Goal: Task Accomplishment & Management: Manage account settings

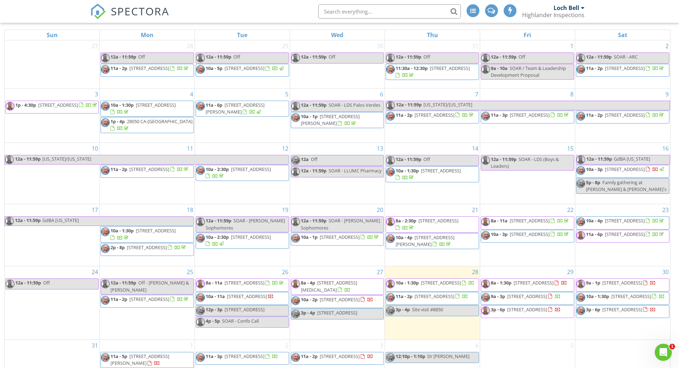
scroll to position [102, 0]
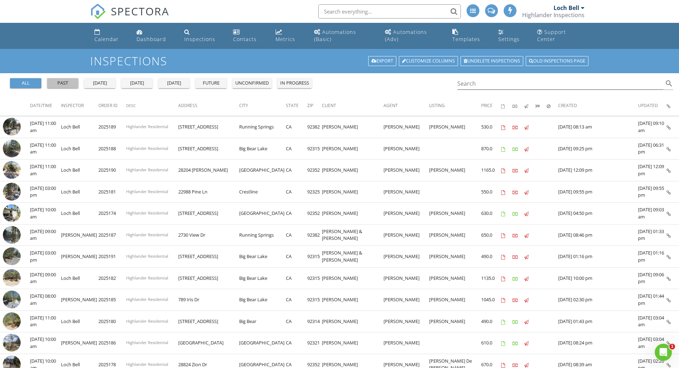
click at [67, 82] on div "past" at bounding box center [63, 83] width 26 height 7
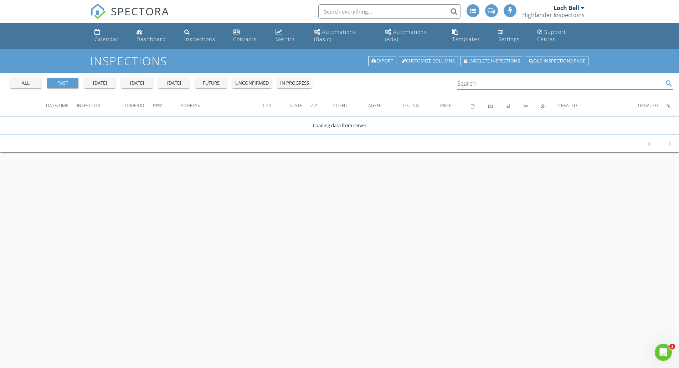
click at [498, 86] on input "Search" at bounding box center [560, 84] width 206 height 12
type input "28204 Arbon"
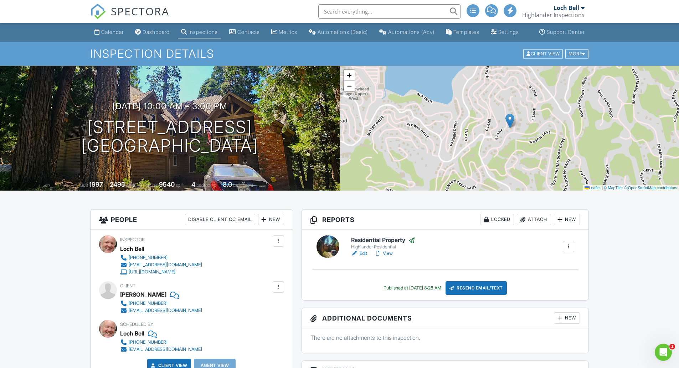
click at [364, 257] on link "Edit" at bounding box center [359, 253] width 16 height 7
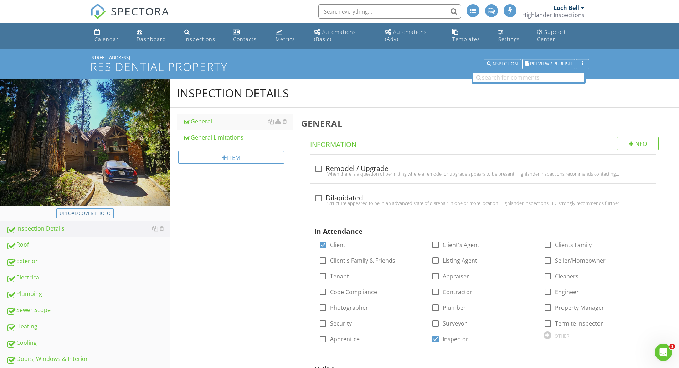
drag, startPoint x: 287, startPoint y: 284, endPoint x: 255, endPoint y: 208, distance: 82.8
click at [226, 134] on div "General Limitations" at bounding box center [237, 137] width 109 height 9
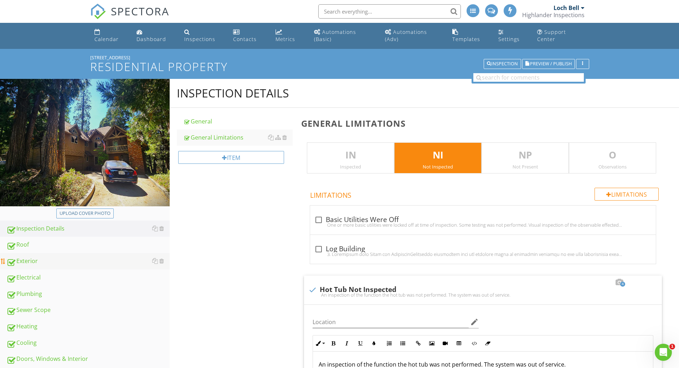
click at [33, 260] on div "Exterior" at bounding box center [87, 260] width 163 height 9
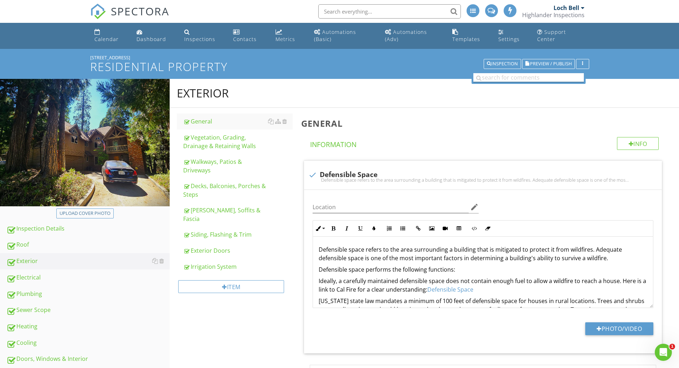
click at [537, 76] on input "text" at bounding box center [529, 77] width 111 height 9
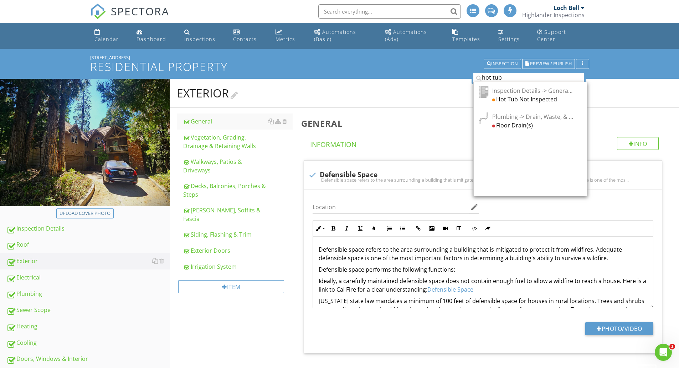
type input "hot tub"
click at [422, 89] on h2 "Exterior" at bounding box center [424, 93] width 495 height 14
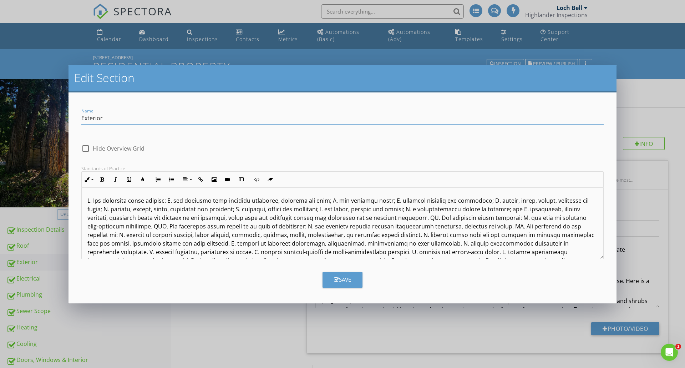
click at [248, 328] on div "Edit Section Name Exterior check_box_outline_blank Hide Overview Grid Standards…" at bounding box center [342, 184] width 685 height 368
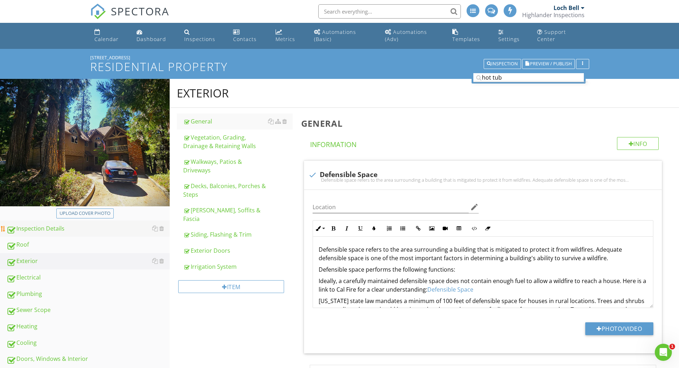
click at [54, 225] on div "Inspection Details" at bounding box center [87, 228] width 163 height 9
type textarea "<p>Defensible space refers to the area surrounding a building that is mitigated…"
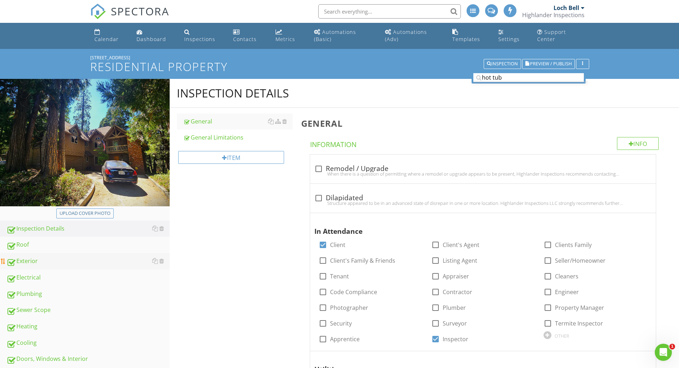
click at [22, 257] on div "Exterior" at bounding box center [87, 260] width 163 height 9
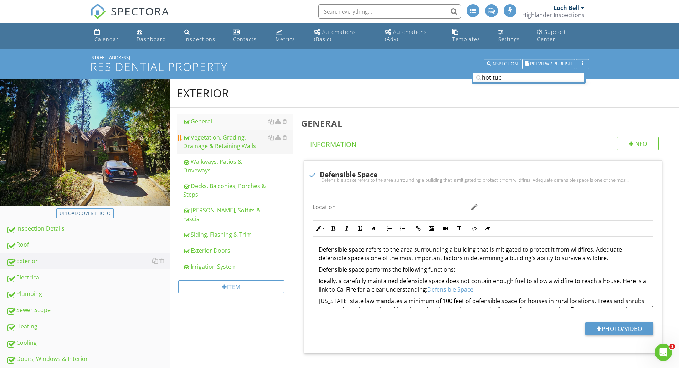
click at [208, 142] on div "Vegetation, Grading, Drainage & Retaining Walls" at bounding box center [237, 141] width 109 height 17
type textarea "<p>Defensible space refers to the area surrounding a building that is mitigated…"
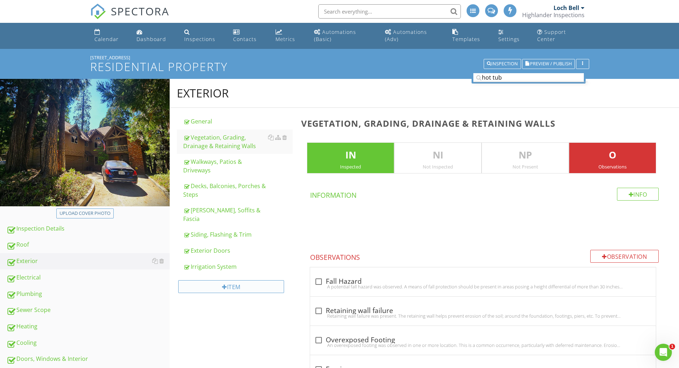
click at [212, 280] on div "Item" at bounding box center [231, 286] width 106 height 13
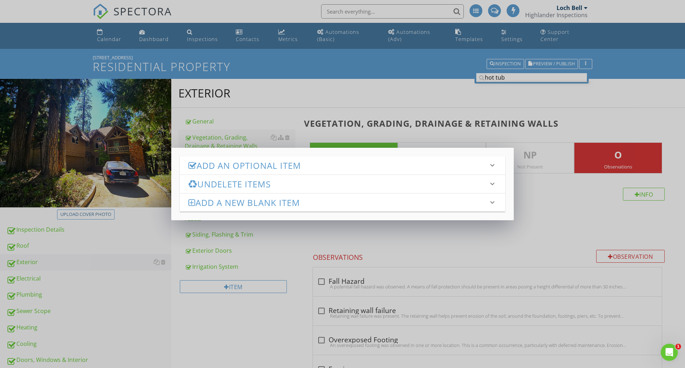
click at [225, 186] on h3 "Undelete Items" at bounding box center [338, 184] width 300 height 10
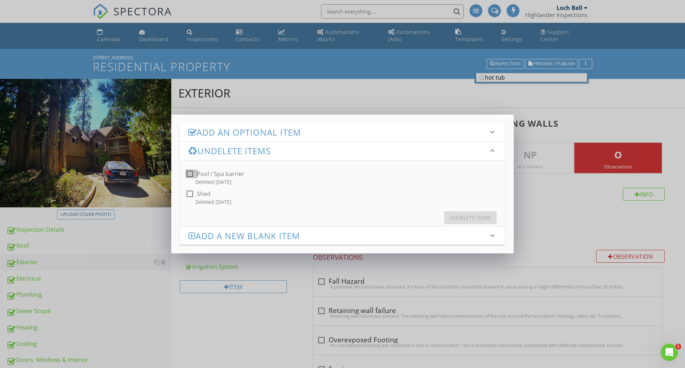
click at [188, 173] on div at bounding box center [190, 174] width 12 height 12
checkbox input "true"
click at [465, 217] on div "Undelete Items" at bounding box center [470, 217] width 41 height 7
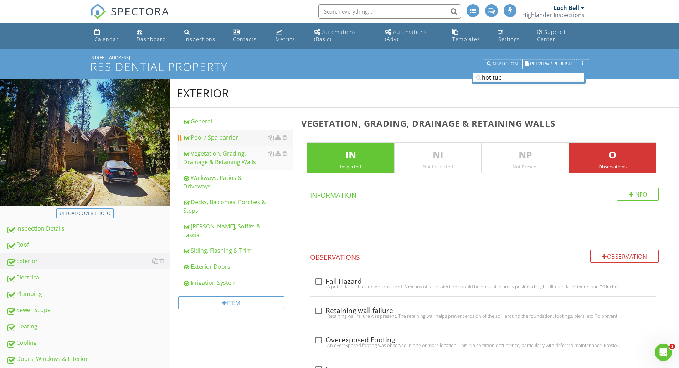
click at [213, 136] on div "Pool / Spa barrier" at bounding box center [237, 137] width 109 height 9
type textarea "<p>Grade was sloping towards the building. This can lead to water intrusion and…"
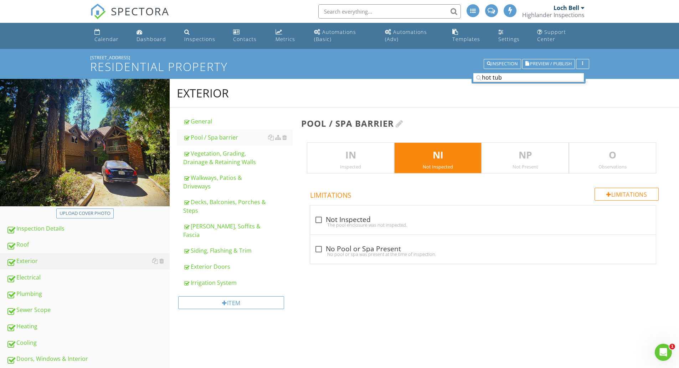
click at [401, 122] on div at bounding box center [400, 123] width 8 height 9
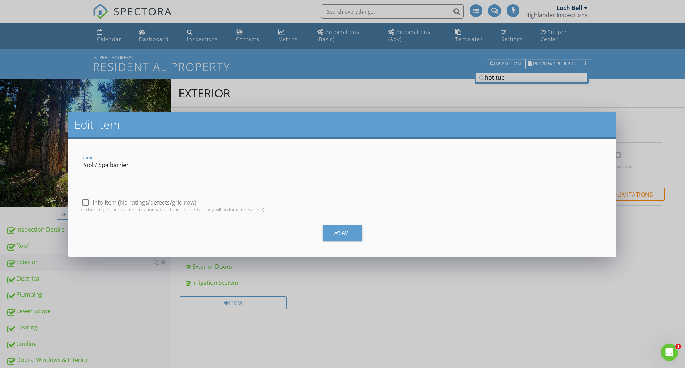
click at [116, 162] on input "Pool / Spa barrier" at bounding box center [342, 165] width 522 height 12
type input "Pool / Spa"
click at [350, 229] on div "Save" at bounding box center [342, 233] width 17 height 8
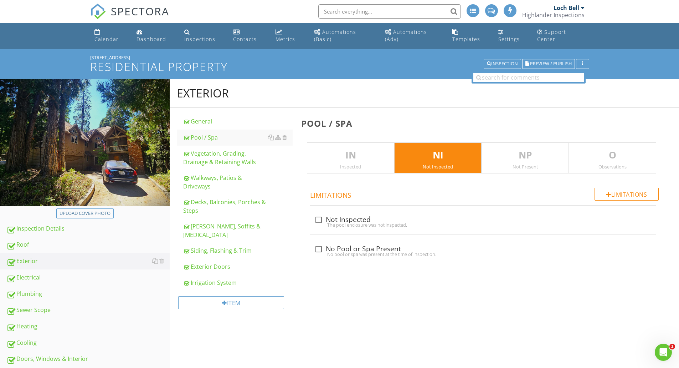
click at [628, 149] on p "O" at bounding box center [612, 155] width 87 height 14
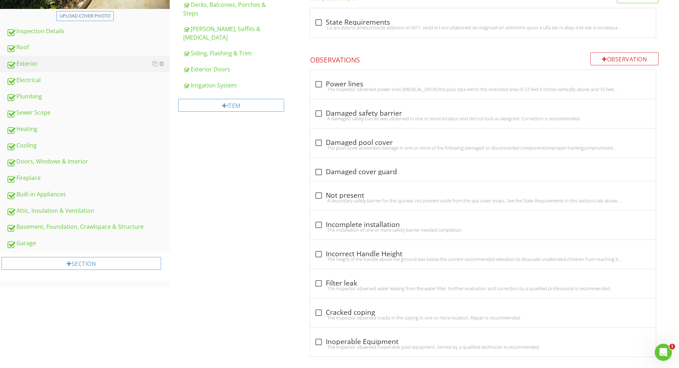
scroll to position [204, 0]
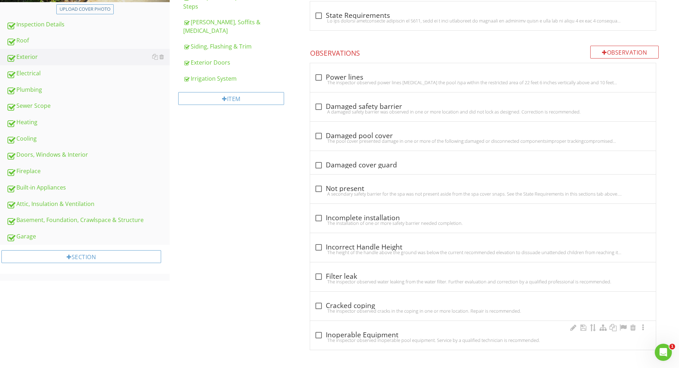
click at [341, 337] on div "The inspector observed inoperable pool equipment. Service by a qualified techni…" at bounding box center [482, 340] width 337 height 6
checkbox input "true"
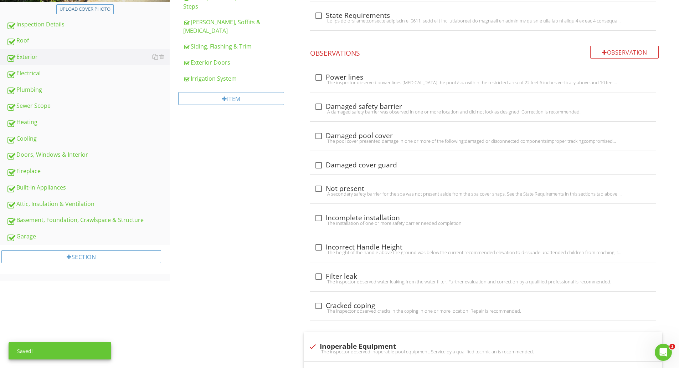
scroll to position [418, 0]
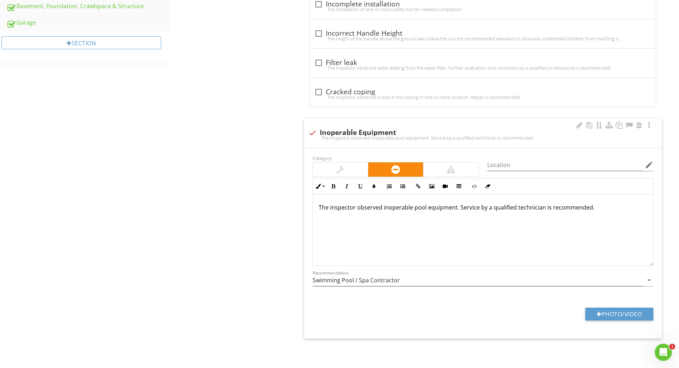
click at [418, 208] on p "The inspector observed inoperable pool equipment. Service by a qualified techni…" at bounding box center [483, 207] width 329 height 9
drag, startPoint x: 457, startPoint y: 207, endPoint x: 321, endPoint y: 205, distance: 136.6
click at [321, 205] on p "The inspector observed inoperable pool equipment. Service by a qualified techni…" at bounding box center [483, 207] width 329 height 9
click at [254, 244] on div "Exterior General Pool / Spa Vegetation, Grading, Drainage & Retaining Walls Wal…" at bounding box center [425, 14] width 510 height 706
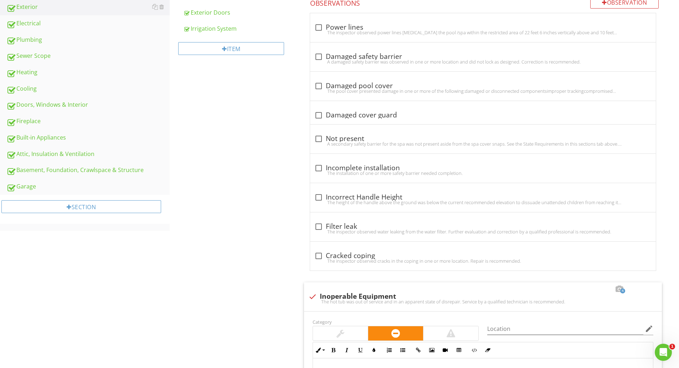
scroll to position [16, 0]
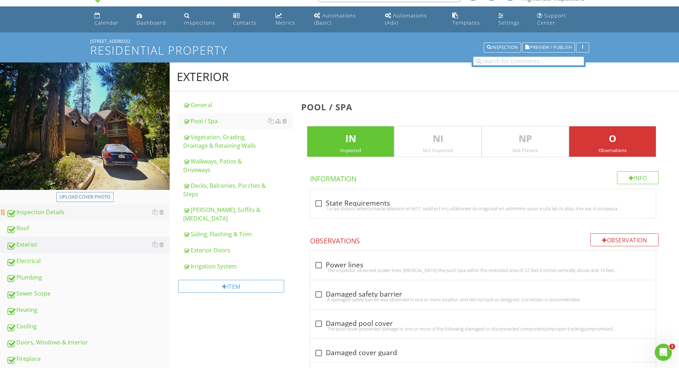
click at [40, 210] on div "Inspection Details" at bounding box center [87, 212] width 163 height 9
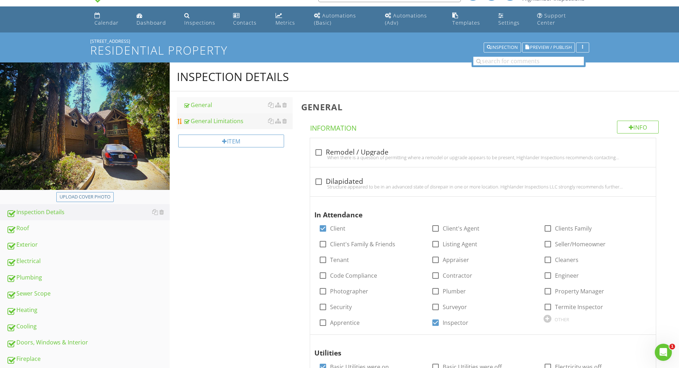
click at [222, 121] on div "General Limitations" at bounding box center [237, 121] width 109 height 9
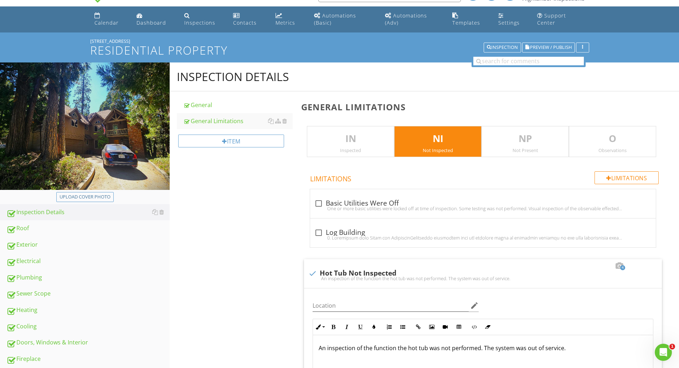
scroll to position [254, 0]
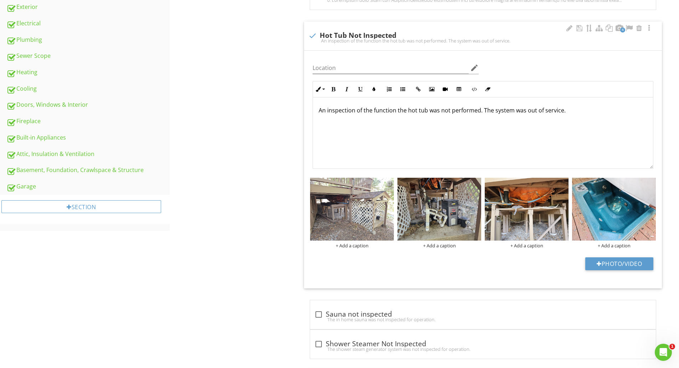
click at [388, 184] on div at bounding box center [389, 183] width 5 height 6
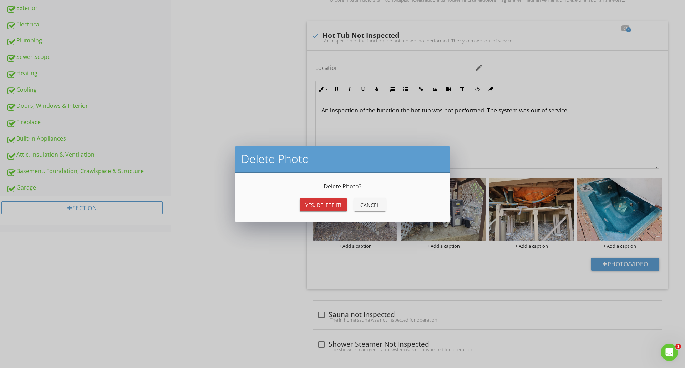
click at [329, 200] on button "Yes, Delete it!" at bounding box center [323, 204] width 47 height 13
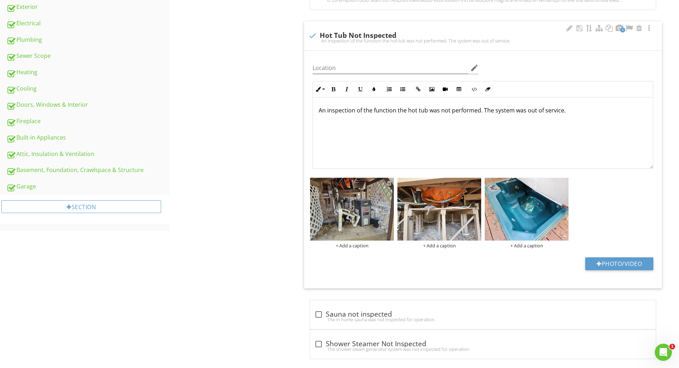
click at [389, 183] on div at bounding box center [389, 183] width 5 height 6
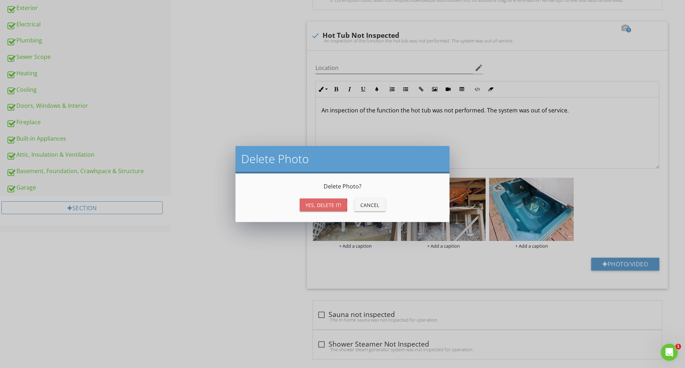
click at [338, 202] on div "Yes, Delete it!" at bounding box center [323, 204] width 36 height 7
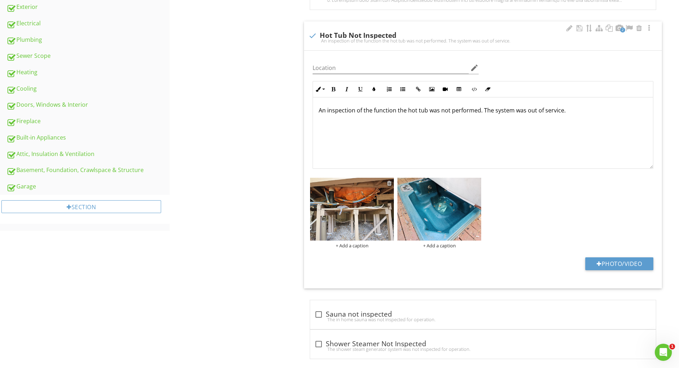
click at [389, 182] on div at bounding box center [389, 183] width 5 height 6
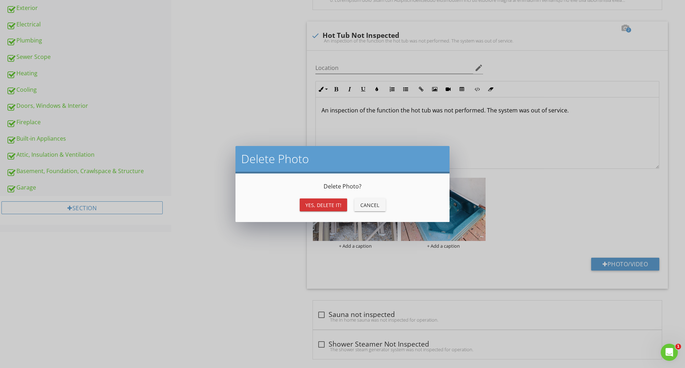
click at [326, 204] on div "Yes, Delete it!" at bounding box center [323, 204] width 36 height 7
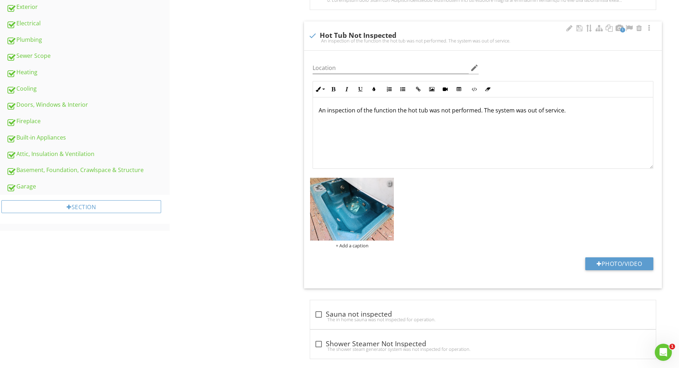
click at [389, 183] on div at bounding box center [389, 183] width 5 height 6
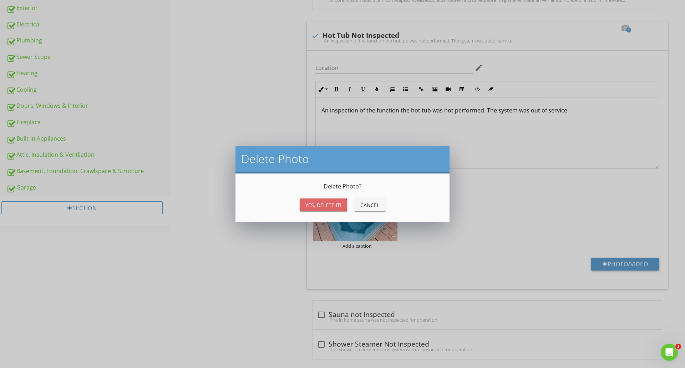
click at [314, 204] on div "Yes, Delete it!" at bounding box center [323, 204] width 36 height 7
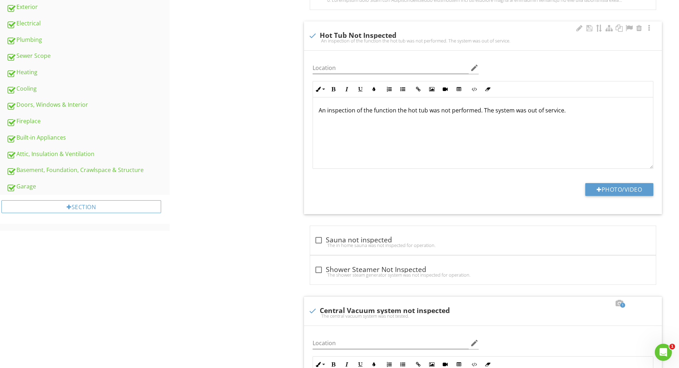
click at [313, 38] on div "An inspection of the function the hot tub was not performed. The system was out…" at bounding box center [482, 41] width 349 height 6
checkbox input "true"
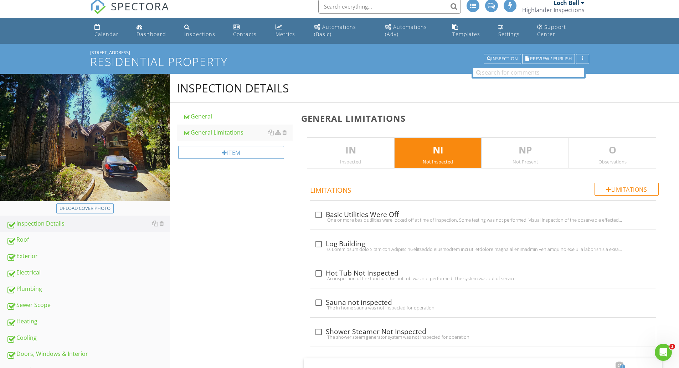
scroll to position [0, 0]
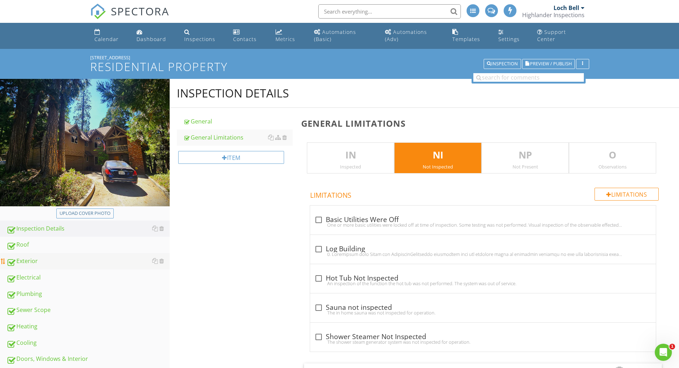
click at [36, 260] on div "Exterior" at bounding box center [87, 260] width 163 height 9
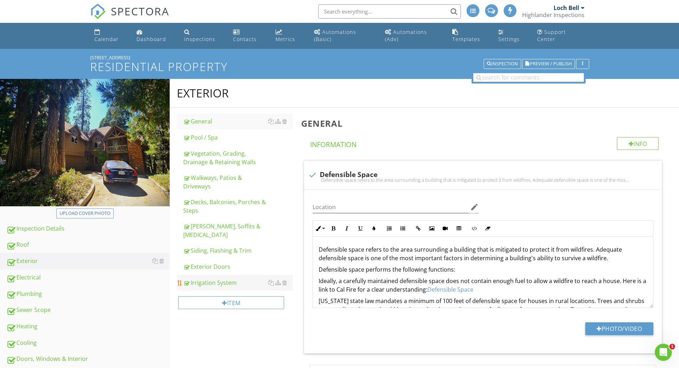
click at [226, 278] on div "Irrigation System" at bounding box center [237, 282] width 109 height 9
type textarea "<p>Defensible space refers to the area surrounding a building that is mitigated…"
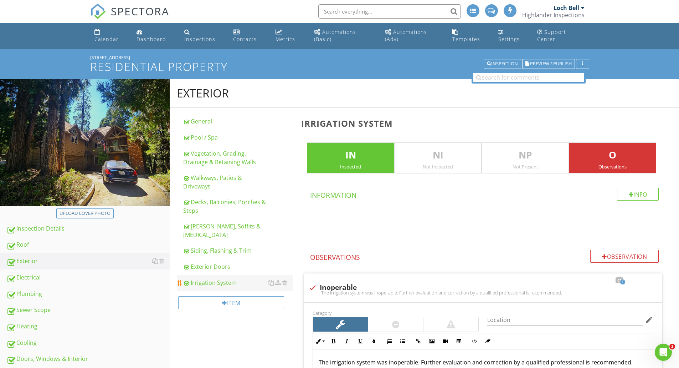
scroll to position [229, 0]
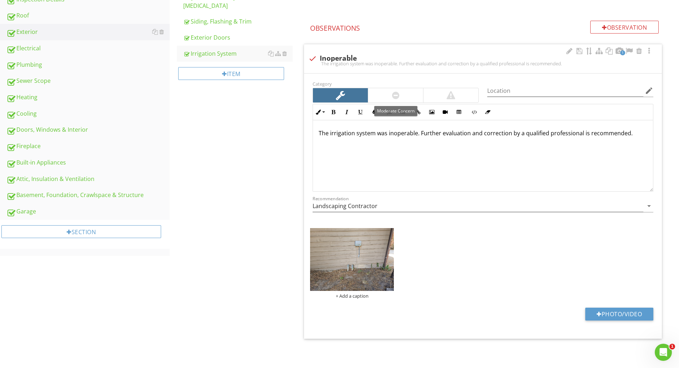
click at [391, 98] on div at bounding box center [395, 95] width 55 height 14
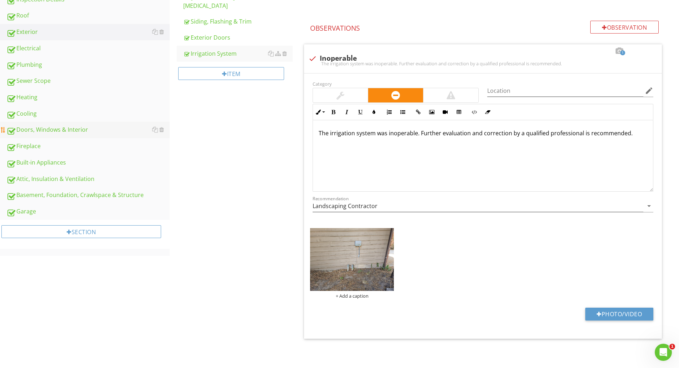
click at [35, 127] on div "Doors, Windows & Interior" at bounding box center [87, 129] width 163 height 9
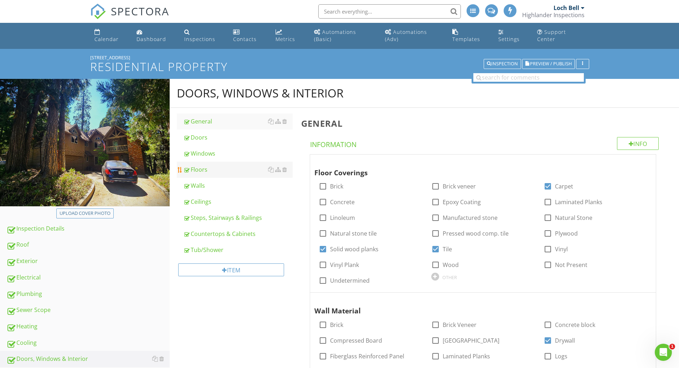
click at [197, 167] on div "Floors" at bounding box center [237, 169] width 109 height 9
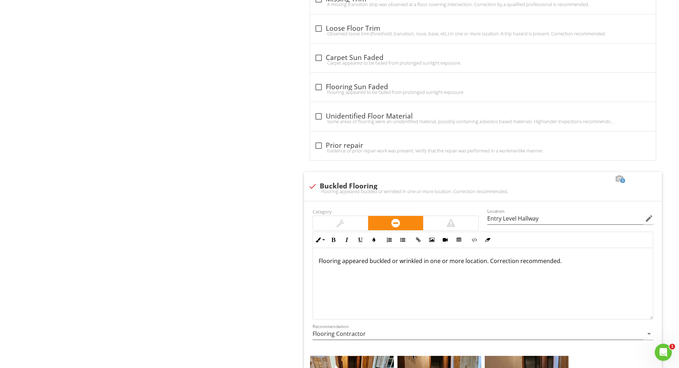
scroll to position [1405, 0]
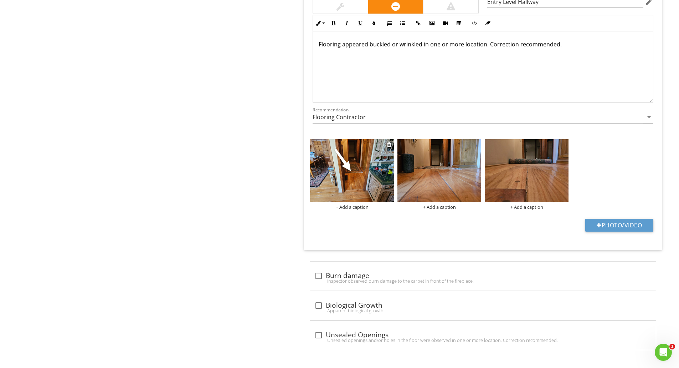
click at [329, 165] on img at bounding box center [352, 170] width 84 height 63
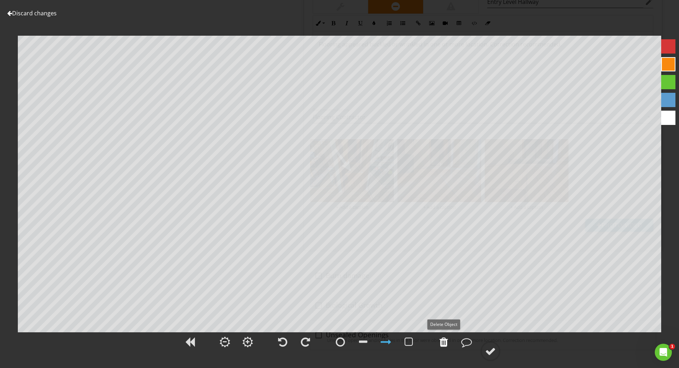
click at [440, 343] on div at bounding box center [444, 341] width 9 height 11
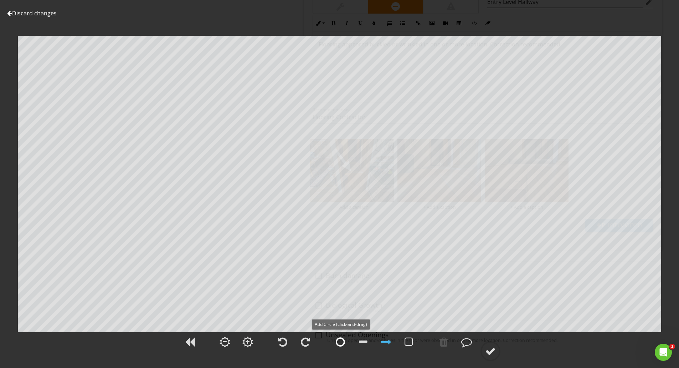
click at [337, 345] on div at bounding box center [340, 341] width 9 height 11
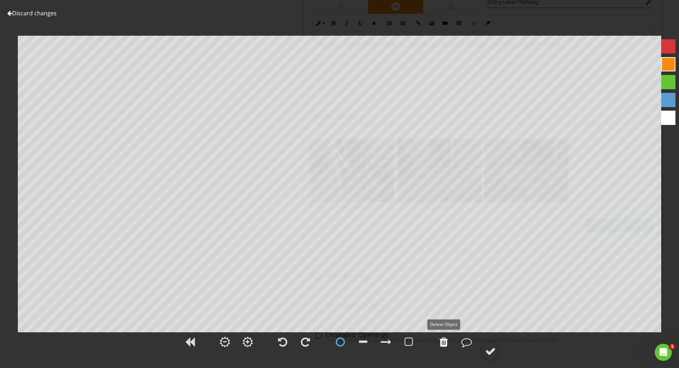
click at [444, 346] on div at bounding box center [444, 341] width 9 height 11
click at [665, 120] on div at bounding box center [668, 118] width 14 height 14
click at [339, 345] on div at bounding box center [340, 341] width 9 height 11
click at [386, 340] on div at bounding box center [386, 341] width 11 height 11
click at [385, 346] on div at bounding box center [386, 341] width 11 height 11
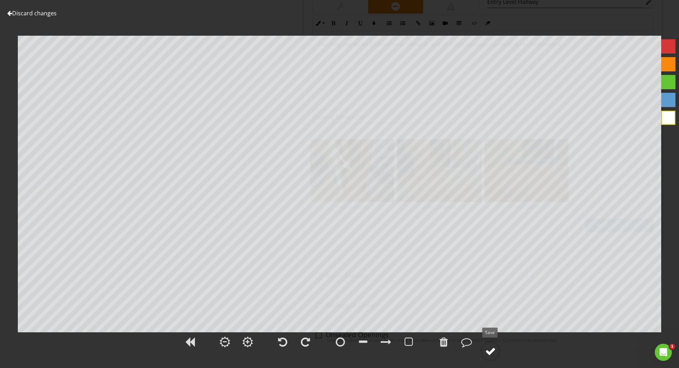
click at [491, 352] on div at bounding box center [490, 351] width 11 height 11
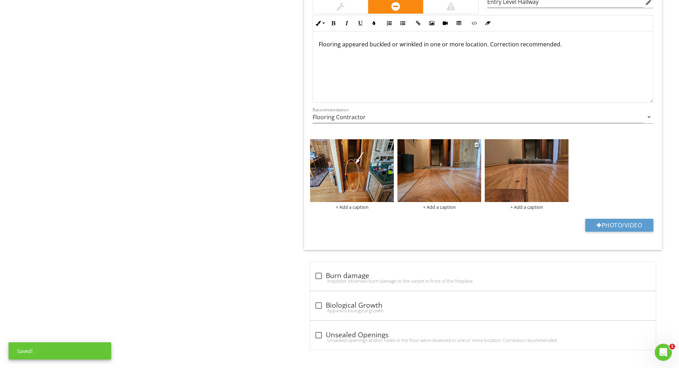
click at [447, 177] on img at bounding box center [440, 170] width 84 height 63
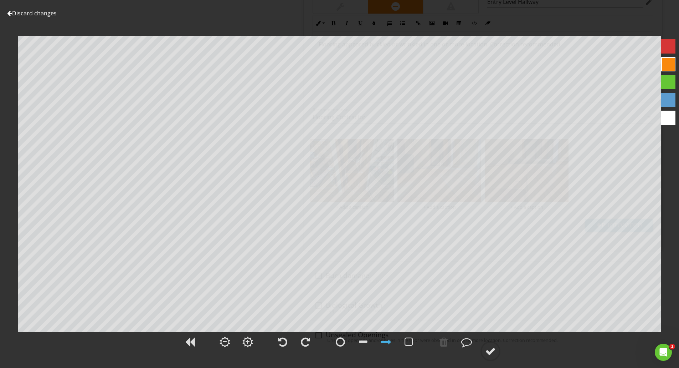
click at [41, 12] on link "Discard changes" at bounding box center [32, 13] width 50 height 8
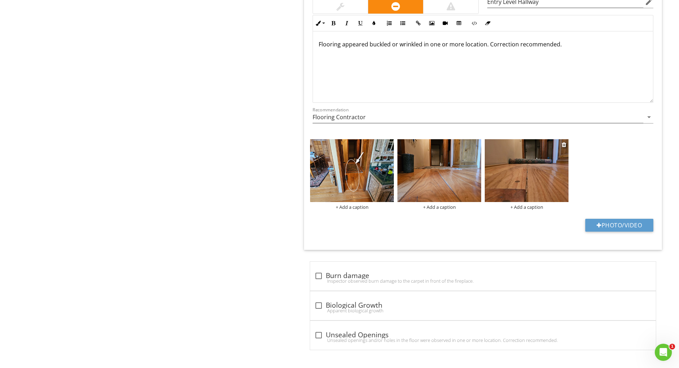
click at [528, 165] on img at bounding box center [527, 170] width 84 height 63
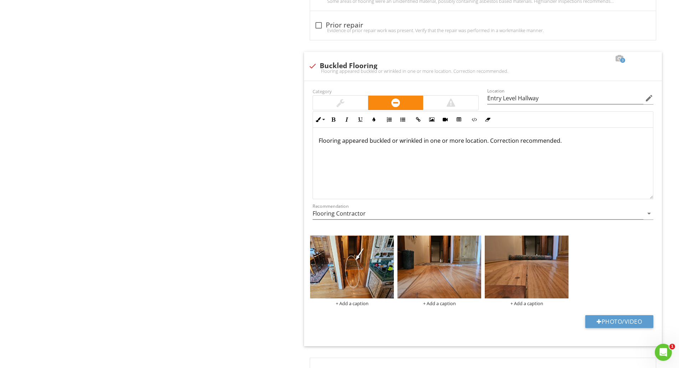
scroll to position [1307, 0]
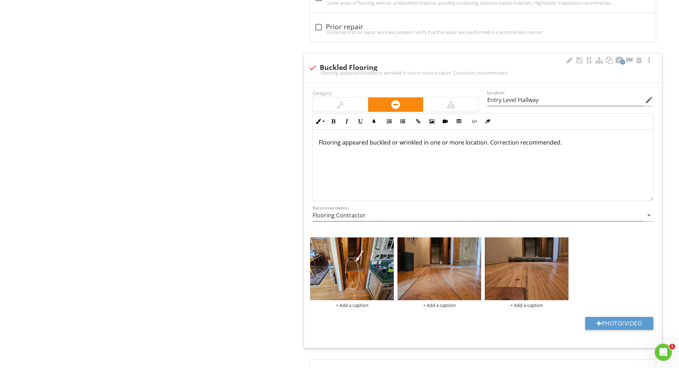
click at [318, 145] on div "Flooring appeared buckled or wrinkled in one or more location. Correction recom…" at bounding box center [483, 164] width 340 height 71
drag, startPoint x: 401, startPoint y: 143, endPoint x: 434, endPoint y: 144, distance: 32.5
click at [434, 144] on p "The flooring appeared buckled or wrinkled in one or more location. Correction r…" at bounding box center [483, 142] width 329 height 9
drag, startPoint x: 407, startPoint y: 143, endPoint x: 465, endPoint y: 143, distance: 57.4
click at [465, 143] on p "The flooring appeared buckled in one or more location. Correction recommended." at bounding box center [483, 142] width 329 height 9
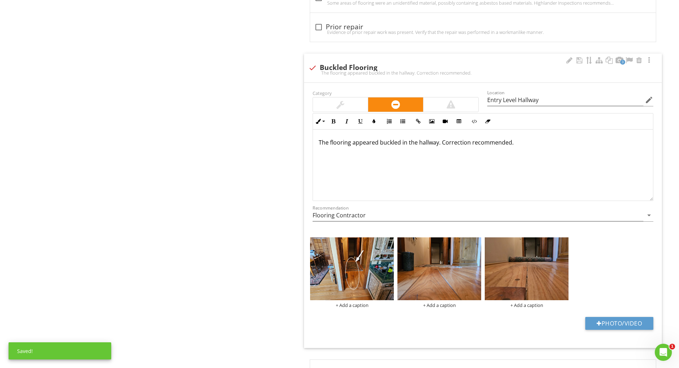
click at [416, 144] on p "The flooring appeared buckled in the hallway. Correction recommended." at bounding box center [483, 142] width 329 height 9
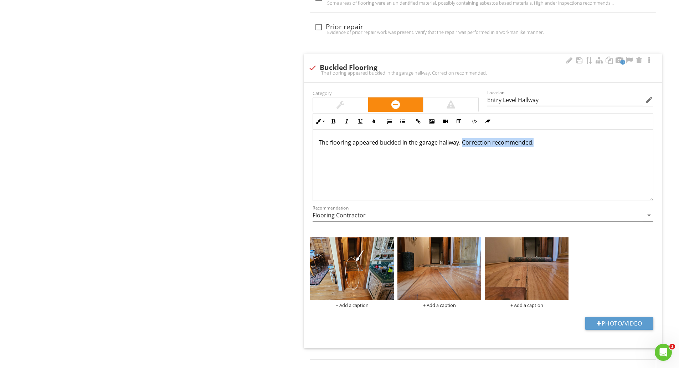
drag, startPoint x: 462, startPoint y: 141, endPoint x: 531, endPoint y: 142, distance: 68.8
click at [531, 142] on p "The flooring appeared buckled in the garage hallway. Correction recommended." at bounding box center [483, 142] width 329 height 9
click at [329, 144] on p "The flooring appeared buckled in the garage hallway. Further evaluation and cor…" at bounding box center [483, 146] width 329 height 17
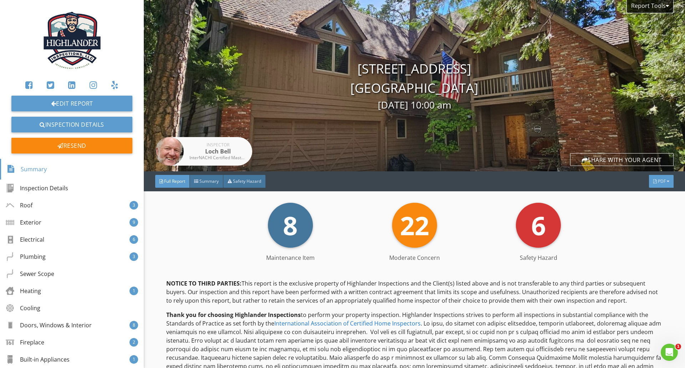
click at [657, 179] on span "PDF" at bounding box center [661, 181] width 8 height 6
click at [649, 188] on div "Summary" at bounding box center [652, 190] width 46 height 9
click at [81, 145] on div "Resend" at bounding box center [71, 146] width 121 height 16
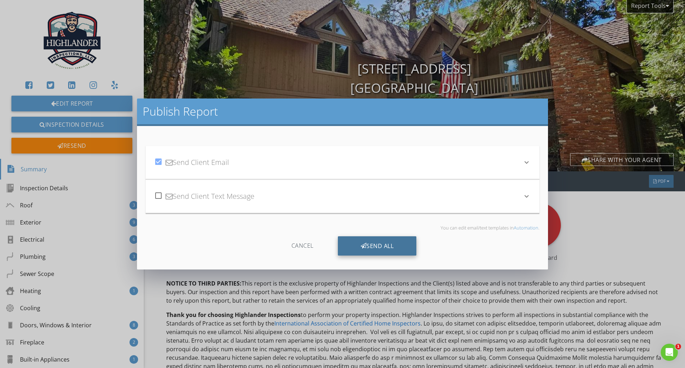
click at [370, 245] on div "Send All" at bounding box center [377, 245] width 79 height 19
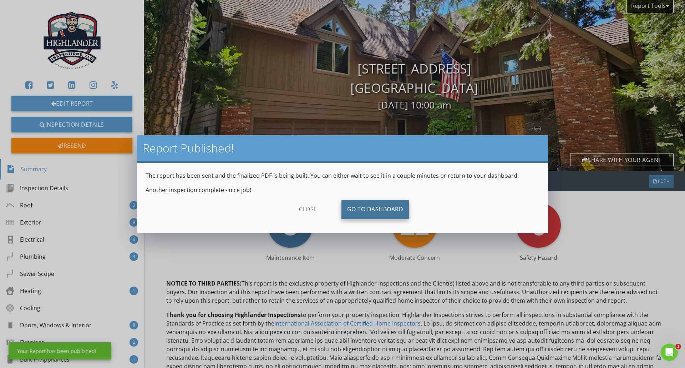
click at [364, 209] on link "Go To Dashboard" at bounding box center [375, 209] width 68 height 19
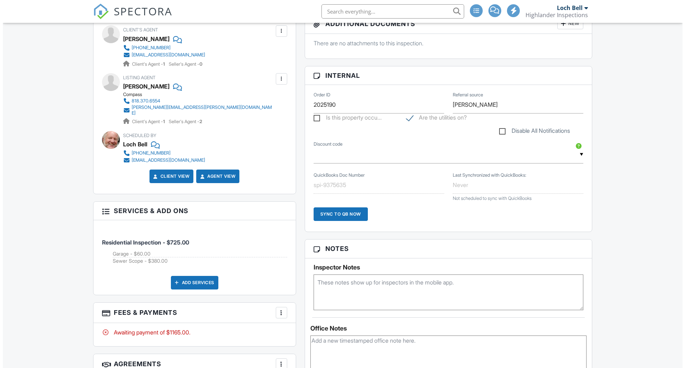
scroll to position [475, 0]
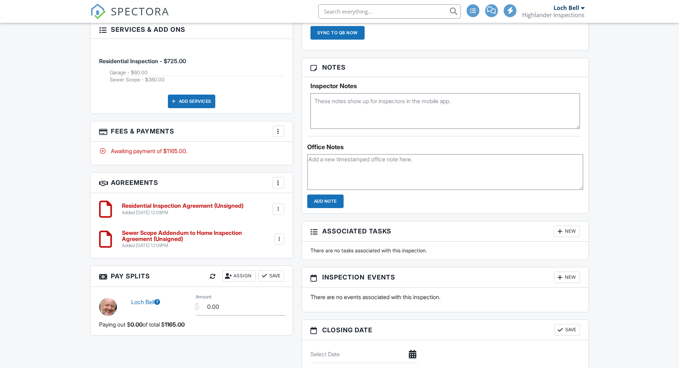
click at [281, 134] on div at bounding box center [278, 131] width 7 height 7
click at [297, 155] on li "Edit Fees & Payments" at bounding box center [314, 153] width 75 height 18
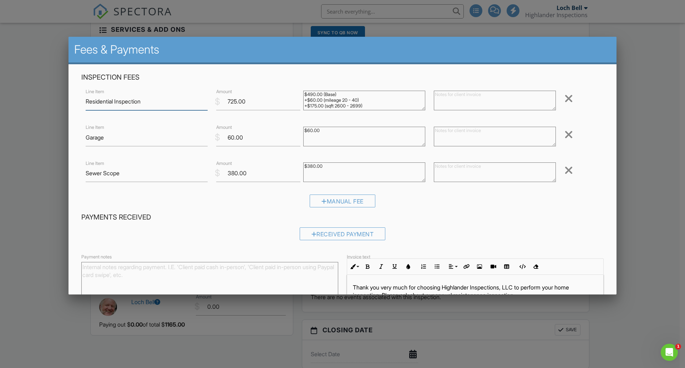
scroll to position [0, 0]
click at [564, 172] on div at bounding box center [568, 169] width 9 height 11
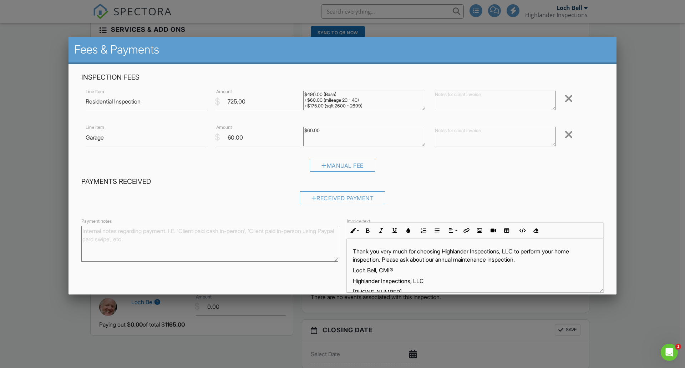
scroll to position [32, 0]
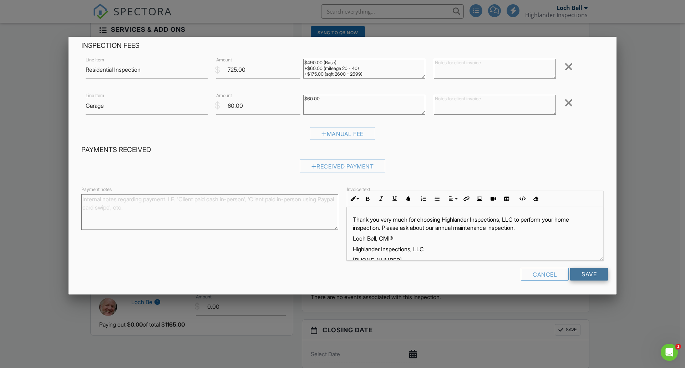
click at [585, 273] on input "Save" at bounding box center [589, 273] width 38 height 13
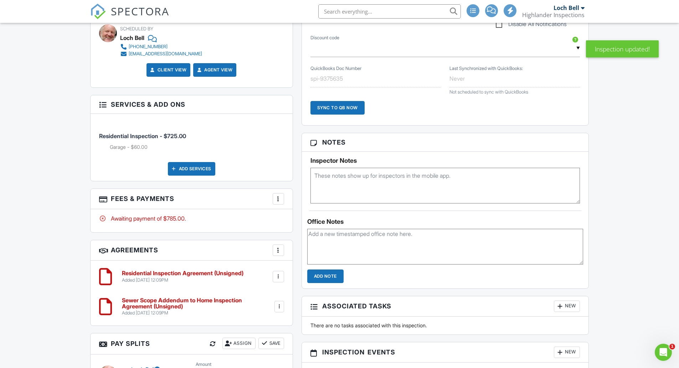
click at [280, 307] on div at bounding box center [279, 306] width 7 height 7
click at [257, 364] on li "Delete" at bounding box center [259, 362] width 41 height 18
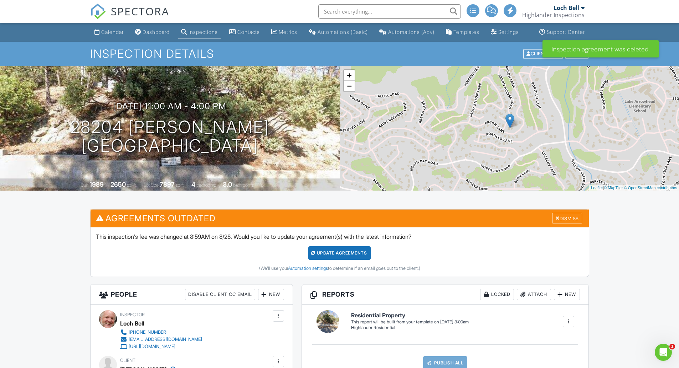
click at [346, 259] on div "Update Agreements" at bounding box center [339, 253] width 62 height 14
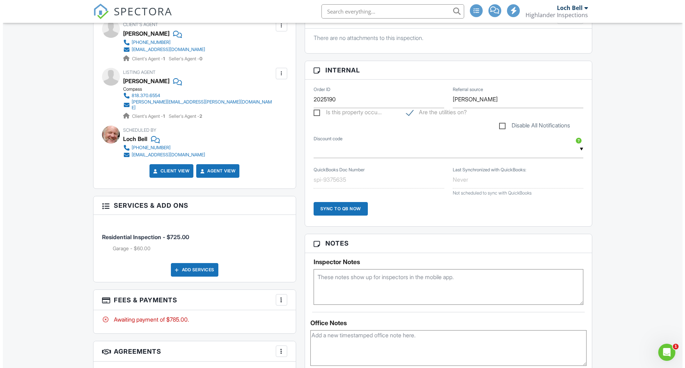
scroll to position [62, 0]
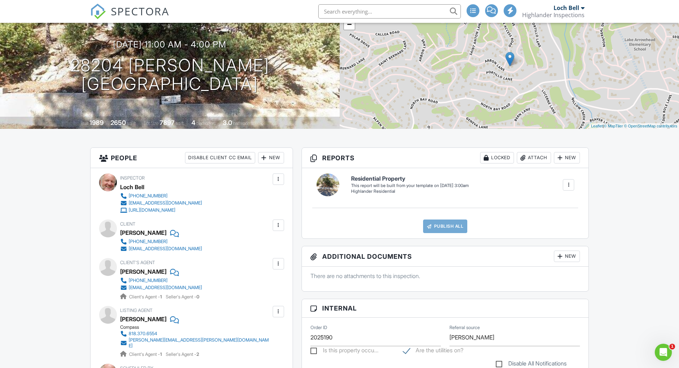
click at [277, 229] on div at bounding box center [278, 224] width 7 height 7
click at [237, 271] on li "Resend Confirmation Email" at bounding box center [240, 265] width 80 height 18
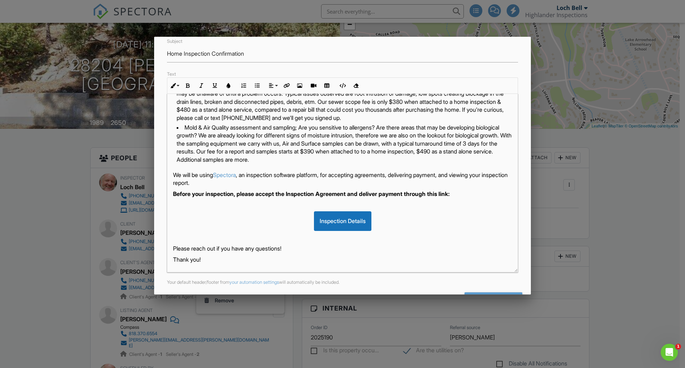
scroll to position [0, 0]
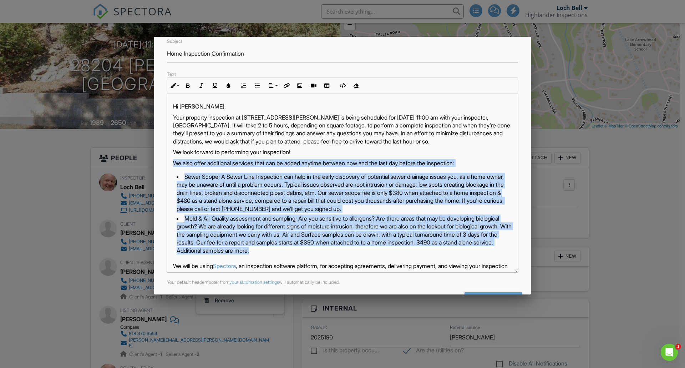
drag, startPoint x: 172, startPoint y: 170, endPoint x: 397, endPoint y: 256, distance: 241.6
click at [397, 256] on div "Hi Kathryn, Your property inspection at 28204 Arbon Ln, Lake Arrowhead, CA 9235…" at bounding box center [342, 228] width 350 height 269
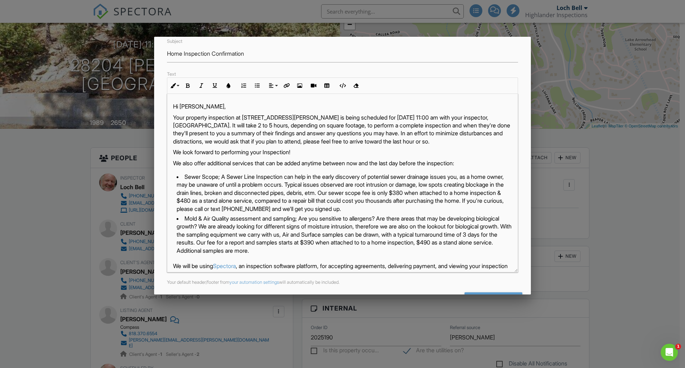
scroll to position [93, 0]
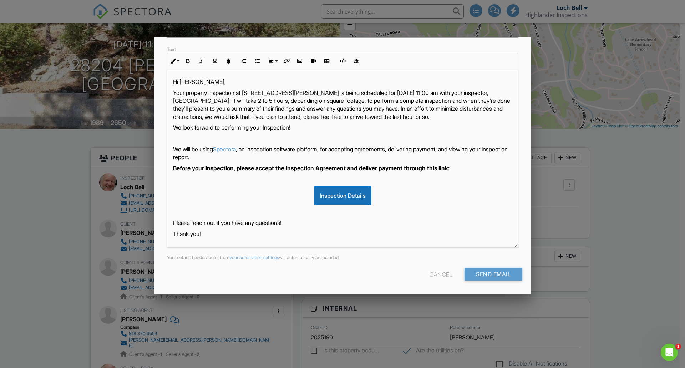
click at [274, 93] on p "Your property inspection at 28204 Arbon Ln, Lake Arrowhead, CA 92352 is being s…" at bounding box center [342, 105] width 339 height 32
click at [278, 205] on div "Inspection Details" at bounding box center [342, 195] width 339 height 19
click at [407, 226] on p "Please reach out if you have any questions!" at bounding box center [342, 223] width 339 height 8
click at [475, 275] on input "Send Email" at bounding box center [493, 273] width 58 height 13
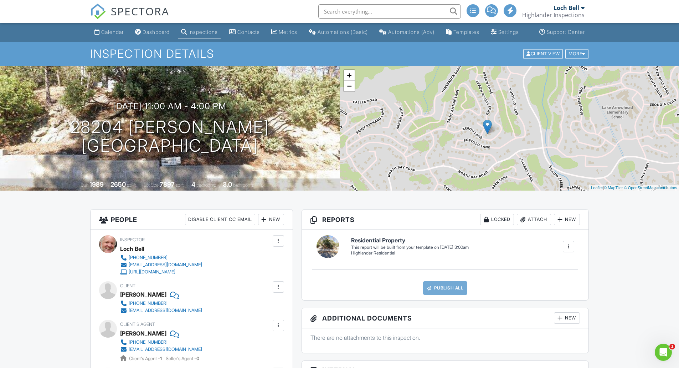
drag, startPoint x: 455, startPoint y: 121, endPoint x: 432, endPoint y: 128, distance: 23.6
click at [432, 128] on div "+ − Leaflet | © MapTiler © OpenStreetMap contributors" at bounding box center [510, 128] width 340 height 125
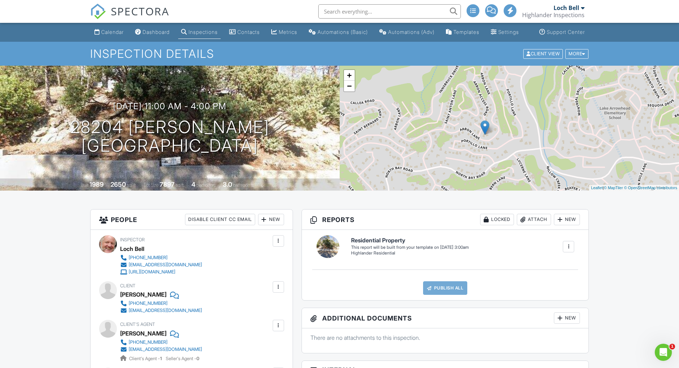
click at [467, 158] on div "+ − Leaflet | © MapTiler © OpenStreetMap contributors" at bounding box center [510, 128] width 340 height 125
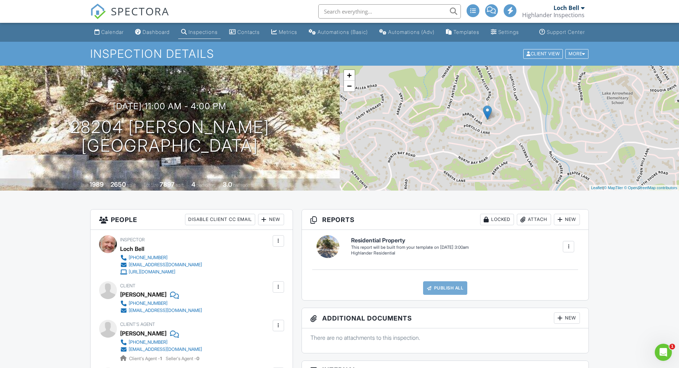
drag, startPoint x: 457, startPoint y: 164, endPoint x: 460, endPoint y: 147, distance: 17.3
click at [460, 147] on div "+ − Leaflet | © MapTiler © OpenStreetMap contributors" at bounding box center [510, 128] width 340 height 125
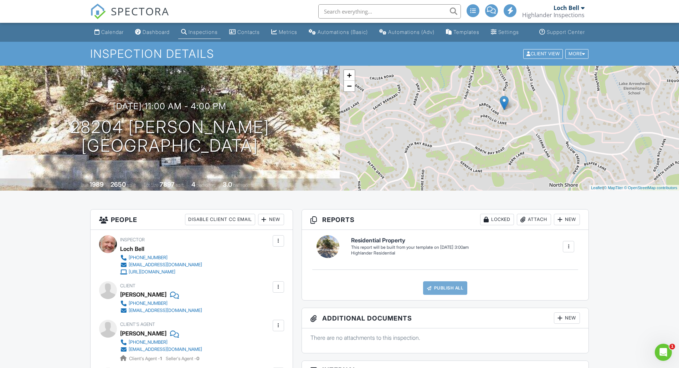
drag, startPoint x: 400, startPoint y: 144, endPoint x: 411, endPoint y: 141, distance: 11.9
click at [411, 141] on div "+ − Leaflet | © MapTiler © OpenStreetMap contributors" at bounding box center [510, 128] width 340 height 125
click at [347, 80] on link "+" at bounding box center [349, 75] width 11 height 11
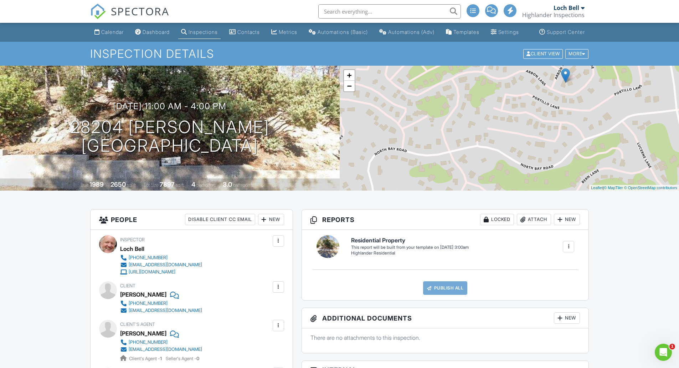
drag, startPoint x: 398, startPoint y: 131, endPoint x: 445, endPoint y: 124, distance: 47.6
click at [445, 124] on div "+ − Leaflet | © MapTiler © OpenStreetMap contributors" at bounding box center [510, 128] width 340 height 125
click at [348, 81] on link "+" at bounding box center [349, 75] width 11 height 11
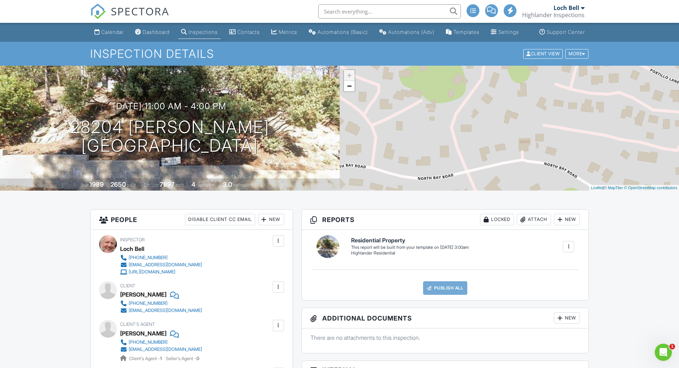
drag, startPoint x: 384, startPoint y: 147, endPoint x: 453, endPoint y: 139, distance: 68.9
click at [453, 139] on div "+ − Leaflet | © MapTiler © OpenStreetMap contributors" at bounding box center [510, 128] width 340 height 125
click at [350, 91] on link "−" at bounding box center [349, 86] width 11 height 11
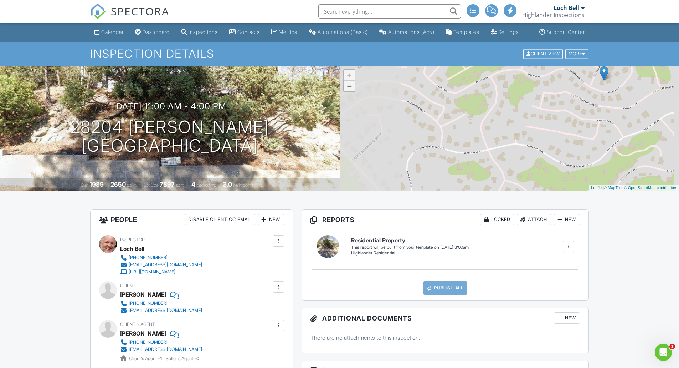
click at [350, 91] on link "−" at bounding box center [349, 86] width 11 height 11
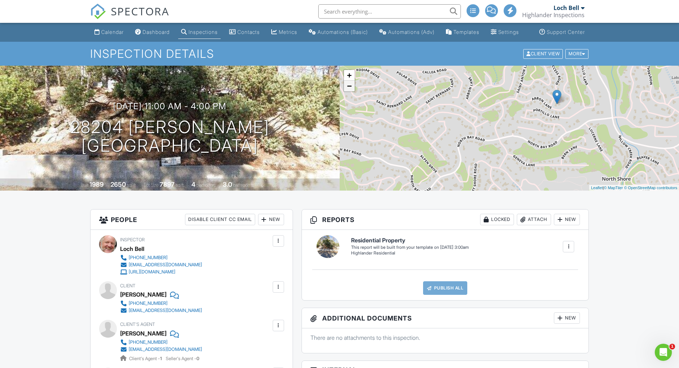
click at [350, 91] on link "−" at bounding box center [349, 86] width 11 height 11
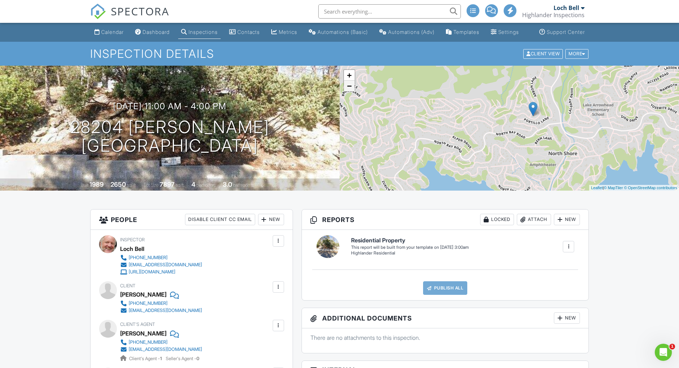
click at [351, 91] on link "−" at bounding box center [349, 86] width 11 height 11
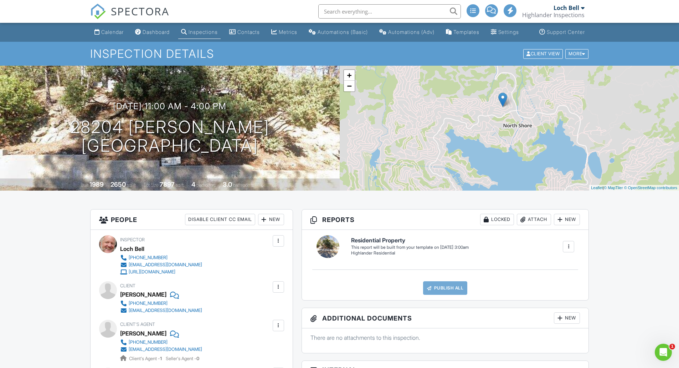
drag, startPoint x: 442, startPoint y: 139, endPoint x: 424, endPoint y: 121, distance: 26.2
click at [424, 121] on div "+ − Leaflet | © MapTiler © OpenStreetMap contributors" at bounding box center [510, 128] width 340 height 125
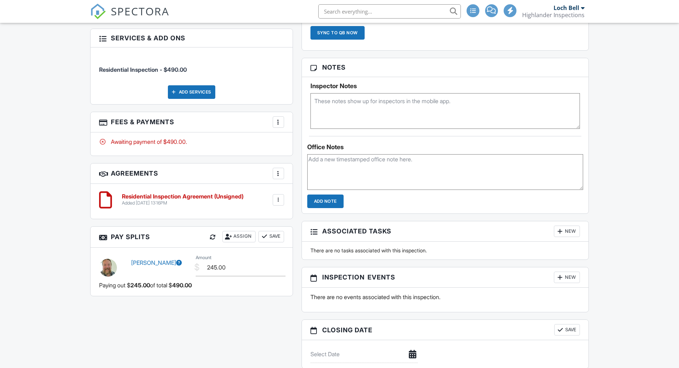
click at [523, 114] on textarea at bounding box center [446, 111] width 270 height 36
click at [627, 127] on div "Calendar Dashboard Inspections Contacts Metrics Automations (Basic) Automations…" at bounding box center [339, 209] width 679 height 1322
click at [526, 116] on textarea "81892 STR" at bounding box center [446, 111] width 270 height 36
type textarea "81892 STR, buyers will arrive around 4"
click at [618, 129] on div "Calendar Dashboard Inspections Contacts Metrics Automations (Basic) Automations…" at bounding box center [339, 209] width 679 height 1322
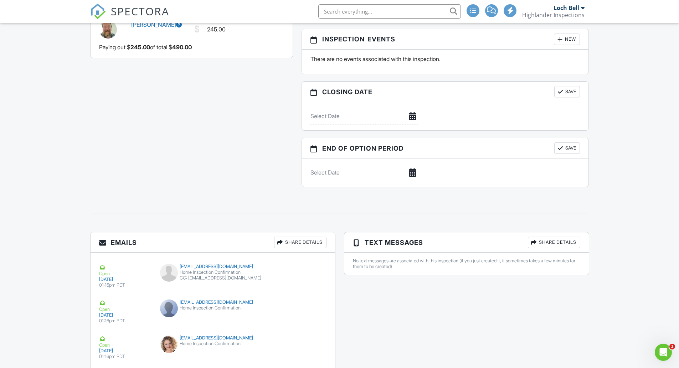
scroll to position [951, 0]
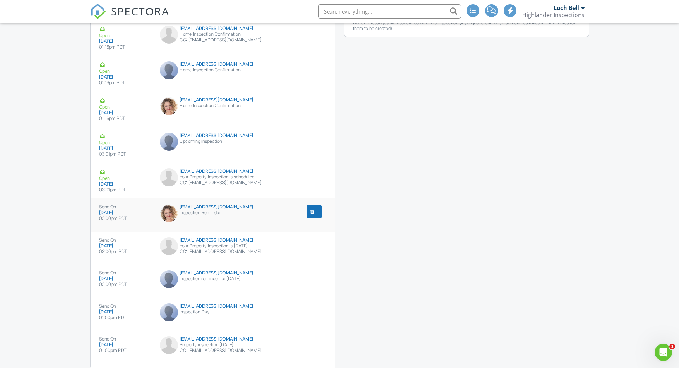
click at [312, 215] on div "submit" at bounding box center [312, 211] width 7 height 7
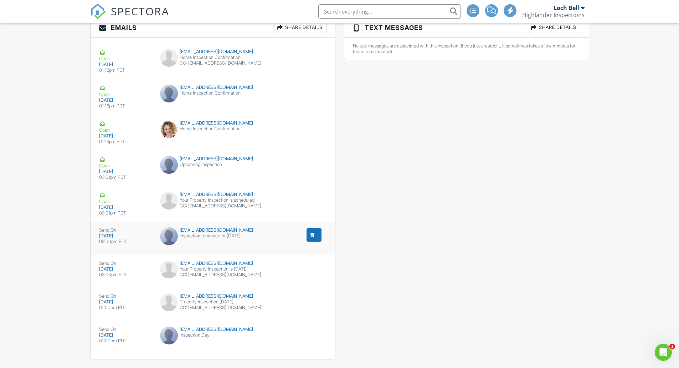
click at [313, 238] on div "submit" at bounding box center [312, 234] width 7 height 7
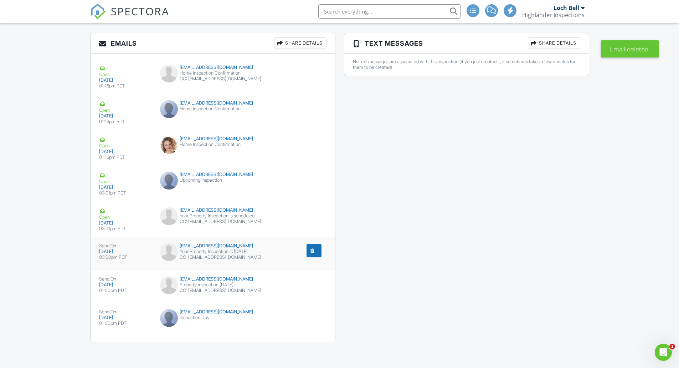
click at [312, 249] on div "submit" at bounding box center [312, 250] width 7 height 7
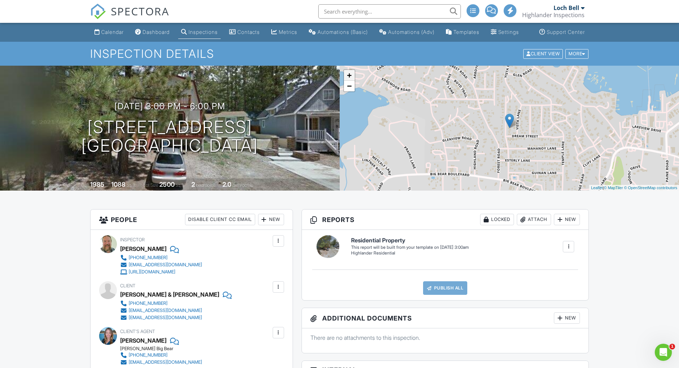
click at [348, 80] on link "+" at bounding box center [349, 75] width 11 height 11
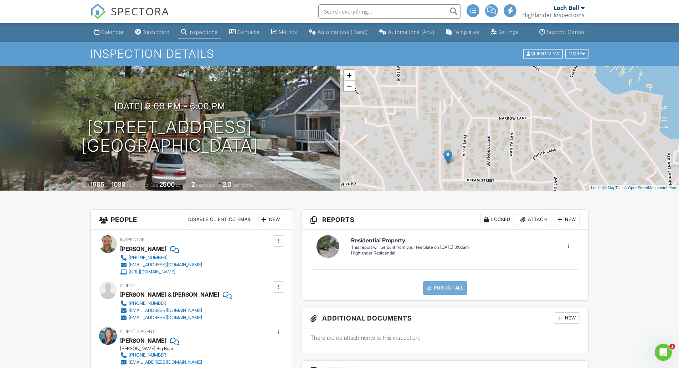
drag, startPoint x: 443, startPoint y: 131, endPoint x: 407, endPoint y: 165, distance: 49.4
click at [407, 165] on div "+ − Leaflet | © MapTiler © OpenStreetMap contributors" at bounding box center [510, 128] width 340 height 125
click at [349, 91] on link "−" at bounding box center [349, 86] width 11 height 11
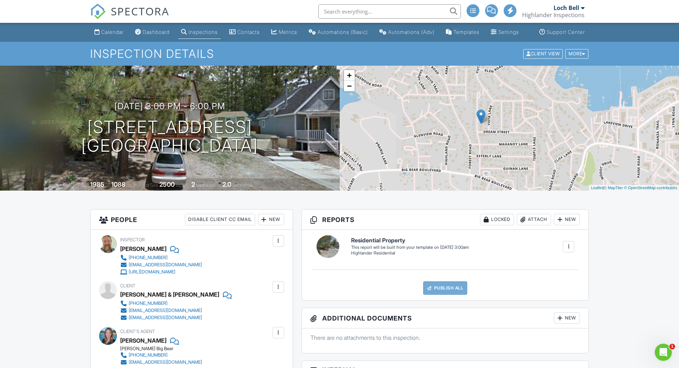
drag, startPoint x: 403, startPoint y: 149, endPoint x: 405, endPoint y: 125, distance: 23.7
click at [405, 125] on div "+ − Leaflet | © MapTiler © OpenStreetMap contributors" at bounding box center [510, 128] width 340 height 125
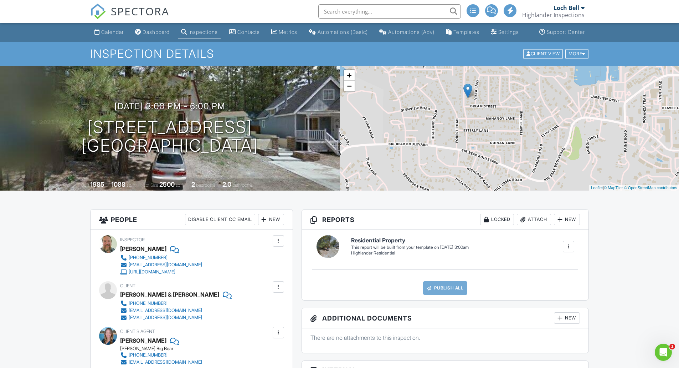
drag, startPoint x: 504, startPoint y: 158, endPoint x: 492, endPoint y: 137, distance: 23.8
click at [492, 137] on div "+ − Leaflet | © MapTiler © OpenStreetMap contributors" at bounding box center [510, 128] width 340 height 125
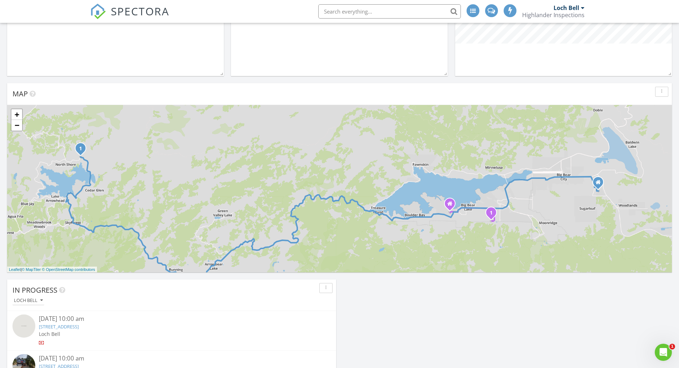
scroll to position [476, 0]
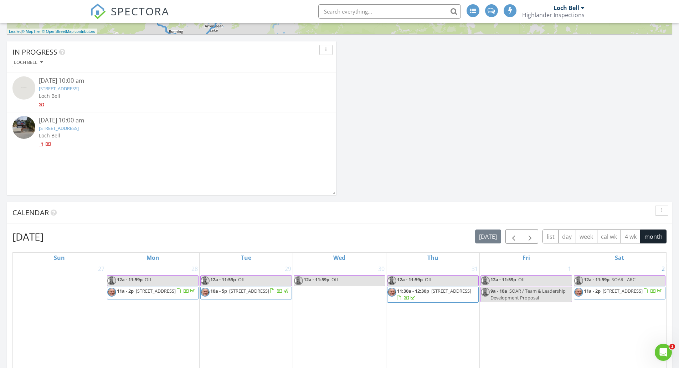
click at [79, 127] on link "28824 Zion Dr , Lake Arrowhead, CA 92352" at bounding box center [59, 128] width 40 height 6
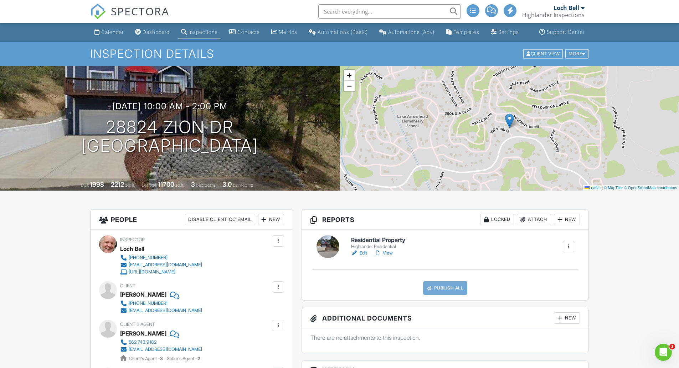
click at [365, 256] on link "Edit" at bounding box center [359, 252] width 16 height 7
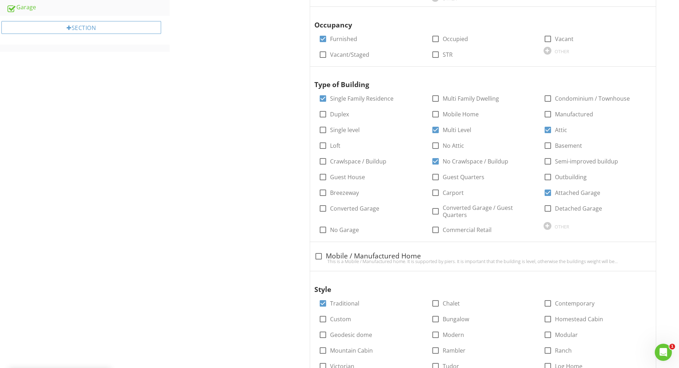
scroll to position [713, 0]
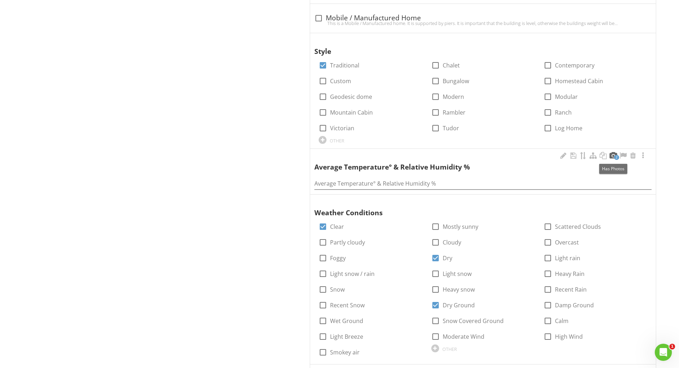
click at [614, 154] on div at bounding box center [613, 155] width 9 height 7
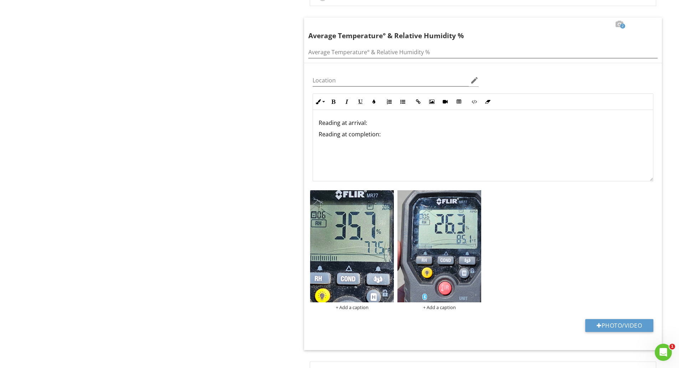
scroll to position [858, 0]
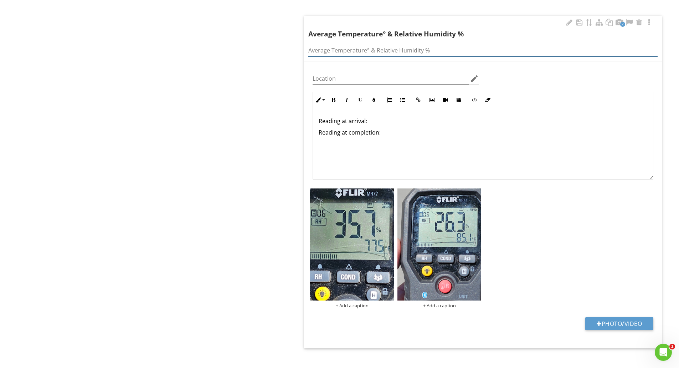
click at [421, 47] on input "Average Temperature° & Relative Humidity %" at bounding box center [482, 51] width 349 height 12
click at [331, 52] on input "81" at bounding box center [482, 51] width 349 height 12
paste input "°"
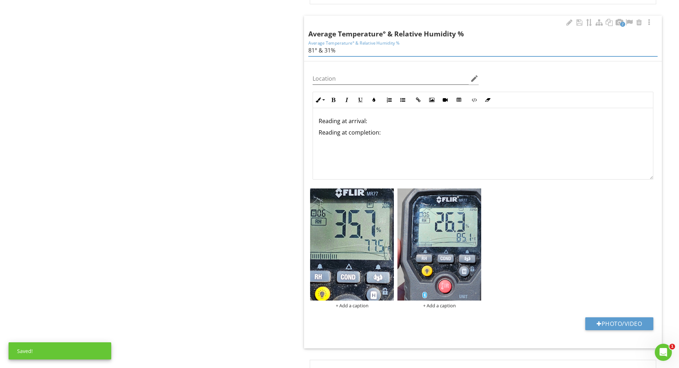
type input "81° & 31%"
drag, startPoint x: 383, startPoint y: 142, endPoint x: 315, endPoint y: 120, distance: 71.4
click at [315, 120] on div "Reading at arrival: Reading at completion:" at bounding box center [483, 143] width 340 height 71
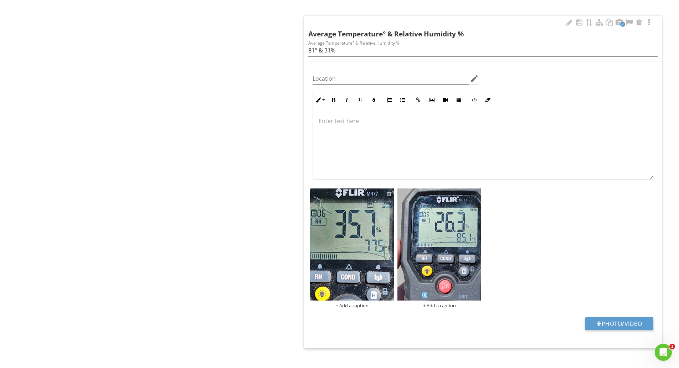
click at [388, 194] on div at bounding box center [389, 194] width 5 height 6
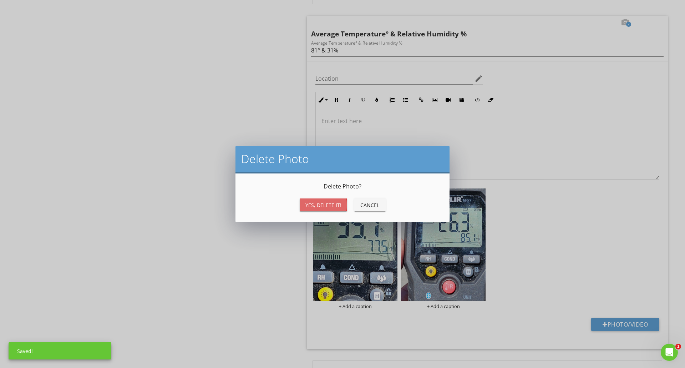
click at [326, 203] on div "Yes, Delete it!" at bounding box center [323, 204] width 36 height 7
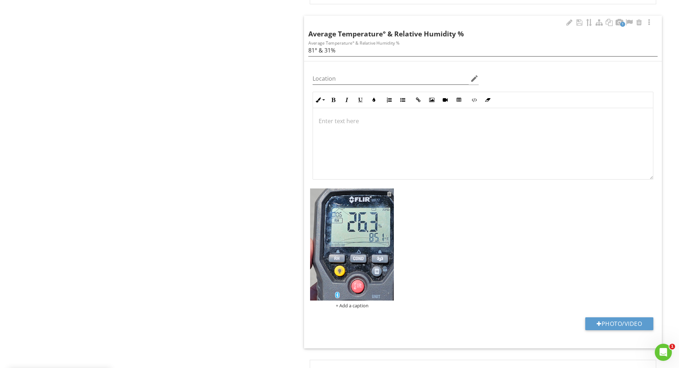
click at [389, 195] on div at bounding box center [389, 194] width 5 height 6
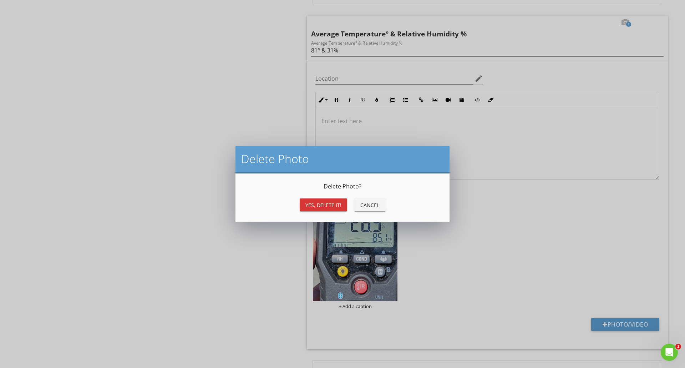
click at [332, 204] on div "Yes, Delete it!" at bounding box center [323, 204] width 36 height 7
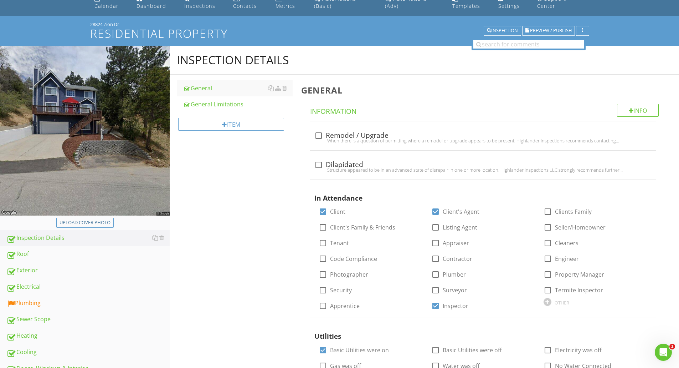
scroll to position [0, 0]
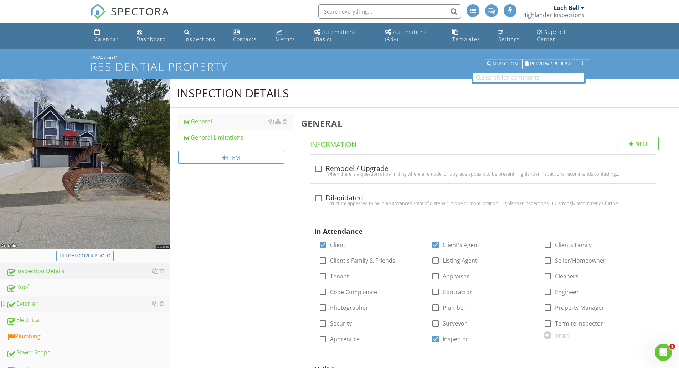
click at [28, 301] on div "Exterior" at bounding box center [87, 303] width 163 height 9
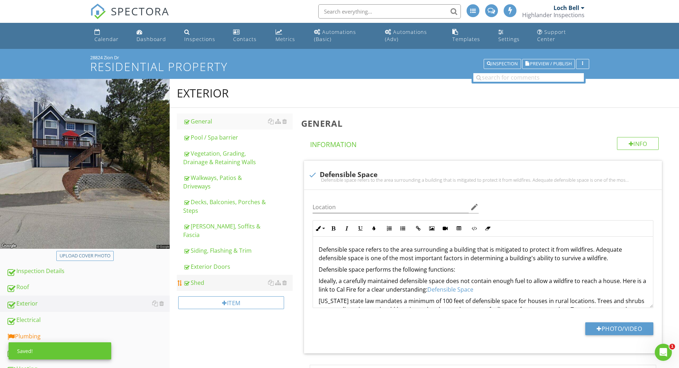
click at [217, 278] on div "Shed" at bounding box center [237, 282] width 109 height 9
type textarea "<p>Defensible space refers to the area surrounding a building that is mitigated…"
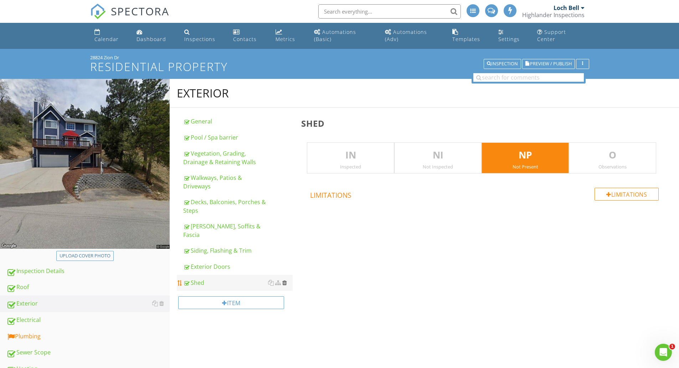
click at [285, 280] on div at bounding box center [284, 283] width 5 height 6
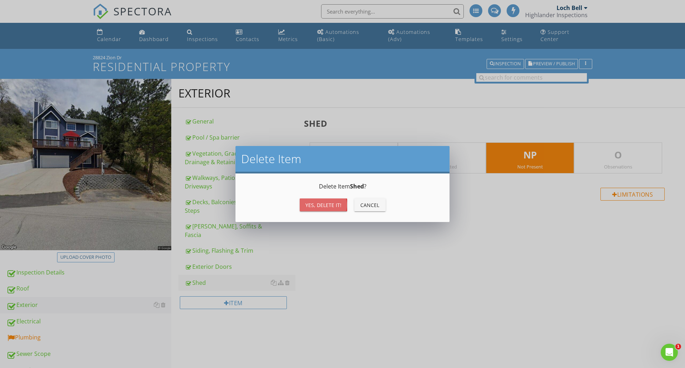
click at [319, 204] on div "Yes, Delete it!" at bounding box center [323, 204] width 36 height 7
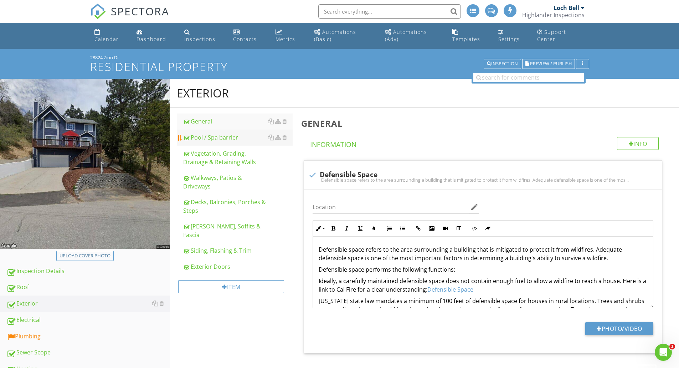
click at [214, 137] on div "Pool / Spa barrier" at bounding box center [237, 137] width 109 height 9
type textarea "<p>Defensible space refers to the area surrounding a building that is mitigated…"
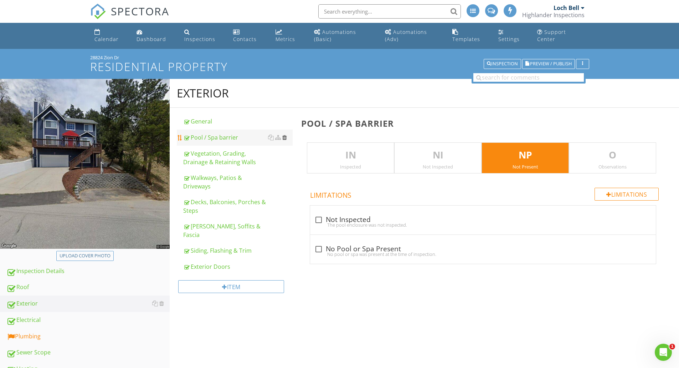
click at [285, 137] on div at bounding box center [284, 137] width 5 height 6
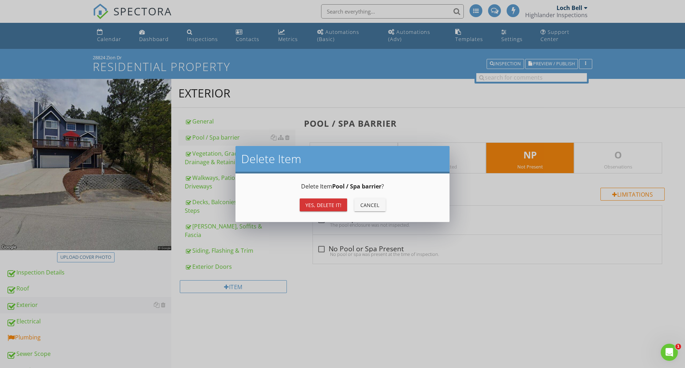
click at [312, 204] on div "Yes, Delete it!" at bounding box center [323, 204] width 36 height 7
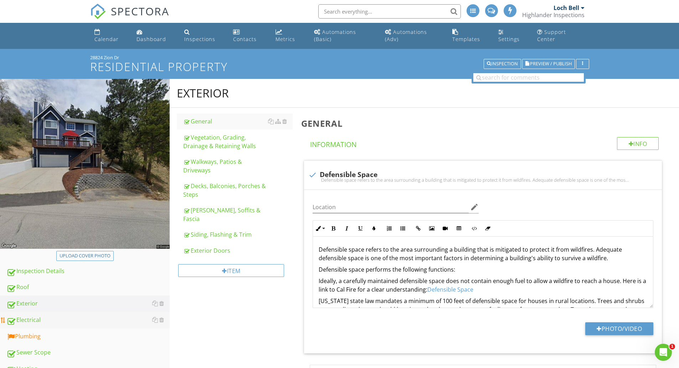
click at [62, 318] on div "Electrical" at bounding box center [87, 319] width 163 height 9
type textarea "<p>Defensible space refers to the area surrounding a building that is mitigated…"
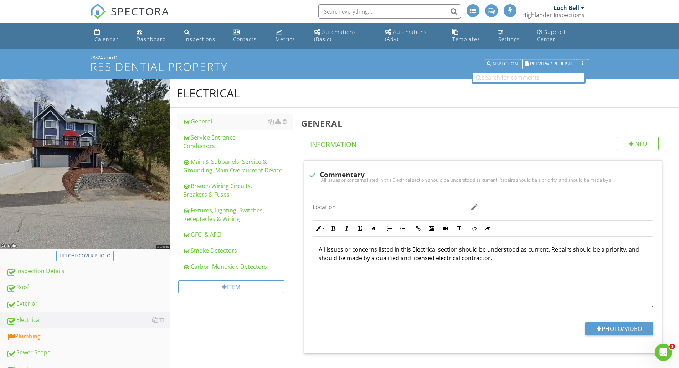
scroll to position [238, 0]
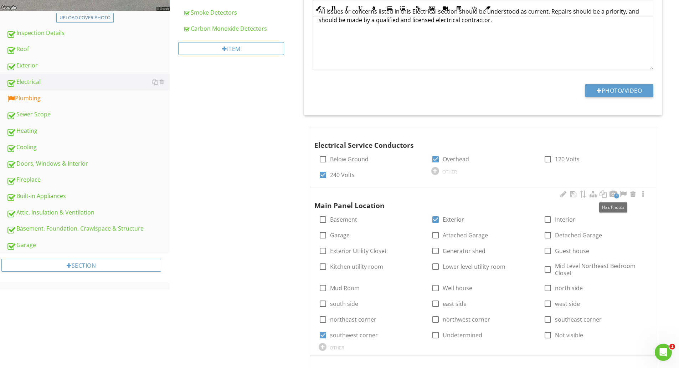
click at [615, 193] on span "4" at bounding box center [616, 195] width 5 height 5
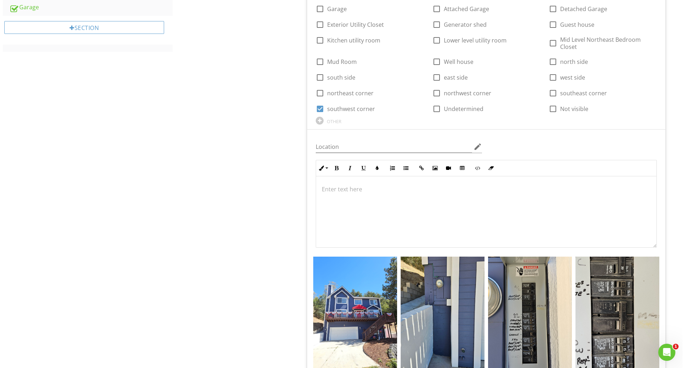
scroll to position [713, 0]
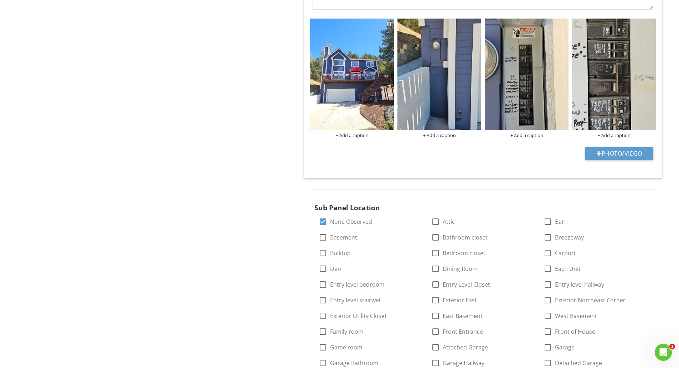
click at [346, 93] on img at bounding box center [352, 75] width 84 height 112
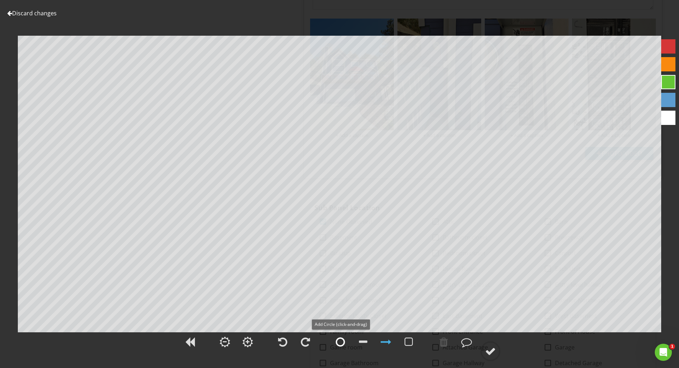
click at [341, 342] on div at bounding box center [340, 341] width 9 height 11
click at [383, 338] on div at bounding box center [386, 341] width 11 height 11
click at [384, 344] on div at bounding box center [386, 341] width 11 height 11
click at [490, 347] on div at bounding box center [490, 351] width 11 height 11
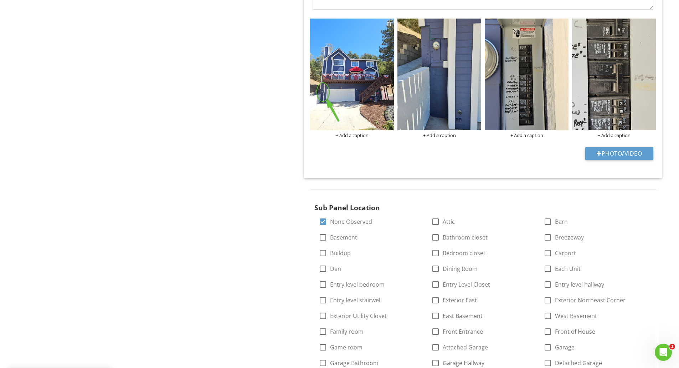
click at [342, 135] on div "+ Add a caption" at bounding box center [352, 135] width 84 height 6
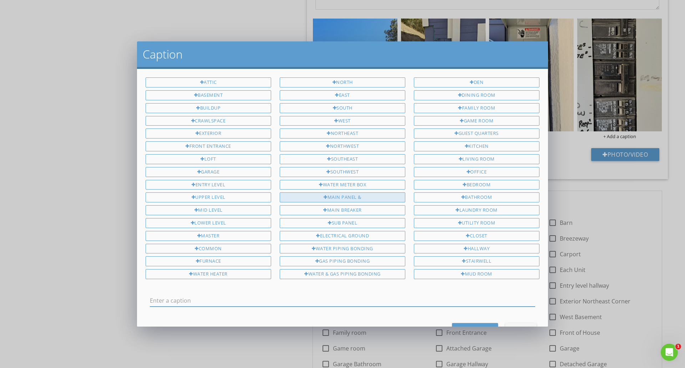
click at [319, 195] on div "Main Panel &" at bounding box center [343, 197] width 126 height 10
click at [312, 295] on input "Main Panel &" at bounding box center [342, 301] width 385 height 12
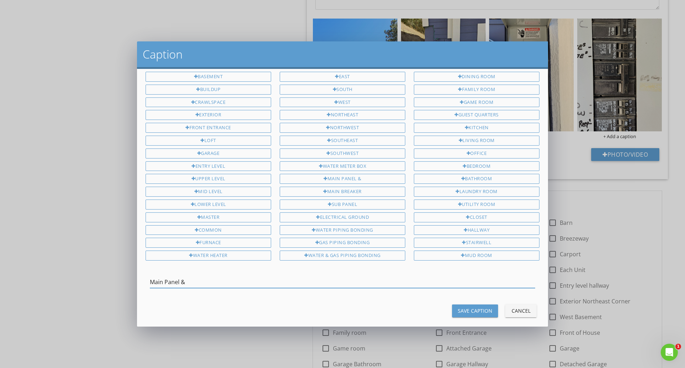
scroll to position [27, 0]
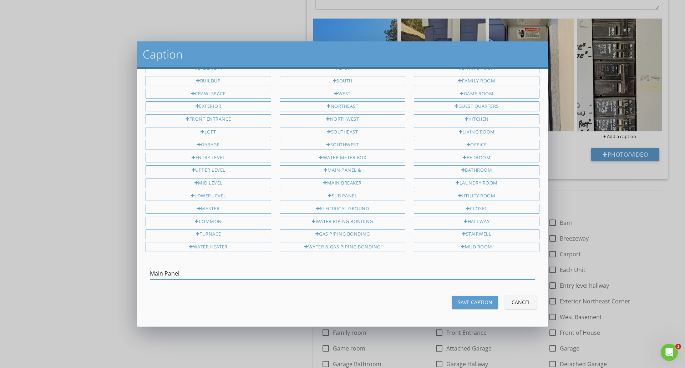
type input "Main Panel"
click at [465, 296] on button "Save Caption" at bounding box center [475, 302] width 46 height 13
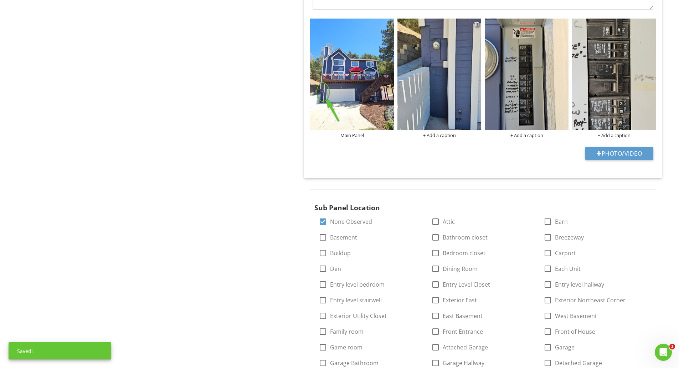
click at [441, 137] on div "+ Add a caption" at bounding box center [440, 135] width 84 height 6
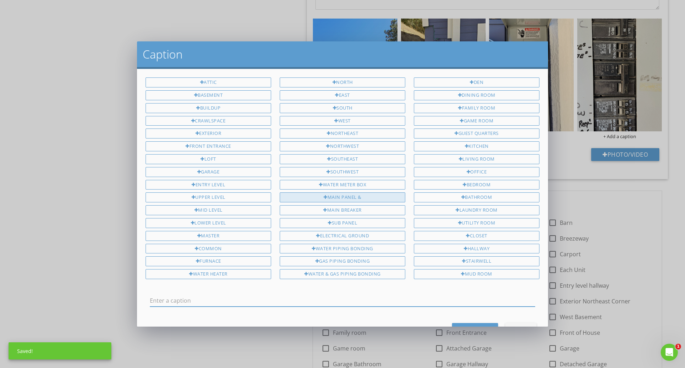
click at [333, 195] on div "Main Panel &" at bounding box center [343, 197] width 126 height 10
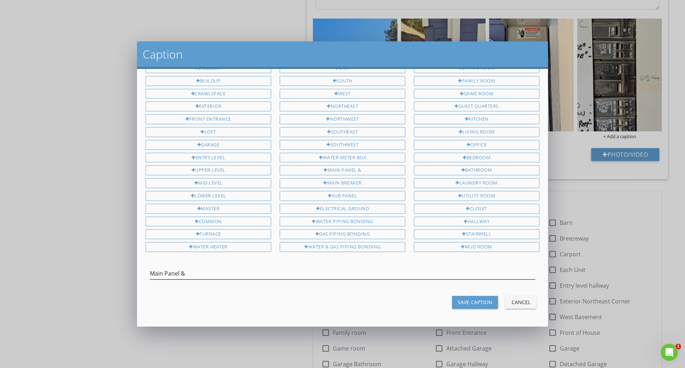
click at [339, 275] on input "Main Panel &" at bounding box center [342, 273] width 385 height 12
type input "Main Panel"
click at [468, 301] on div "Save Caption" at bounding box center [474, 301] width 35 height 7
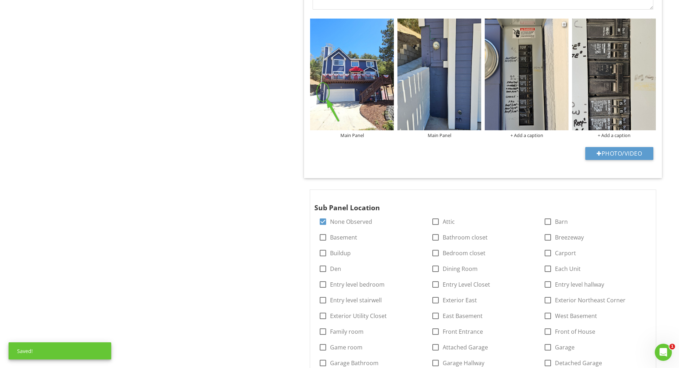
click at [525, 134] on div "+ Add a caption" at bounding box center [527, 135] width 84 height 6
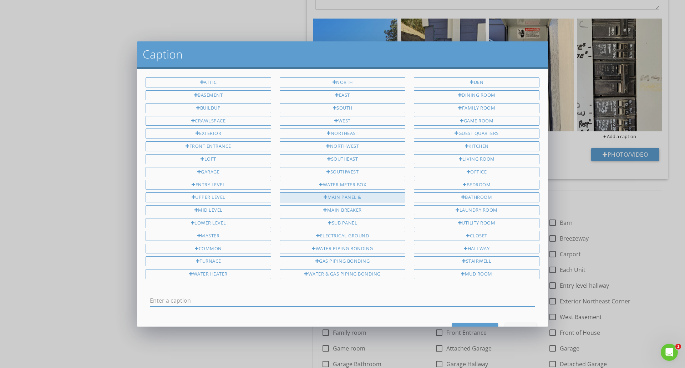
click at [361, 198] on div "Main Panel &" at bounding box center [343, 197] width 126 height 10
click at [361, 206] on div "Main Breaker" at bounding box center [343, 210] width 126 height 10
type input "Main Panel & Main Breaker"
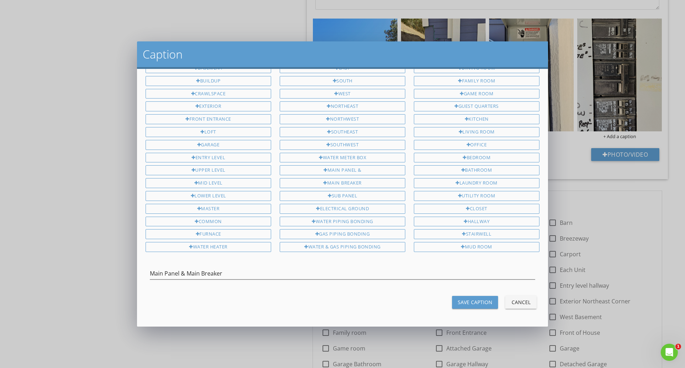
click at [464, 304] on div "Save Caption" at bounding box center [474, 301] width 35 height 7
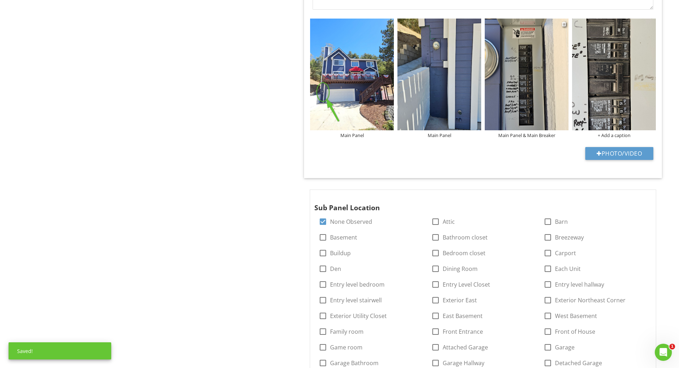
click at [485, 63] on img at bounding box center [527, 75] width 84 height 112
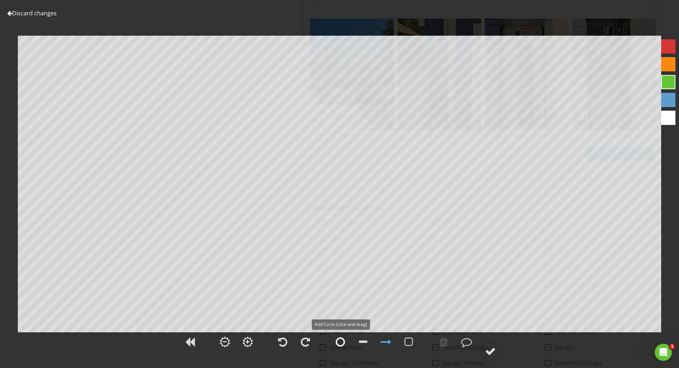
click at [343, 343] on div at bounding box center [340, 341] width 9 height 11
click at [384, 344] on div at bounding box center [386, 341] width 11 height 11
click at [489, 354] on div at bounding box center [490, 351] width 11 height 11
type textarea "Main Panel & Main Breaker"
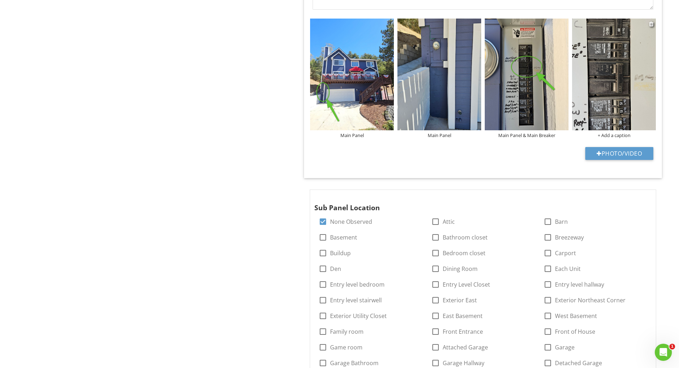
click at [613, 132] on div at bounding box center [614, 76] width 84 height 114
click at [605, 135] on div "+ Add a caption" at bounding box center [614, 135] width 84 height 6
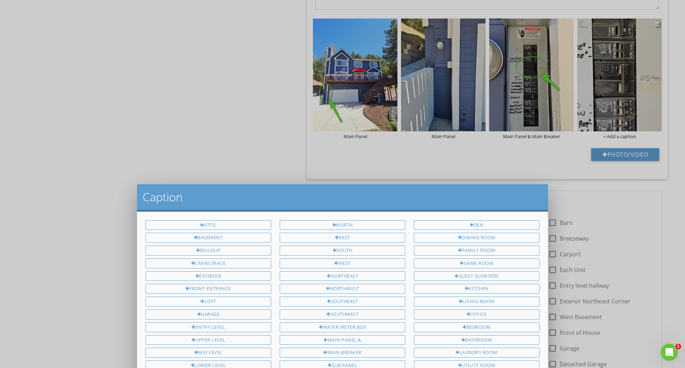
scroll to position [0, 0]
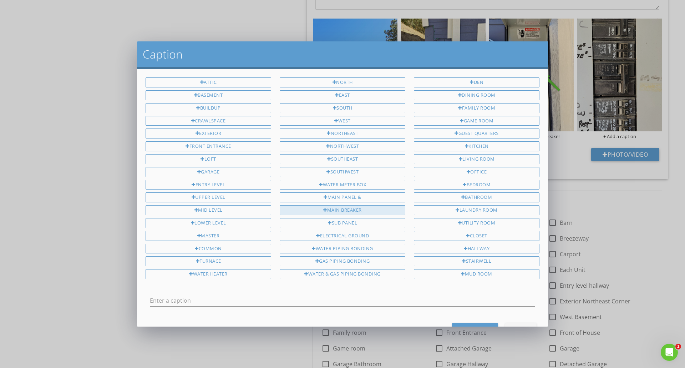
click at [343, 208] on div "Main Breaker" at bounding box center [343, 210] width 126 height 10
type input "Main Breaker"
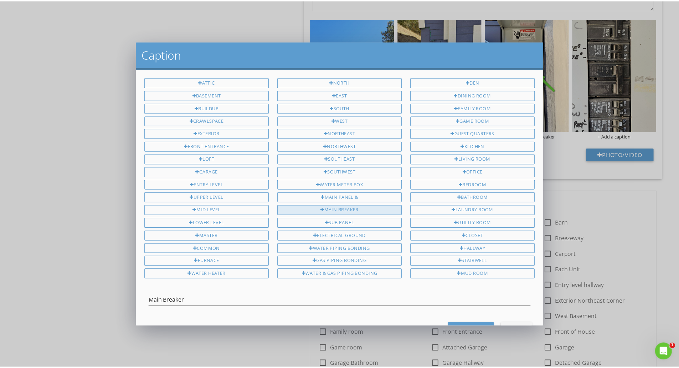
scroll to position [27, 0]
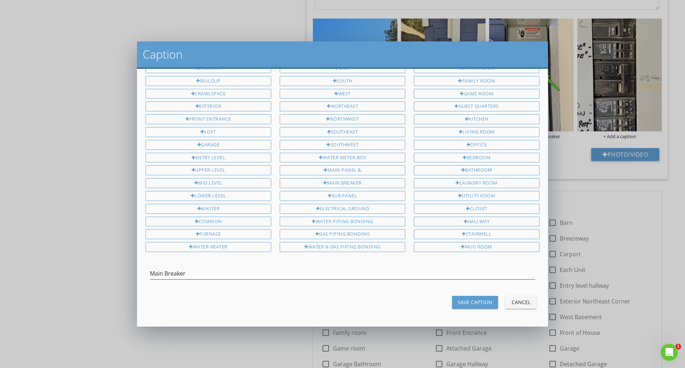
click at [458, 301] on div "Save Caption" at bounding box center [474, 301] width 35 height 7
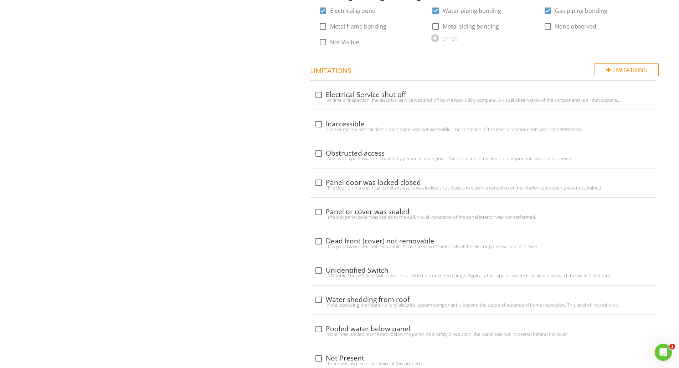
scroll to position [1664, 0]
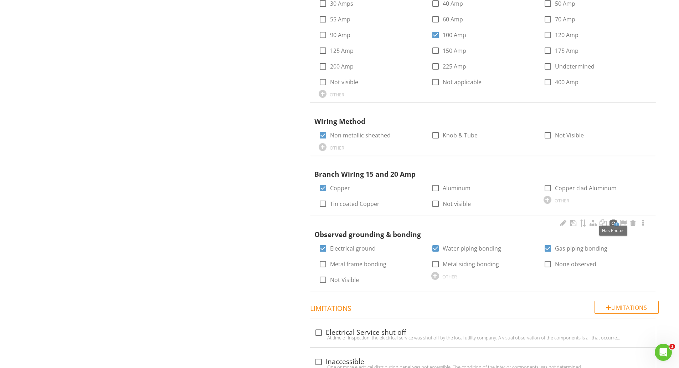
click at [614, 219] on div at bounding box center [613, 222] width 9 height 7
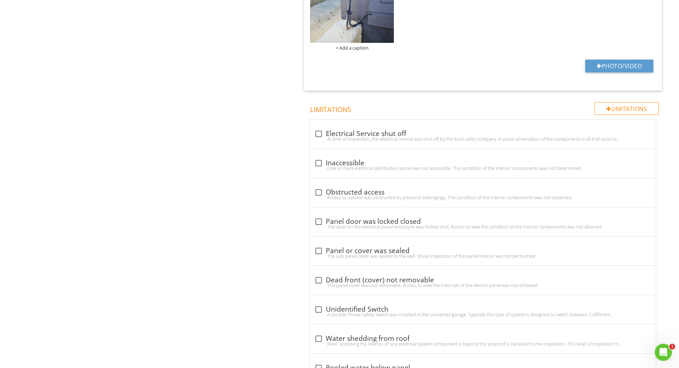
scroll to position [1876, 0]
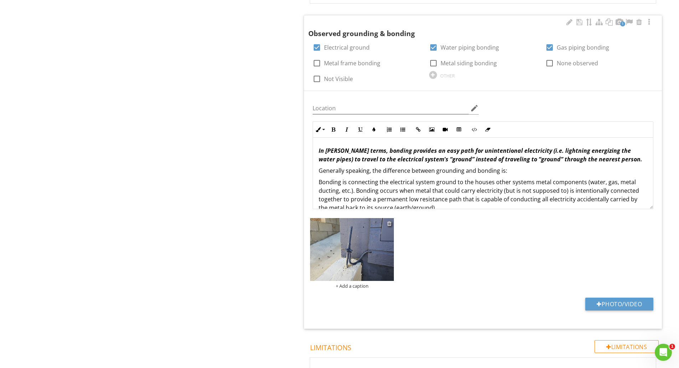
click at [391, 220] on div at bounding box center [389, 223] width 5 height 6
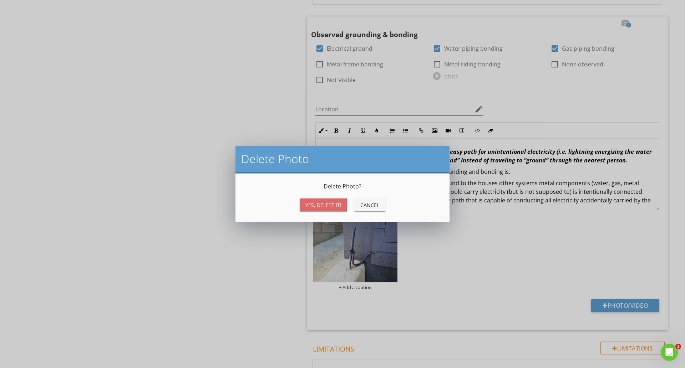
click at [321, 200] on button "Yes, Delete it!" at bounding box center [323, 204] width 47 height 13
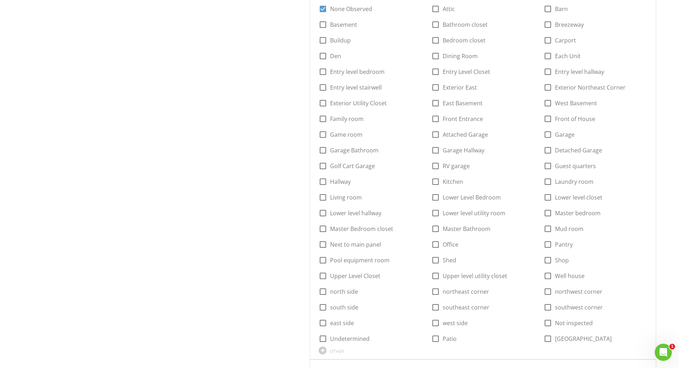
scroll to position [0, 0]
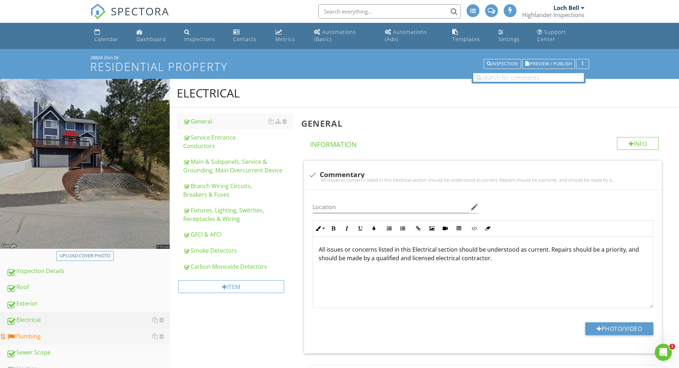
click at [50, 337] on div "Plumbing" at bounding box center [87, 336] width 163 height 9
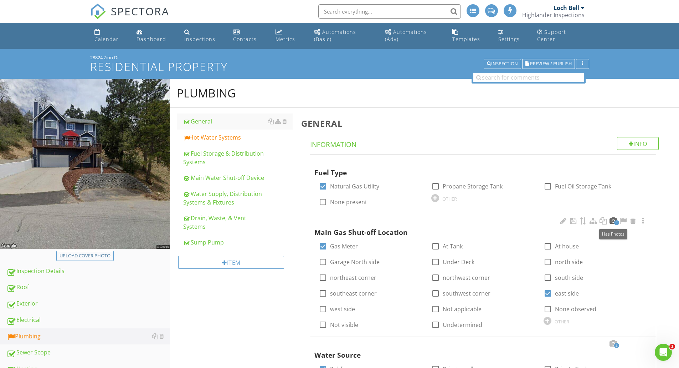
click at [613, 222] on div at bounding box center [613, 220] width 9 height 7
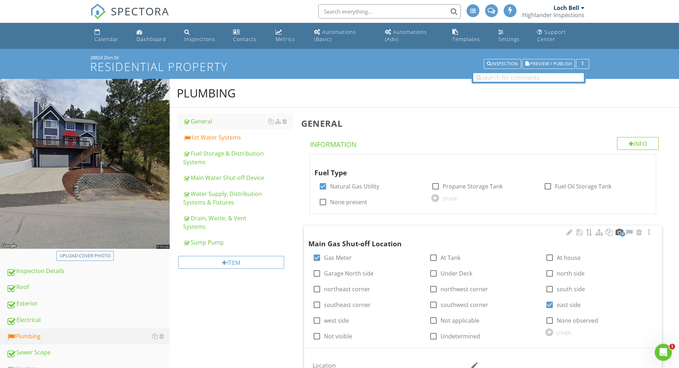
scroll to position [238, 0]
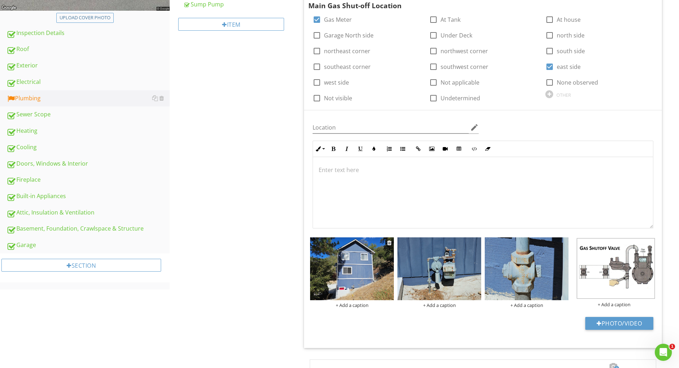
click at [365, 257] on img at bounding box center [352, 268] width 84 height 63
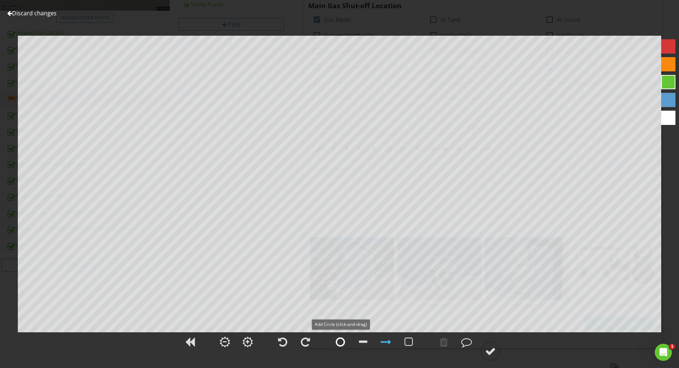
click at [334, 342] on div at bounding box center [341, 342] width 18 height 18
click at [382, 345] on div at bounding box center [386, 341] width 11 height 11
click at [445, 344] on div at bounding box center [444, 341] width 9 height 11
click at [489, 353] on div at bounding box center [490, 351] width 11 height 11
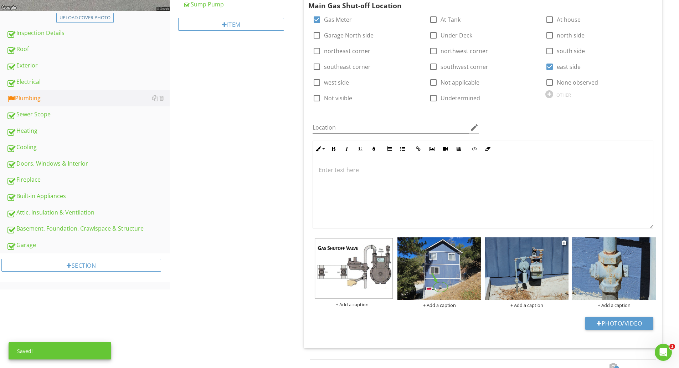
click at [526, 280] on img at bounding box center [527, 268] width 84 height 63
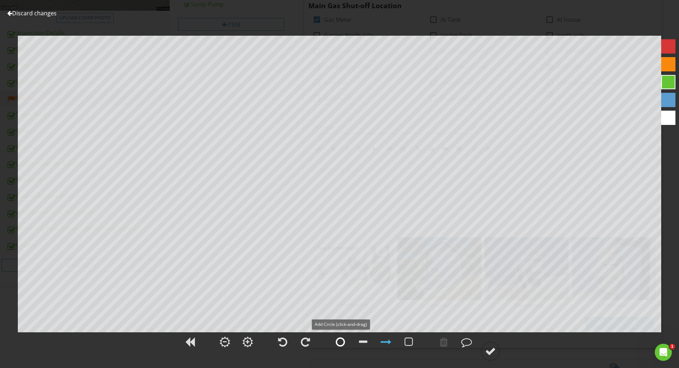
click at [336, 340] on div at bounding box center [340, 341] width 9 height 11
click at [387, 341] on div at bounding box center [386, 341] width 11 height 11
click at [486, 349] on div at bounding box center [490, 351] width 11 height 11
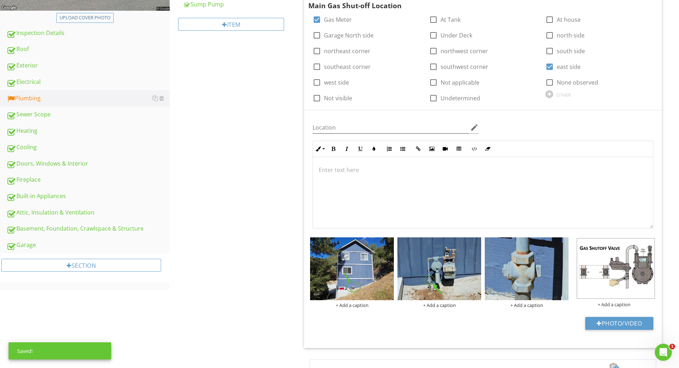
scroll to position [475, 0]
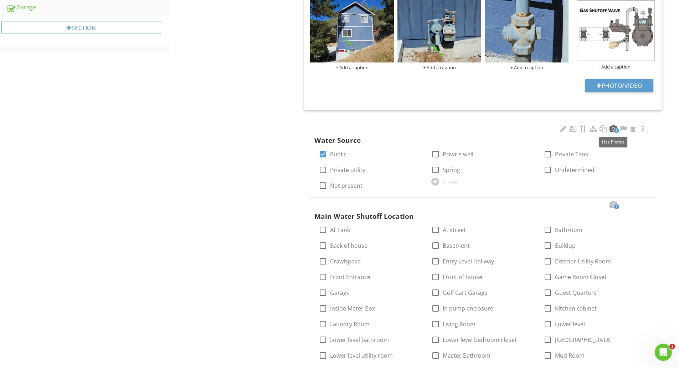
click at [609, 130] on div at bounding box center [613, 128] width 9 height 7
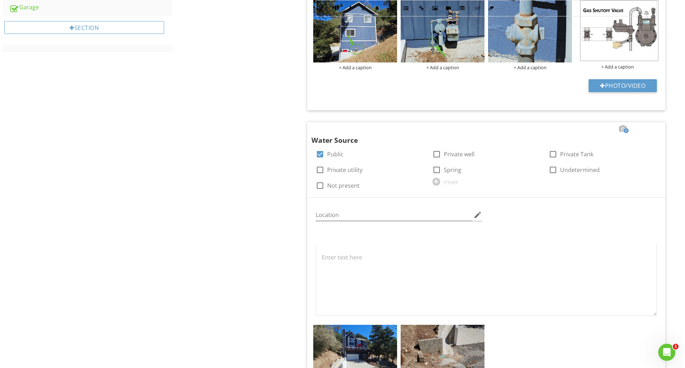
scroll to position [713, 0]
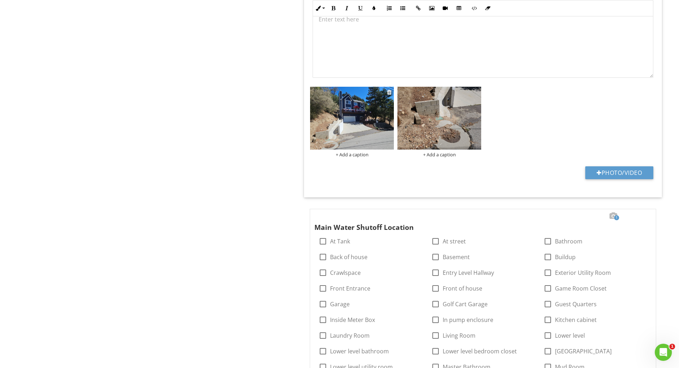
click at [353, 136] on img at bounding box center [352, 118] width 84 height 63
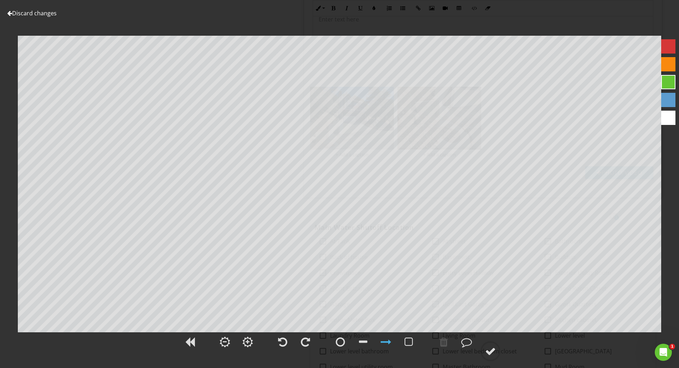
click at [21, 14] on link "Discard changes" at bounding box center [32, 13] width 50 height 8
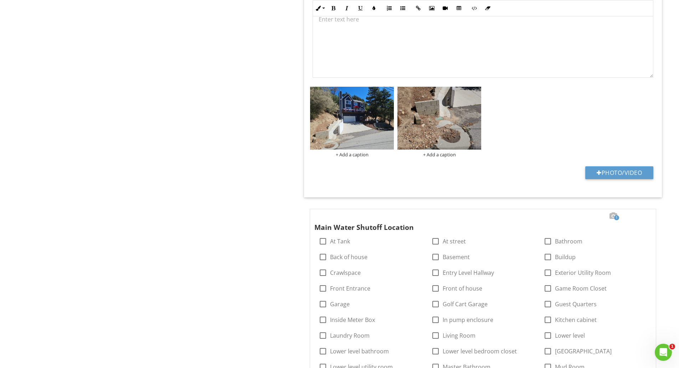
click at [354, 125] on img at bounding box center [352, 118] width 84 height 63
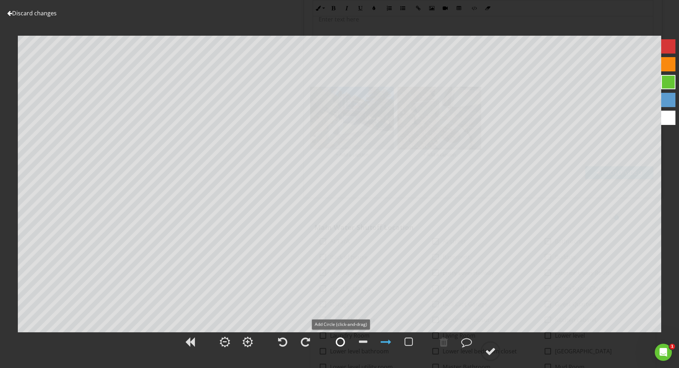
click at [340, 342] on div at bounding box center [340, 341] width 9 height 11
click at [389, 342] on div at bounding box center [386, 341] width 11 height 11
click at [391, 343] on div at bounding box center [386, 342] width 18 height 18
click at [488, 352] on div at bounding box center [490, 351] width 11 height 11
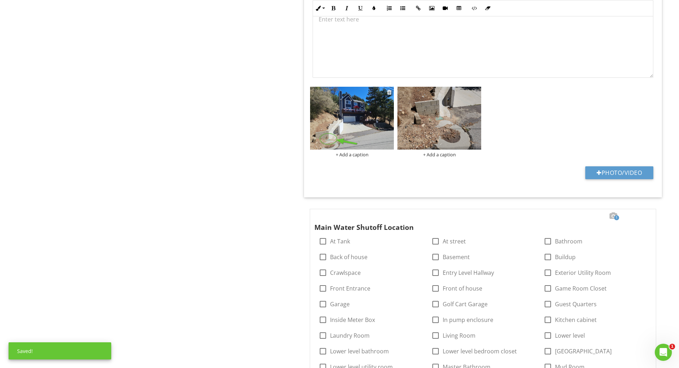
click at [363, 155] on div "+ Add a caption" at bounding box center [352, 155] width 84 height 6
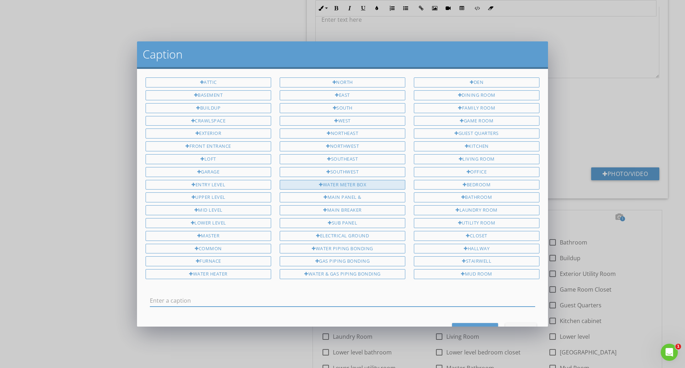
click at [360, 181] on div "Water Meter Box" at bounding box center [343, 185] width 126 height 10
type input "Water Meter Box"
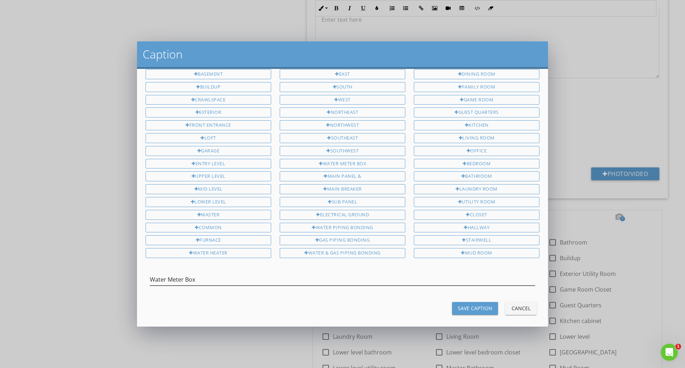
scroll to position [27, 0]
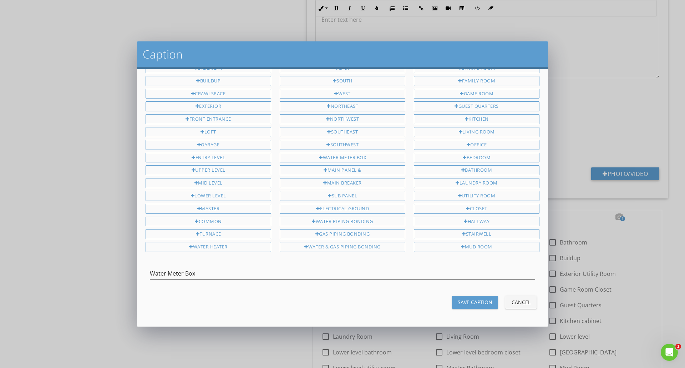
click at [457, 300] on div "Save Caption" at bounding box center [474, 301] width 35 height 7
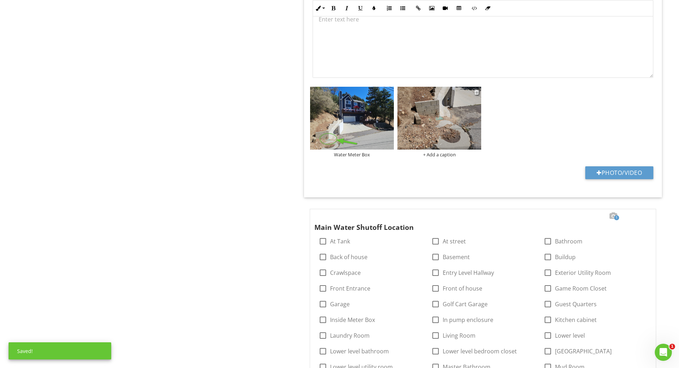
click at [429, 153] on div "+ Add a caption" at bounding box center [440, 155] width 84 height 6
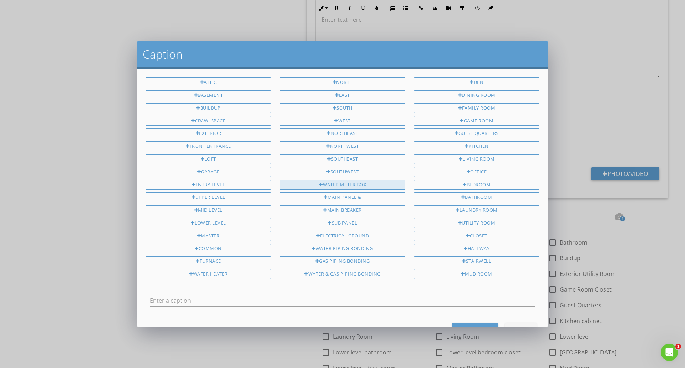
click at [336, 181] on div "Water Meter Box" at bounding box center [343, 185] width 126 height 10
type input "Water Meter Box"
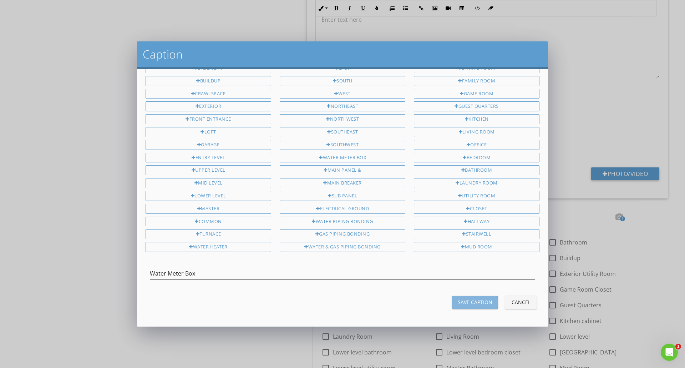
click at [467, 302] on div "Save Caption" at bounding box center [474, 301] width 35 height 7
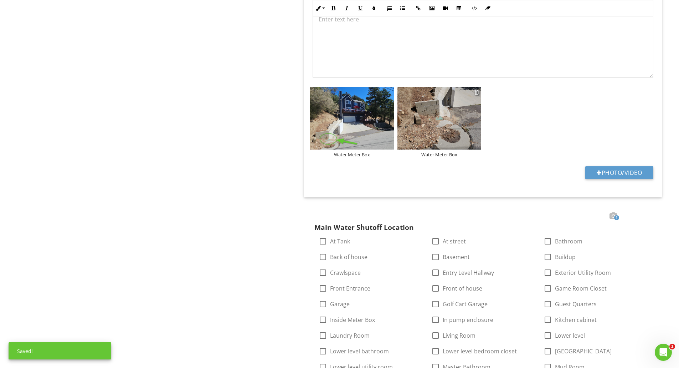
click at [436, 124] on img at bounding box center [440, 118] width 84 height 63
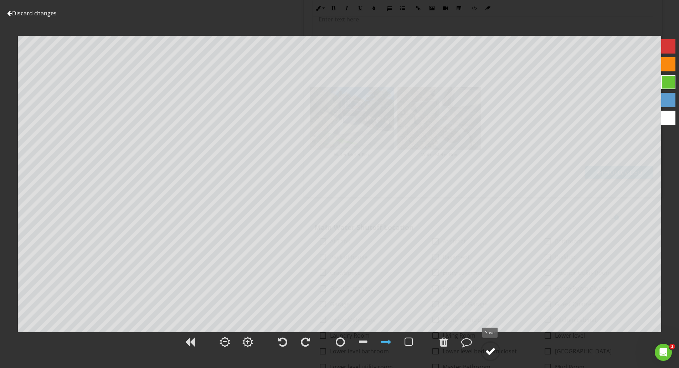
click at [488, 353] on div at bounding box center [490, 351] width 11 height 11
type textarea "Water Meter Box"
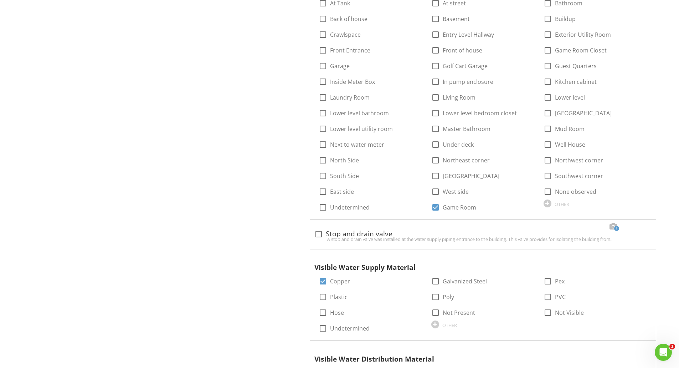
scroll to position [713, 0]
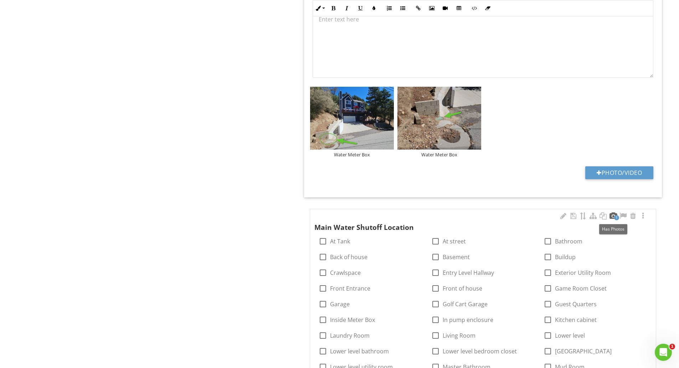
click at [612, 214] on div at bounding box center [613, 215] width 9 height 7
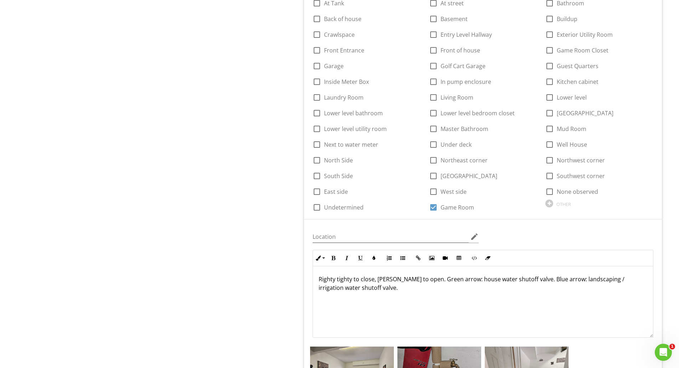
scroll to position [1188, 0]
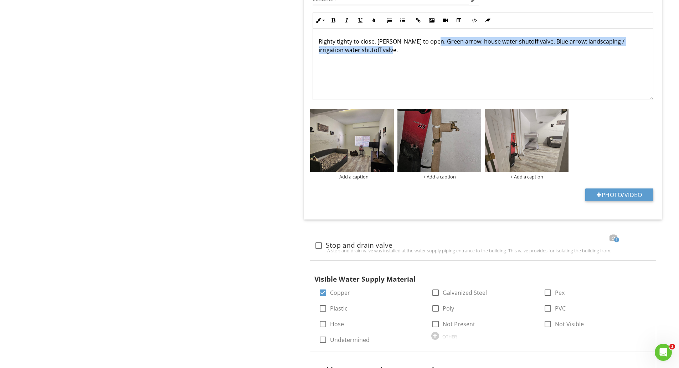
drag, startPoint x: 429, startPoint y: 38, endPoint x: 428, endPoint y: 52, distance: 13.6
click at [428, 52] on p "Righty tighty to close, Lefty loosy to open. Green arrow: house water shutoff v…" at bounding box center [483, 45] width 329 height 17
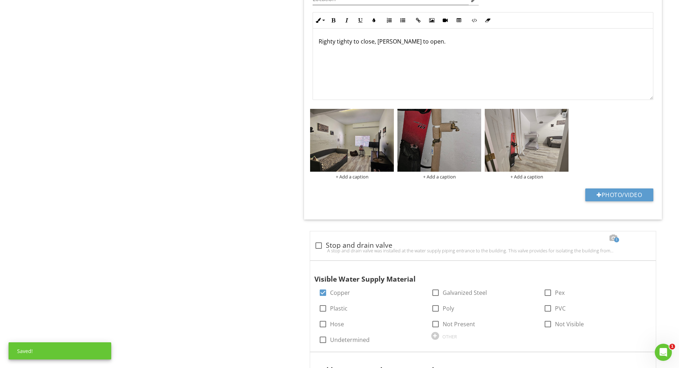
click at [563, 115] on div at bounding box center [564, 114] width 5 height 6
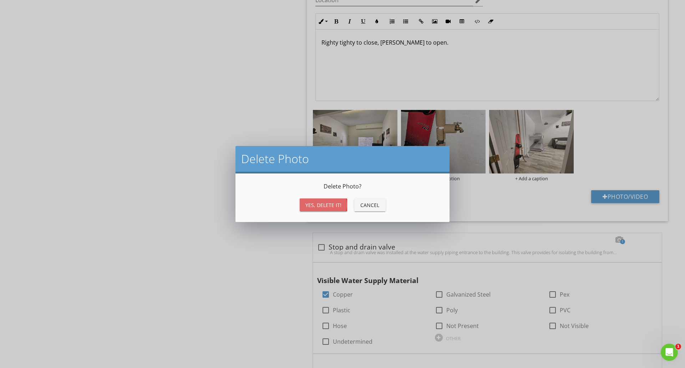
click at [323, 205] on div "Yes, Delete it!" at bounding box center [323, 204] width 36 height 7
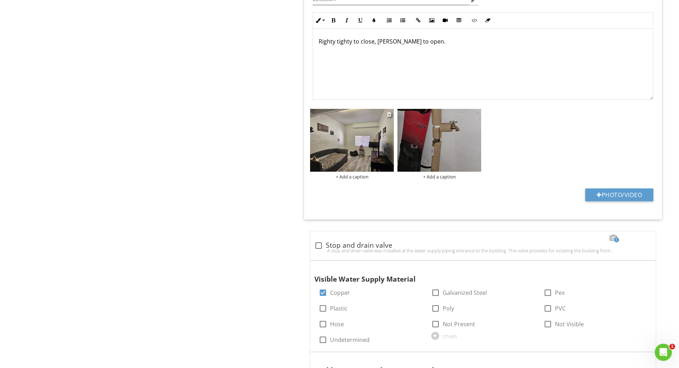
click at [348, 149] on img at bounding box center [352, 140] width 84 height 63
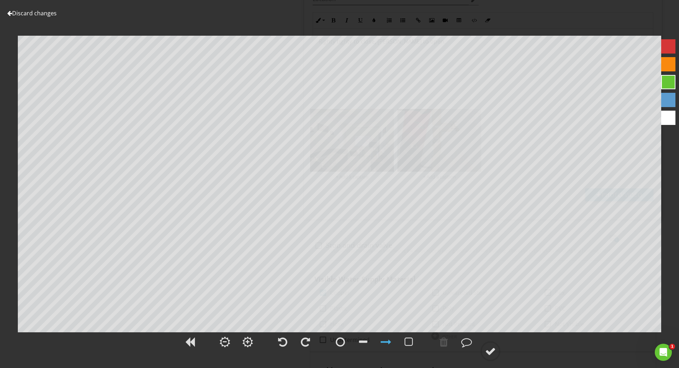
click at [36, 11] on link "Discard changes" at bounding box center [32, 13] width 50 height 8
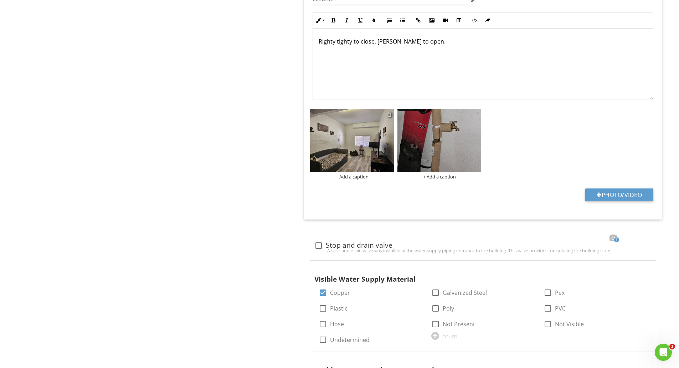
click at [389, 114] on div at bounding box center [389, 114] width 5 height 6
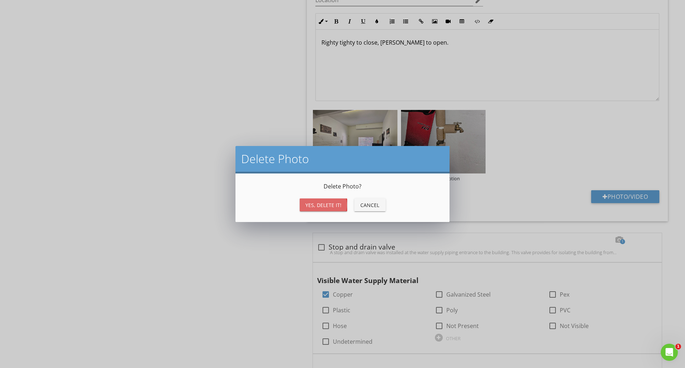
click at [330, 203] on div "Yes, Delete it!" at bounding box center [323, 204] width 36 height 7
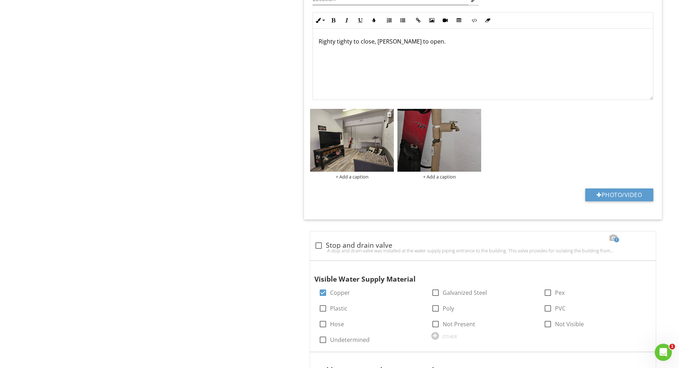
click at [357, 148] on img at bounding box center [352, 140] width 84 height 63
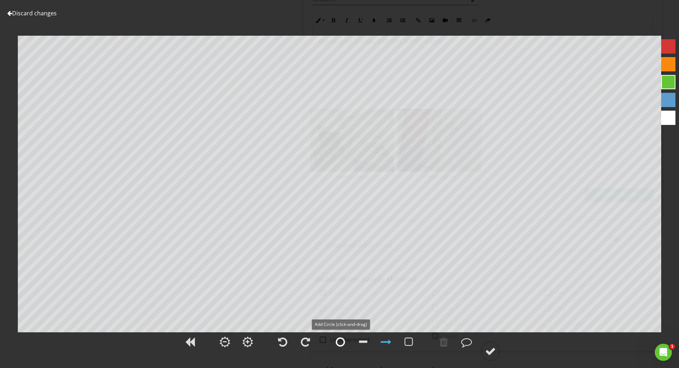
click at [337, 342] on div at bounding box center [340, 341] width 9 height 11
click at [382, 343] on div at bounding box center [386, 341] width 11 height 11
click at [441, 346] on div at bounding box center [444, 341] width 9 height 11
click at [388, 342] on div at bounding box center [386, 341] width 11 height 11
click at [487, 345] on circle at bounding box center [490, 351] width 19 height 19
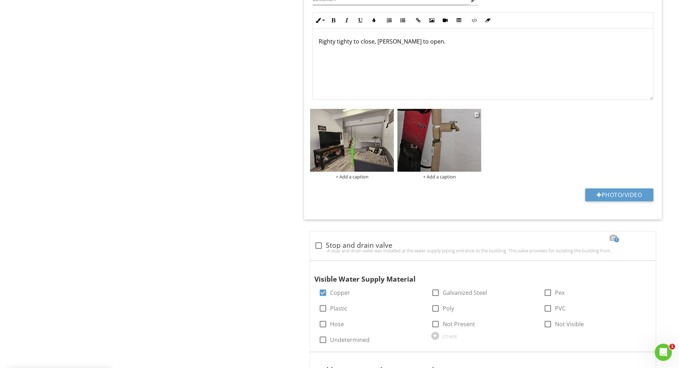
click at [435, 155] on img at bounding box center [440, 140] width 84 height 63
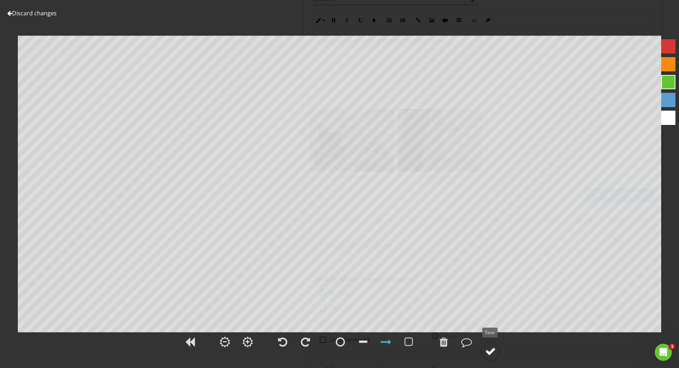
click at [488, 353] on div at bounding box center [490, 351] width 11 height 11
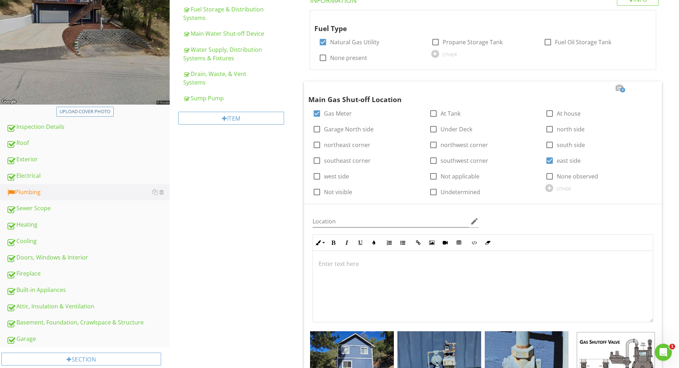
scroll to position [0, 0]
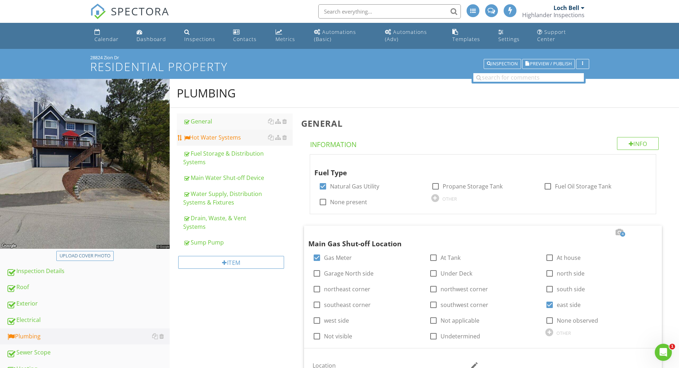
click at [235, 135] on div "Hot Water Systems" at bounding box center [237, 137] width 109 height 9
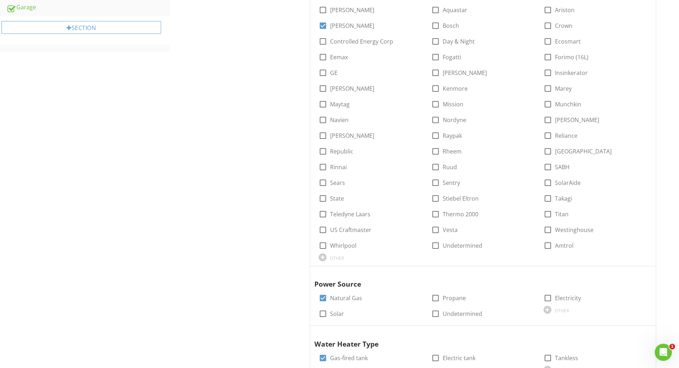
scroll to position [650, 0]
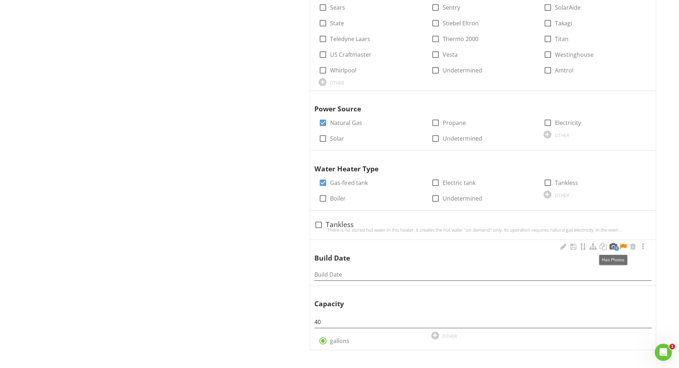
click at [614, 247] on div at bounding box center [613, 246] width 9 height 7
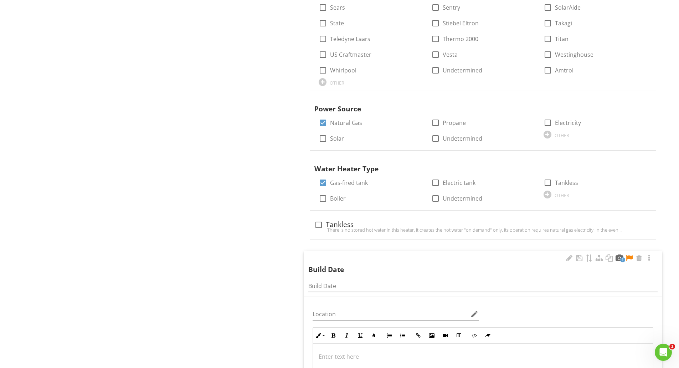
scroll to position [888, 0]
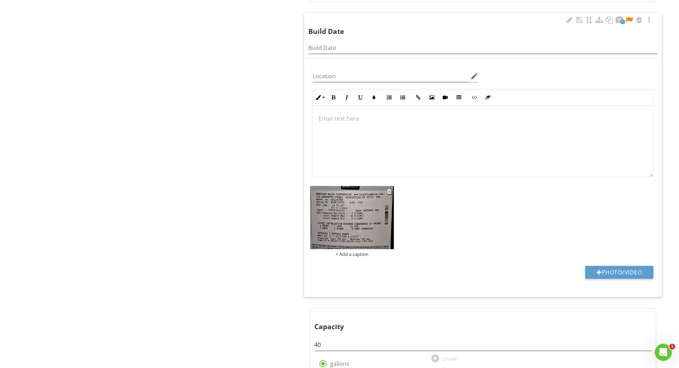
click at [342, 217] on img at bounding box center [352, 217] width 84 height 63
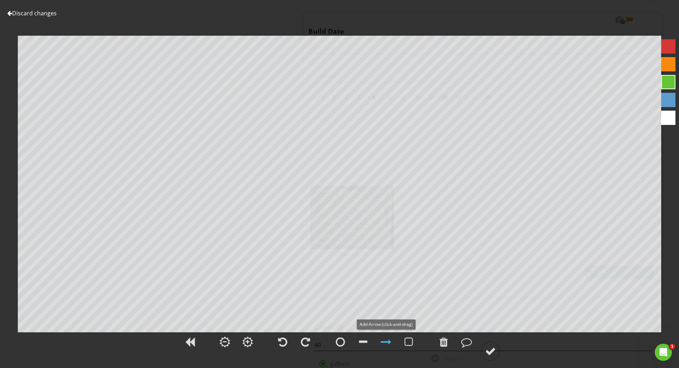
click at [389, 348] on div at bounding box center [386, 342] width 18 height 18
click at [494, 350] on div at bounding box center [490, 351] width 11 height 11
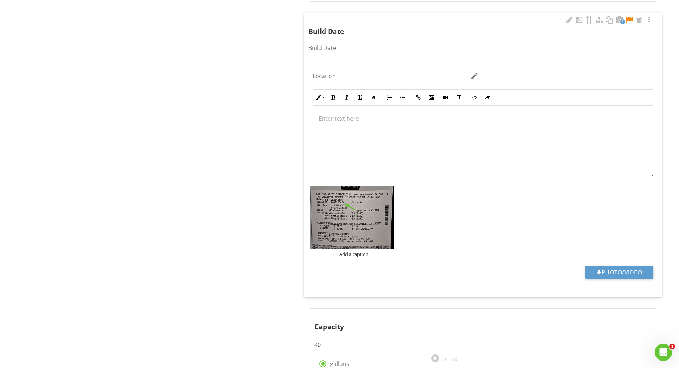
click at [352, 44] on input "Build Date" at bounding box center [482, 48] width 349 height 12
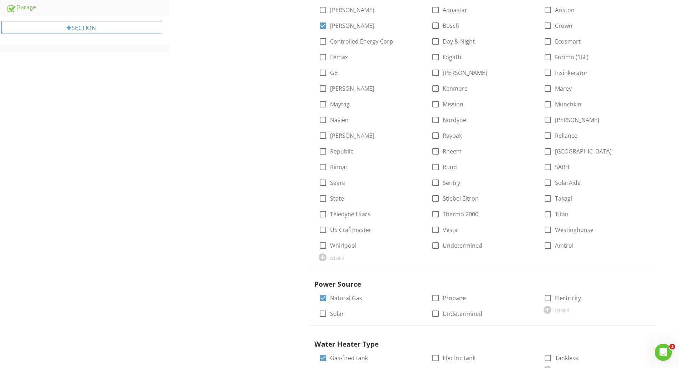
scroll to position [713, 0]
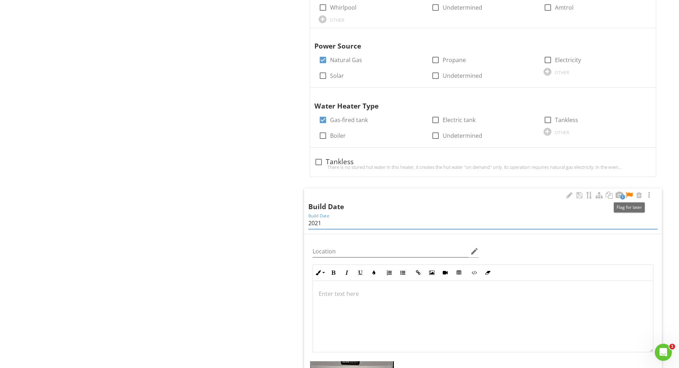
type input "2021"
click at [629, 194] on div at bounding box center [629, 194] width 9 height 7
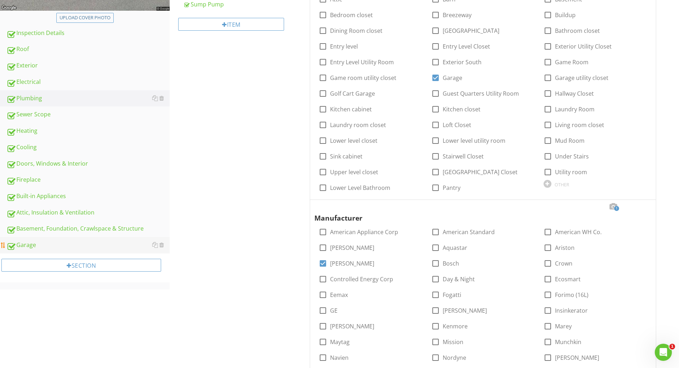
scroll to position [0, 0]
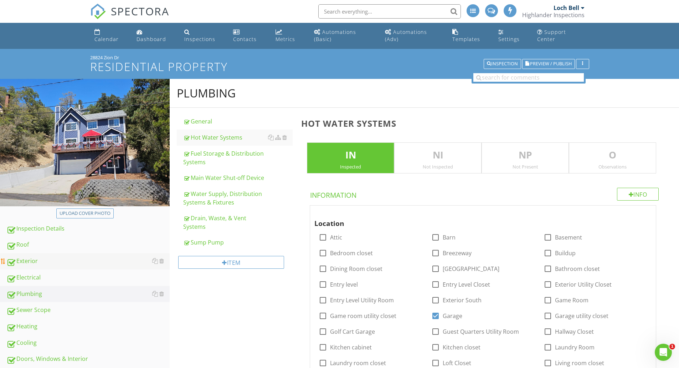
click at [37, 261] on div "Exterior" at bounding box center [87, 260] width 163 height 9
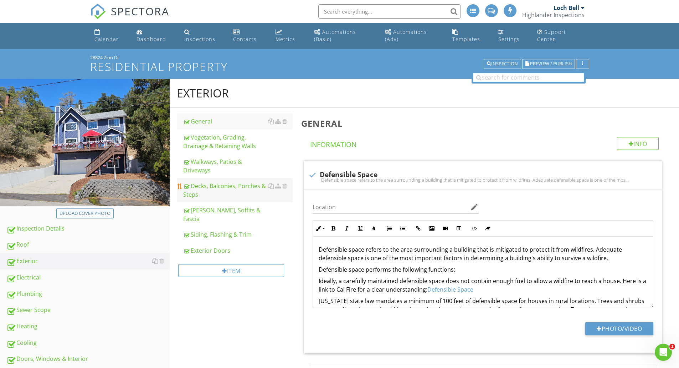
click at [211, 188] on div "Decks, Balconies, Porches & Steps" at bounding box center [237, 189] width 109 height 17
type textarea "<p>Defensible space refers to the area surrounding a building that is mitigated…"
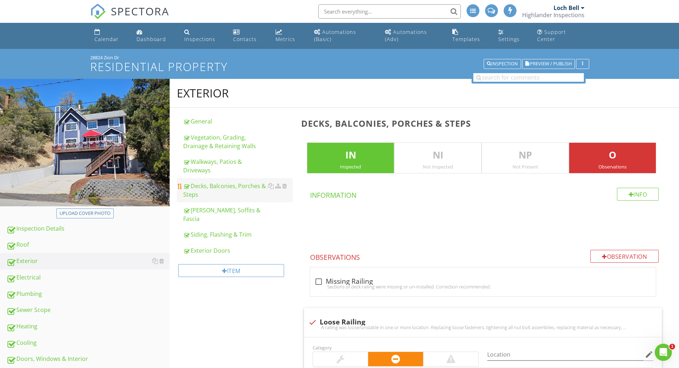
scroll to position [238, 0]
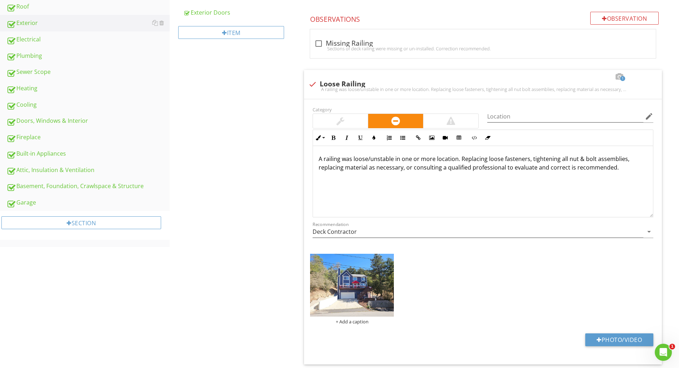
click at [383, 271] on img at bounding box center [352, 285] width 84 height 63
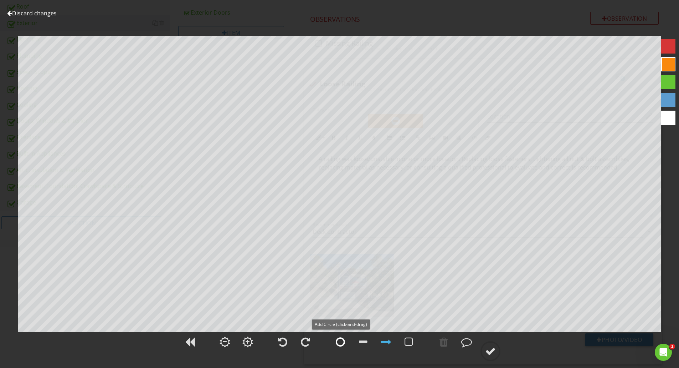
click at [338, 344] on div at bounding box center [340, 341] width 9 height 11
click at [340, 343] on div at bounding box center [340, 341] width 9 height 11
click at [382, 345] on div at bounding box center [386, 341] width 11 height 11
click at [493, 347] on div at bounding box center [490, 351] width 11 height 11
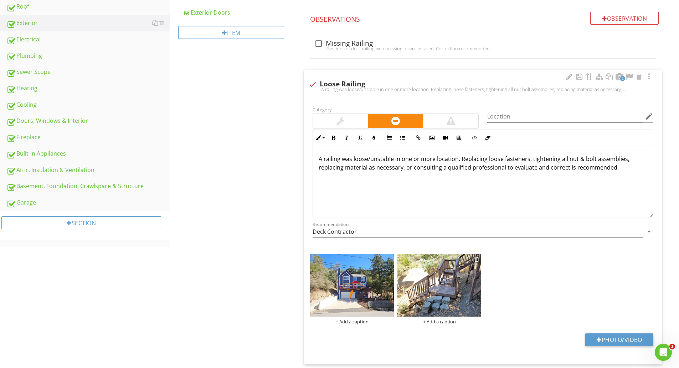
click at [439, 291] on img at bounding box center [440, 285] width 84 height 63
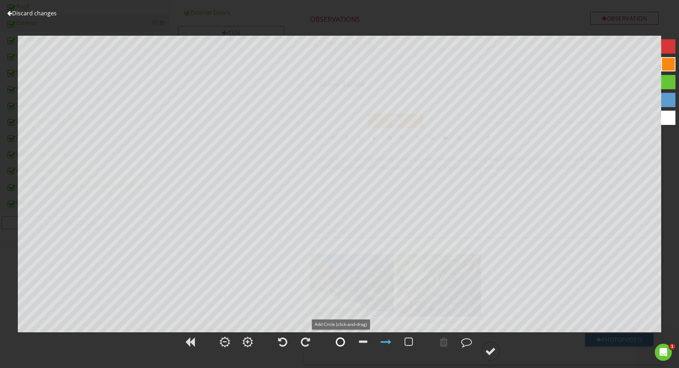
click at [339, 344] on div at bounding box center [340, 341] width 9 height 11
click at [332, 344] on div at bounding box center [341, 342] width 18 height 18
click at [338, 339] on div at bounding box center [340, 341] width 9 height 11
click at [331, 344] on div at bounding box center [375, 343] width 90 height 24
click at [336, 344] on div at bounding box center [340, 341] width 9 height 11
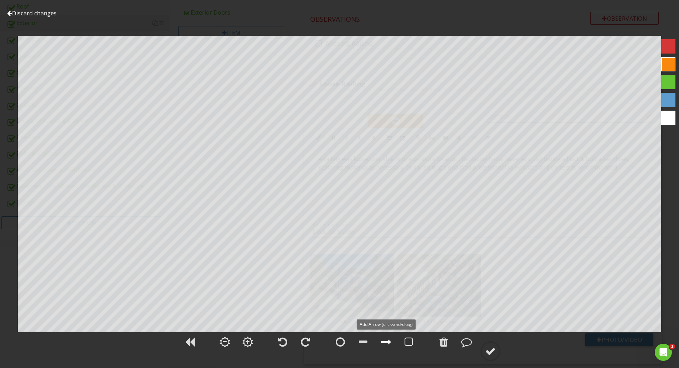
click at [392, 344] on div at bounding box center [386, 342] width 18 height 18
click at [494, 353] on div at bounding box center [490, 351] width 11 height 11
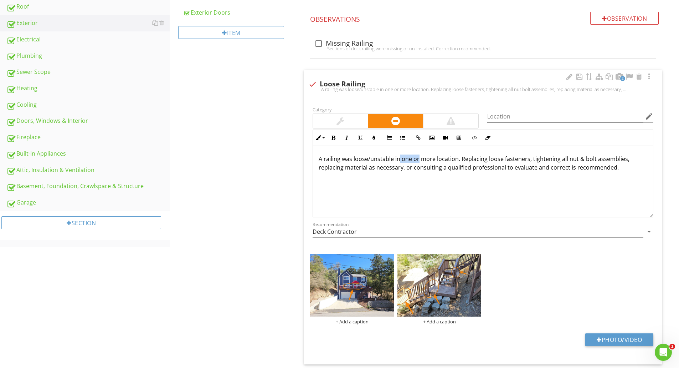
drag, startPoint x: 419, startPoint y: 160, endPoint x: 399, endPoint y: 159, distance: 19.6
click at [399, 159] on p "A railing was loose/unstable in one or more location. Replacing loose fasteners…" at bounding box center [483, 162] width 329 height 17
click at [414, 159] on p "A railing was loose/unstable in more location. Replacing loose fasteners, tight…" at bounding box center [483, 162] width 329 height 17
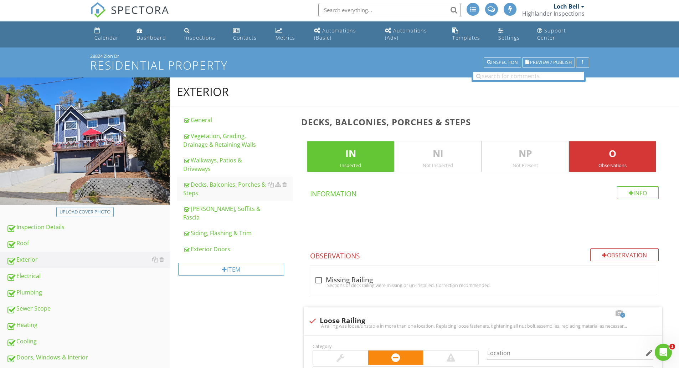
scroll to position [0, 0]
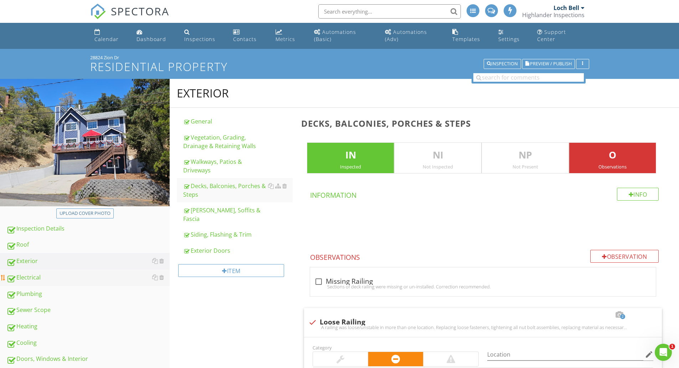
click at [31, 274] on div "Electrical" at bounding box center [87, 277] width 163 height 9
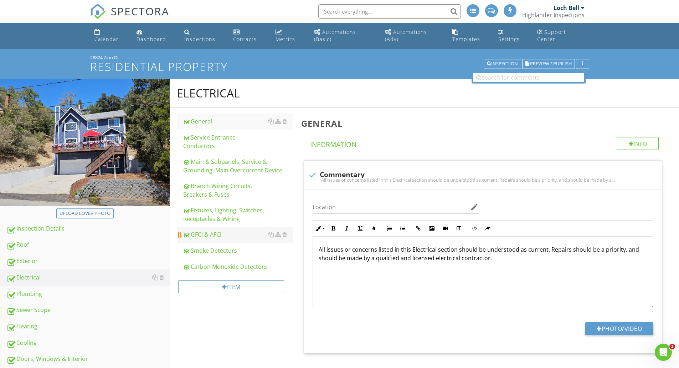
click at [211, 230] on div "GFCI & AFCI" at bounding box center [237, 234] width 109 height 9
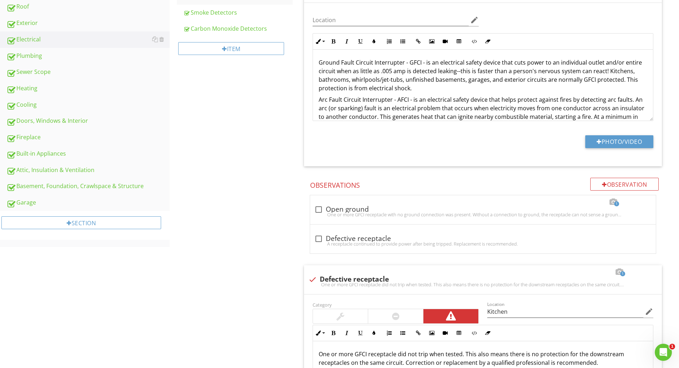
scroll to position [475, 0]
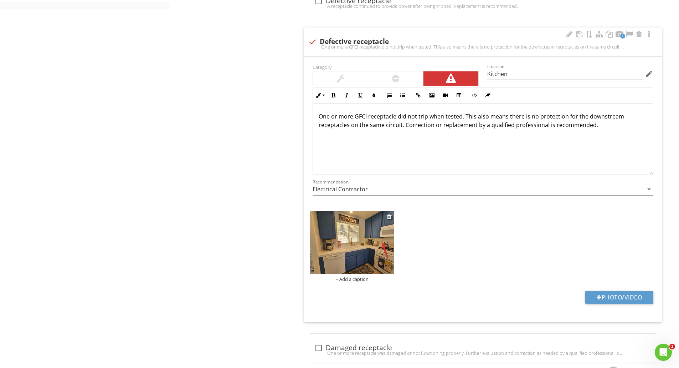
click at [349, 232] on img at bounding box center [352, 242] width 84 height 63
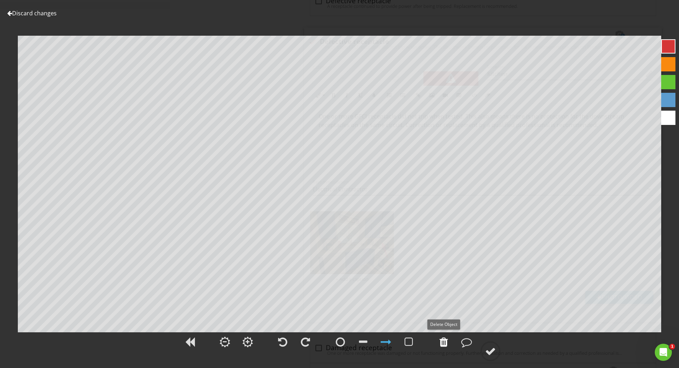
click at [442, 342] on div at bounding box center [444, 341] width 9 height 11
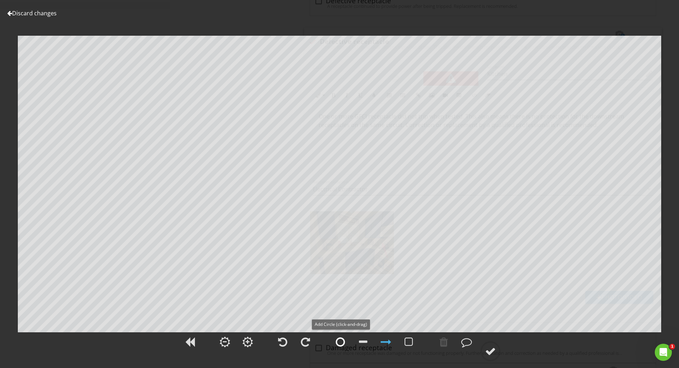
click at [336, 344] on div at bounding box center [340, 341] width 9 height 11
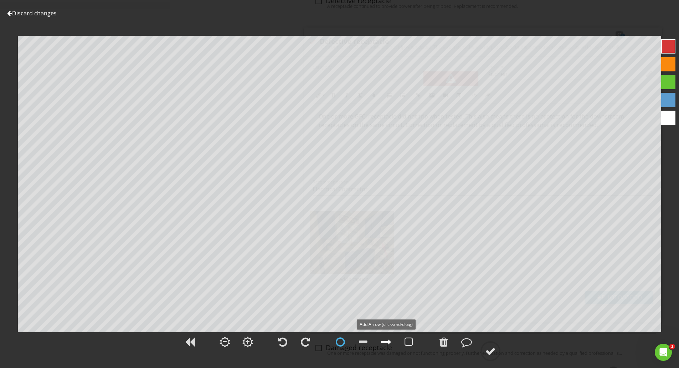
click at [384, 345] on div at bounding box center [386, 341] width 11 height 11
drag, startPoint x: 387, startPoint y: 344, endPoint x: 387, endPoint y: 336, distance: 8.2
click at [387, 341] on div at bounding box center [386, 341] width 11 height 11
click at [490, 354] on div at bounding box center [490, 351] width 11 height 11
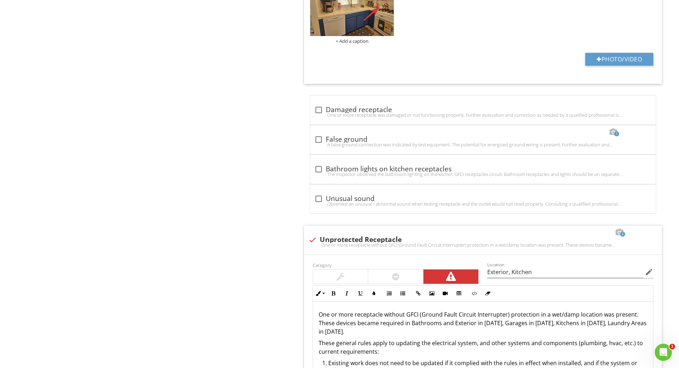
scroll to position [951, 0]
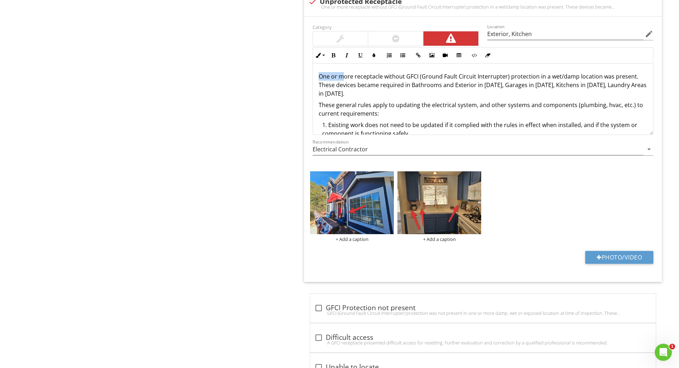
drag, startPoint x: 343, startPoint y: 76, endPoint x: 314, endPoint y: 79, distance: 28.3
click at [316, 78] on div "One or more receptacle without GFCI (Ground Fault Circuit Interrupter) protecti…" at bounding box center [483, 135] width 340 height 144
click at [354, 206] on img at bounding box center [352, 202] width 84 height 63
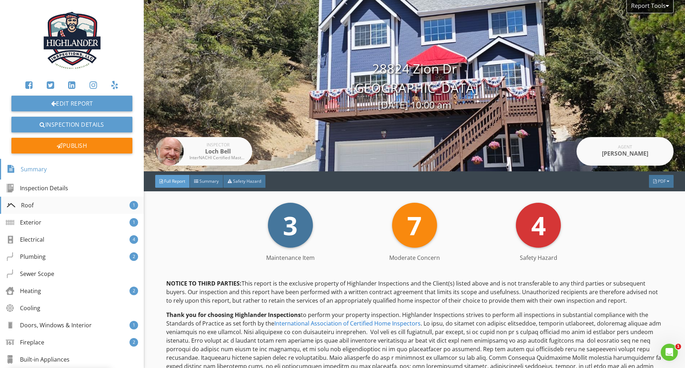
click at [73, 201] on div "Roof 1" at bounding box center [72, 204] width 144 height 17
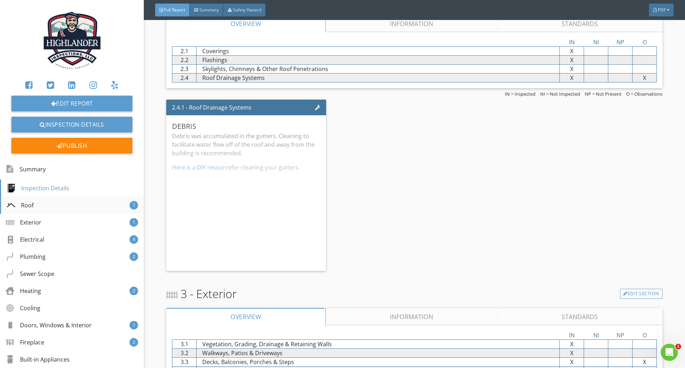
scroll to position [855, 0]
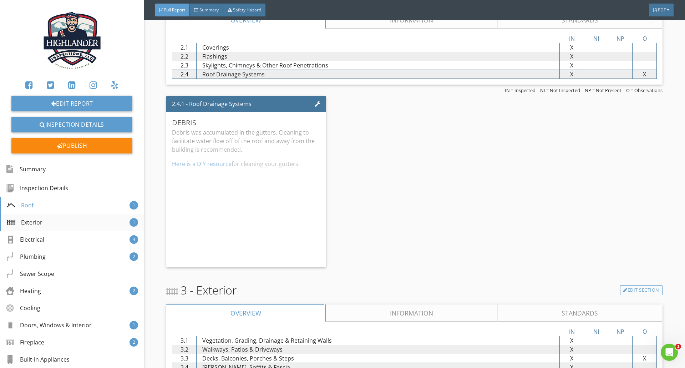
click at [72, 220] on div "Exterior 1" at bounding box center [72, 222] width 144 height 17
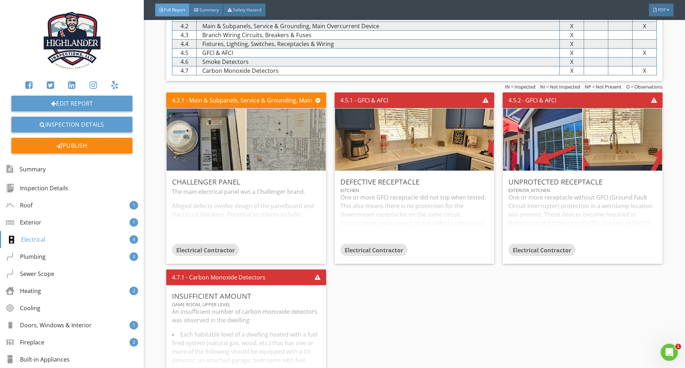
scroll to position [1500, 0]
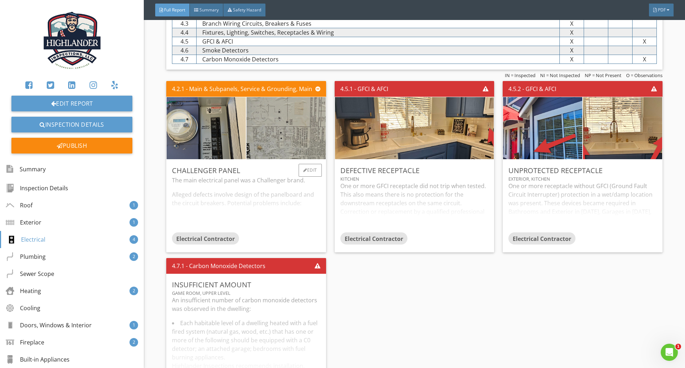
click at [280, 176] on div "The main electrical panel was a Challenger brand. Alleged defects involve desig…" at bounding box center [246, 204] width 148 height 56
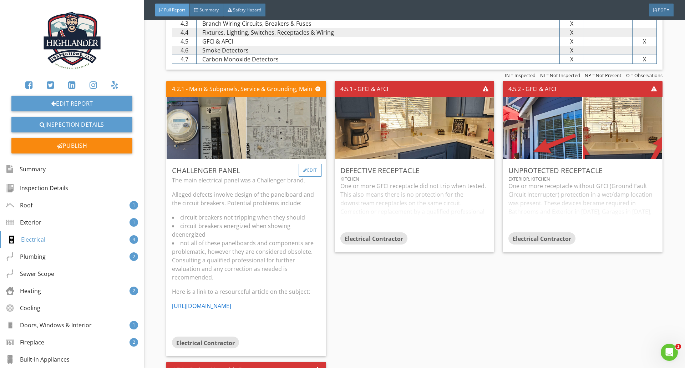
click at [303, 168] on div at bounding box center [305, 170] width 4 height 4
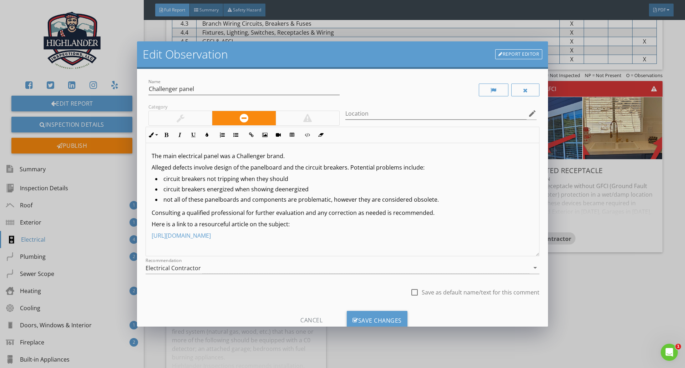
drag, startPoint x: 329, startPoint y: 234, endPoint x: 149, endPoint y: 225, distance: 180.3
click at [149, 225] on div "The main electrical panel was a Challenger brand. Alleged defects involve desig…" at bounding box center [342, 199] width 393 height 113
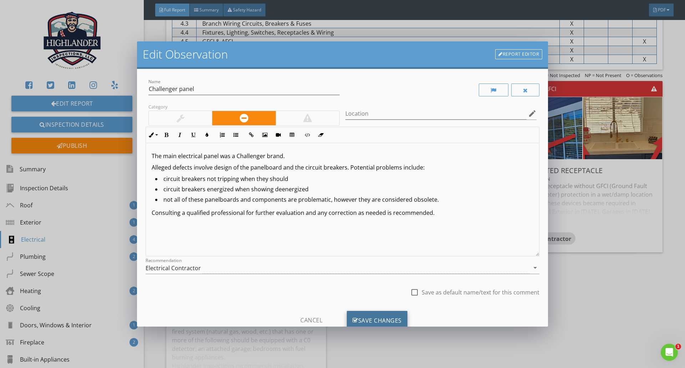
click at [368, 319] on div "Save Changes" at bounding box center [377, 320] width 61 height 19
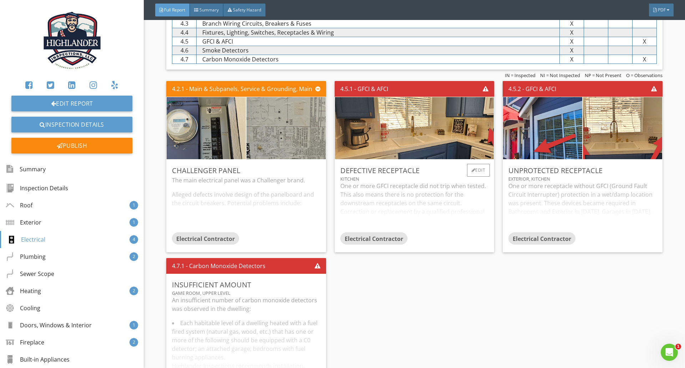
click at [389, 197] on div "One or more GFCI receptacle did not trip when tested. This also means there is …" at bounding box center [414, 206] width 148 height 51
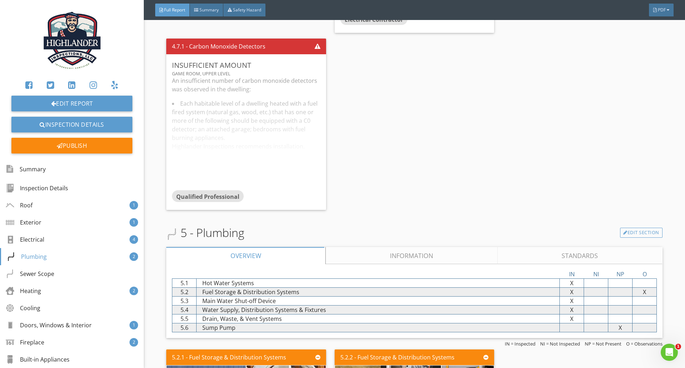
scroll to position [1975, 0]
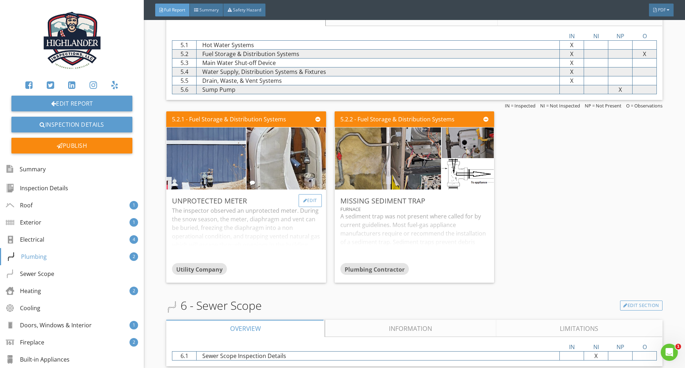
click at [307, 194] on div "Edit" at bounding box center [309, 200] width 23 height 13
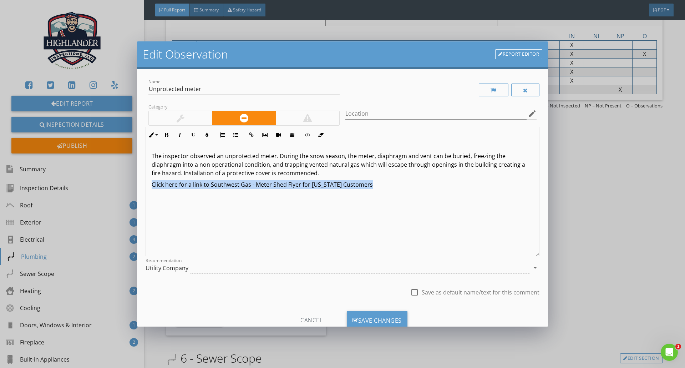
drag, startPoint x: 380, startPoint y: 191, endPoint x: 147, endPoint y: 188, distance: 233.9
click at [147, 188] on div "The inspector observed an unprotected meter. During the snow season, the meter,…" at bounding box center [342, 199] width 393 height 113
click at [281, 265] on div "Utility Company" at bounding box center [337, 268] width 384 height 12
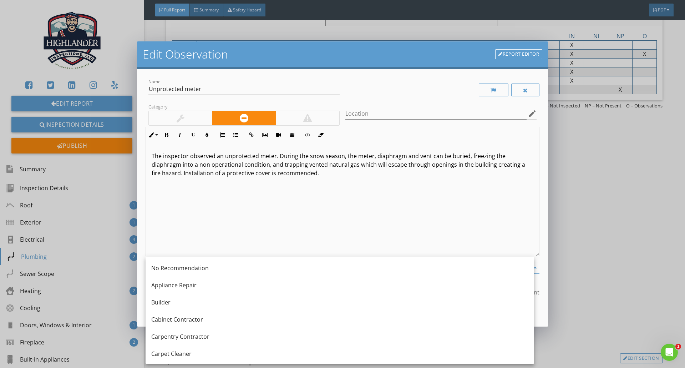
click at [293, 223] on div "The inspector observed an unprotected meter. During the snow season, the meter,…" at bounding box center [342, 199] width 393 height 113
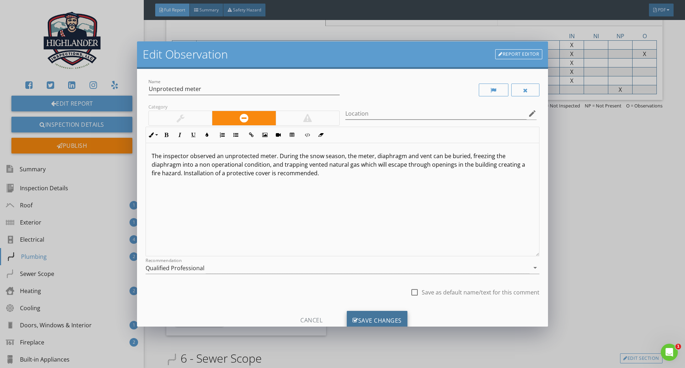
click at [363, 318] on div "Save Changes" at bounding box center [377, 320] width 61 height 19
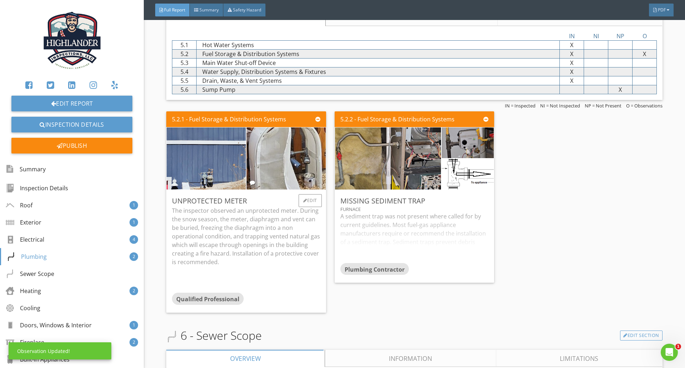
click at [244, 210] on p "The inspector observed an unprotected meter. During the snow season, the meter,…" at bounding box center [246, 236] width 148 height 60
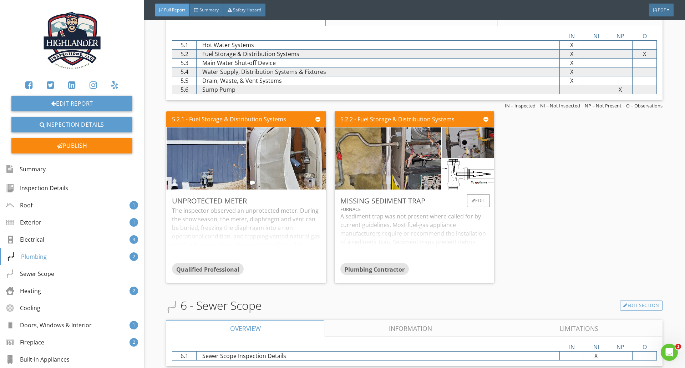
click at [373, 212] on div "A sediment trap was not present where called for by current guidelines. Most fu…" at bounding box center [414, 237] width 148 height 51
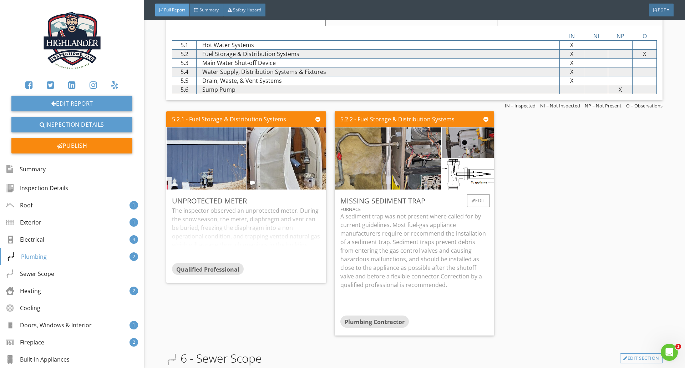
click at [373, 212] on p "A sediment trap was not present where called for by current guidelines. Most fu…" at bounding box center [414, 250] width 148 height 77
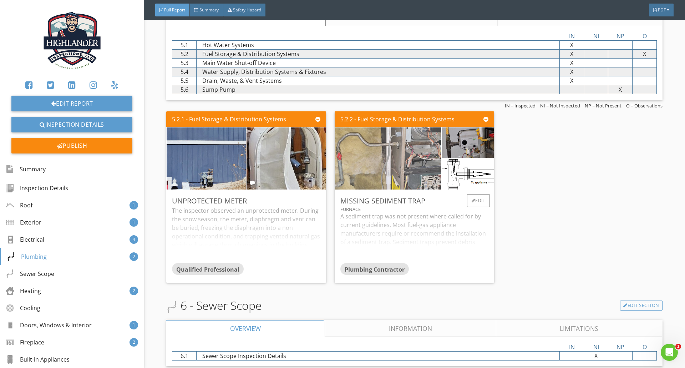
click at [366, 151] on img at bounding box center [387, 158] width 207 height 155
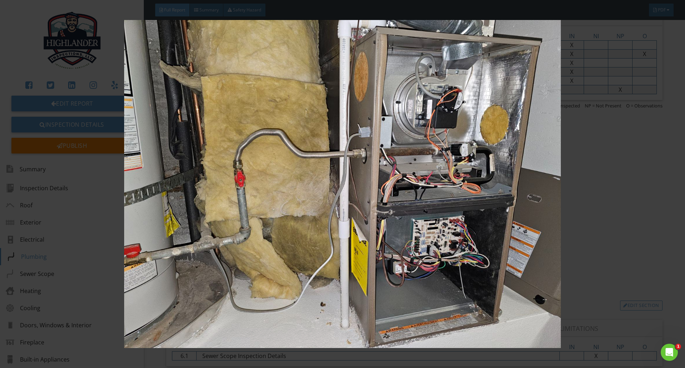
click at [210, 112] on img at bounding box center [342, 184] width 629 height 328
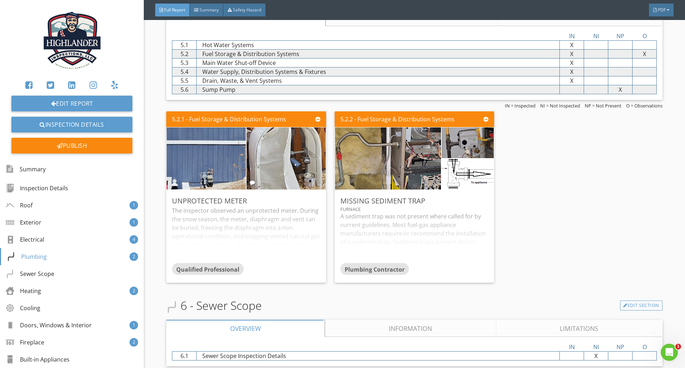
scroll to position [2213, 0]
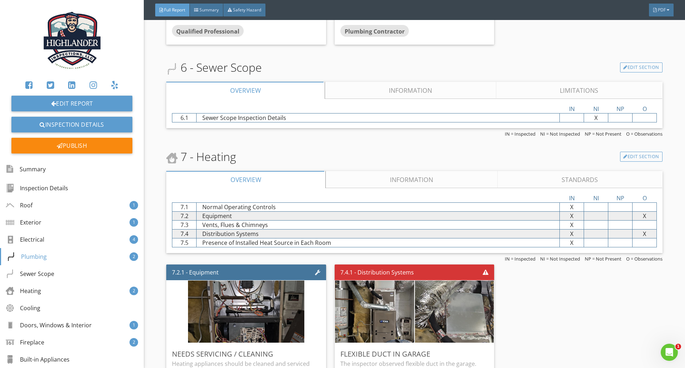
click at [384, 171] on link "Information" at bounding box center [412, 179] width 172 height 17
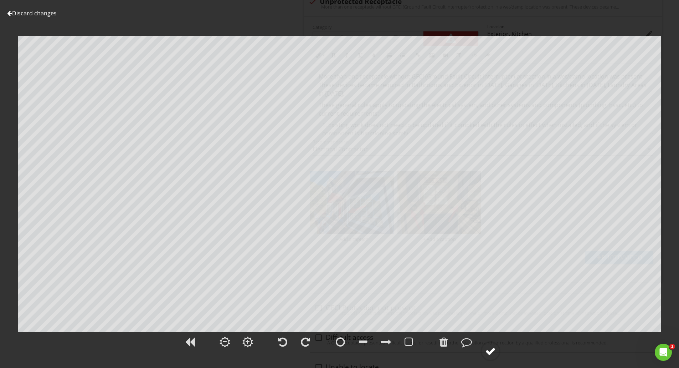
click at [487, 353] on div at bounding box center [490, 351] width 11 height 11
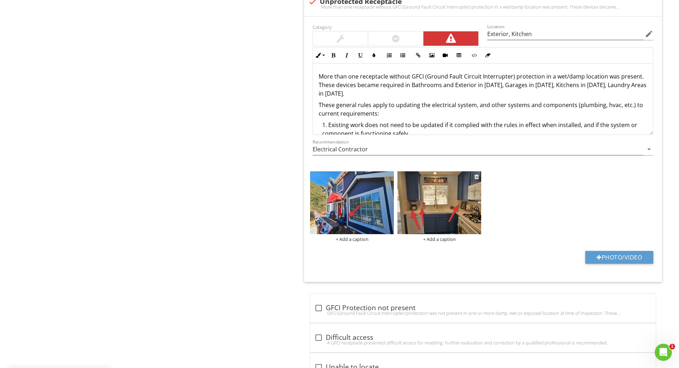
click at [444, 205] on img at bounding box center [440, 202] width 84 height 63
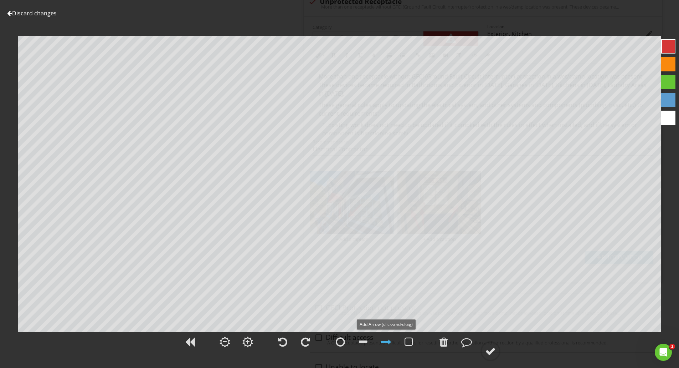
click at [389, 341] on div at bounding box center [386, 341] width 11 height 11
click at [493, 353] on div at bounding box center [490, 351] width 11 height 11
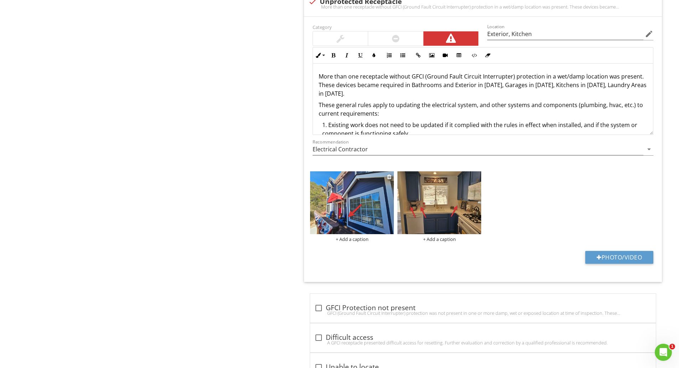
click at [359, 241] on div "+ Add a caption" at bounding box center [352, 239] width 84 height 6
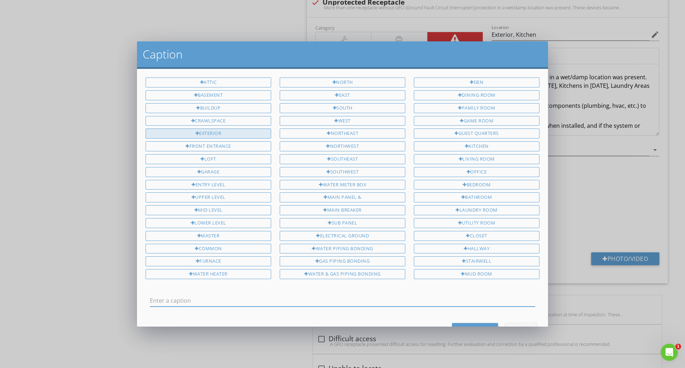
click at [211, 131] on div "Exterior" at bounding box center [208, 133] width 126 height 10
type input "Exterior"
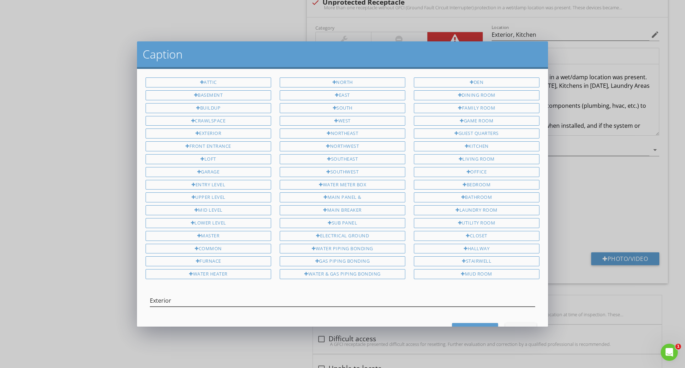
scroll to position [27, 0]
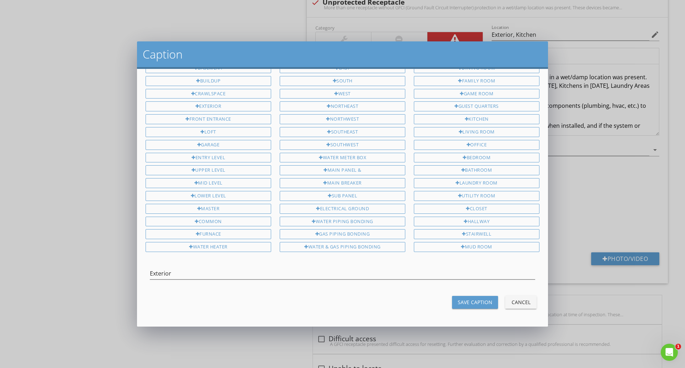
click at [464, 298] on div "Save Caption" at bounding box center [474, 301] width 35 height 7
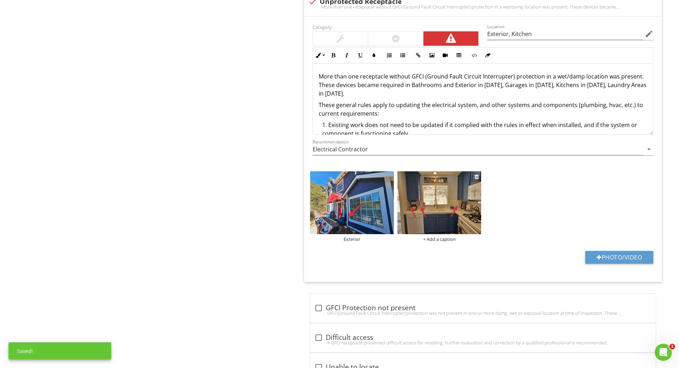
click at [442, 237] on div "+ Add a caption" at bounding box center [440, 239] width 84 height 6
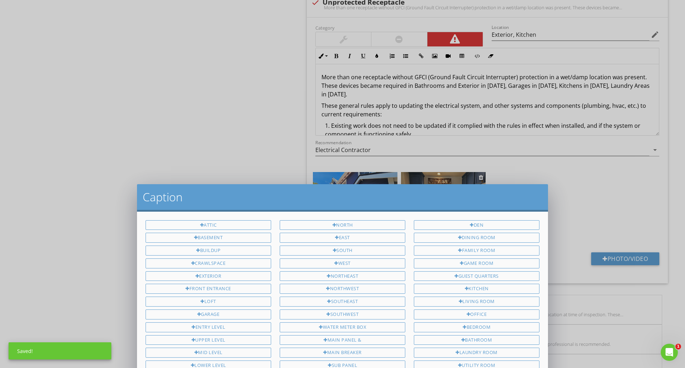
scroll to position [0, 0]
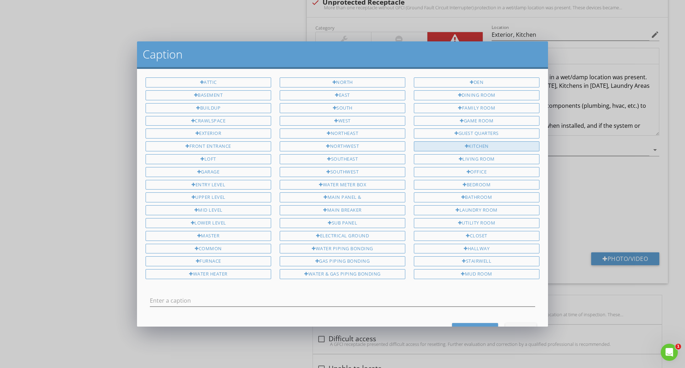
click at [446, 146] on div "Kitchen" at bounding box center [477, 146] width 126 height 10
type input "Kitchen"
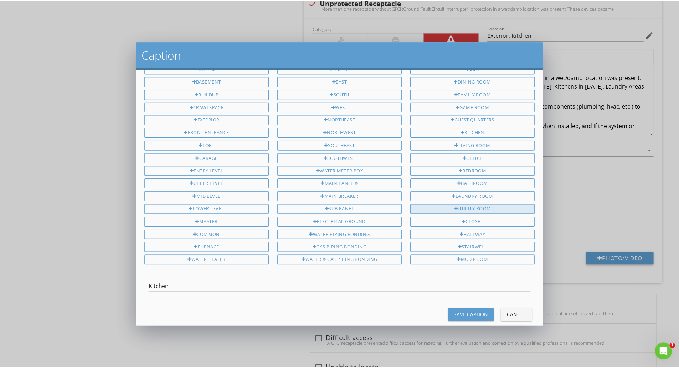
scroll to position [27, 0]
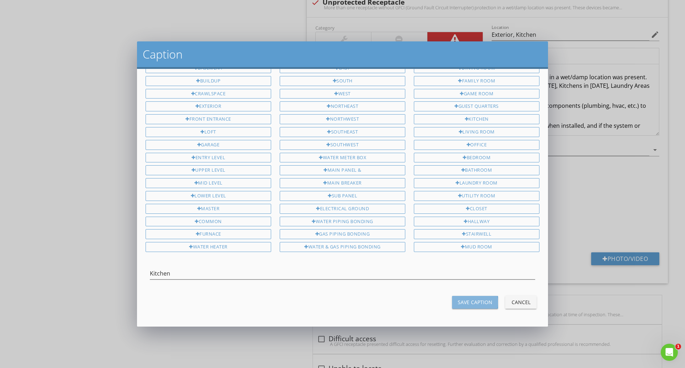
click at [475, 301] on div "Save Caption" at bounding box center [474, 301] width 35 height 7
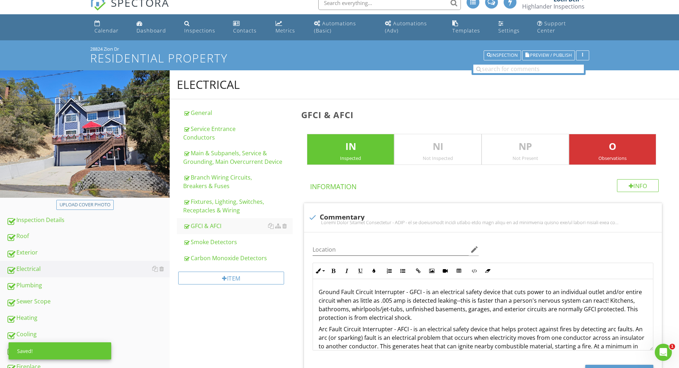
scroll to position [0, 0]
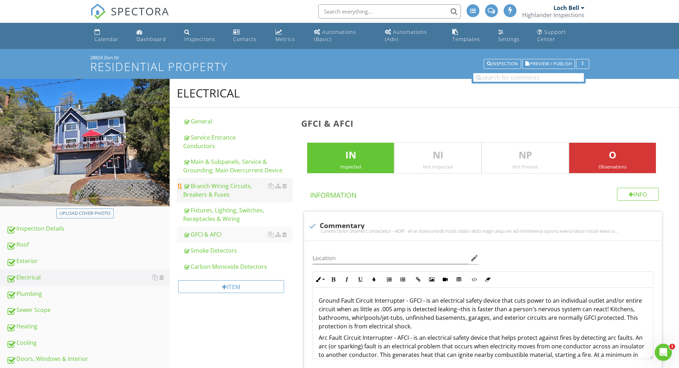
drag, startPoint x: 50, startPoint y: 297, endPoint x: 220, endPoint y: 179, distance: 207.0
click at [50, 297] on div "Plumbing" at bounding box center [87, 293] width 163 height 9
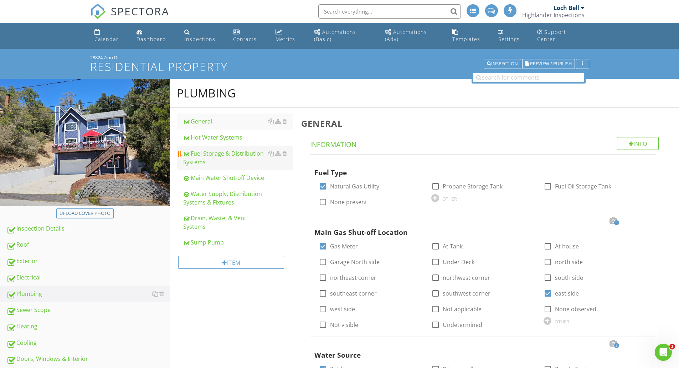
click at [219, 165] on div "Fuel Storage & Distribution Systems" at bounding box center [237, 157] width 109 height 17
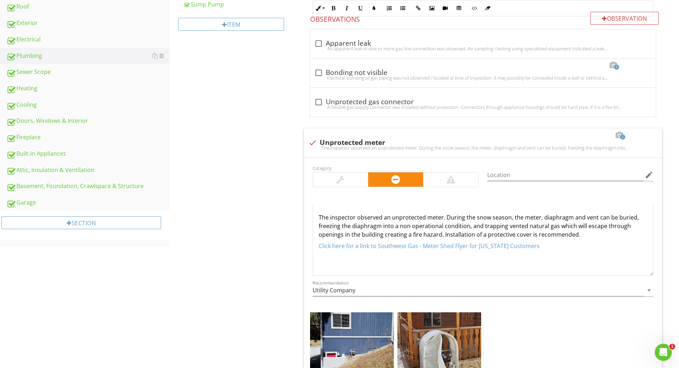
scroll to position [475, 0]
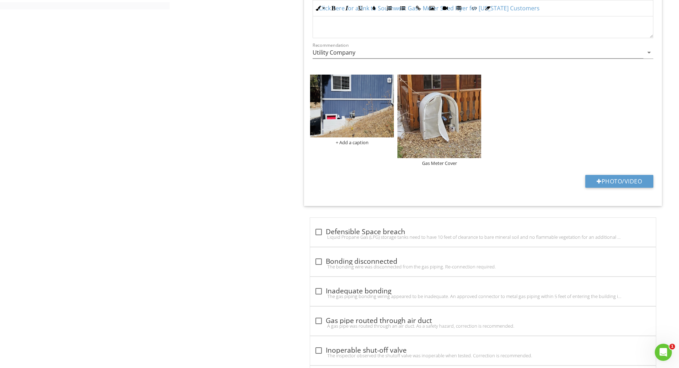
click at [320, 123] on img at bounding box center [352, 106] width 84 height 63
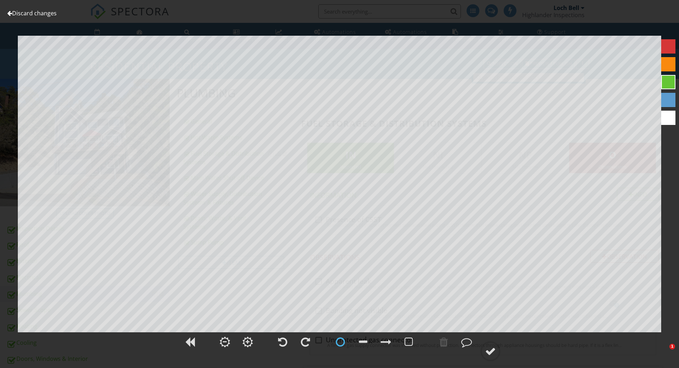
scroll to position [951, 0]
